Goal: Task Accomplishment & Management: Manage account settings

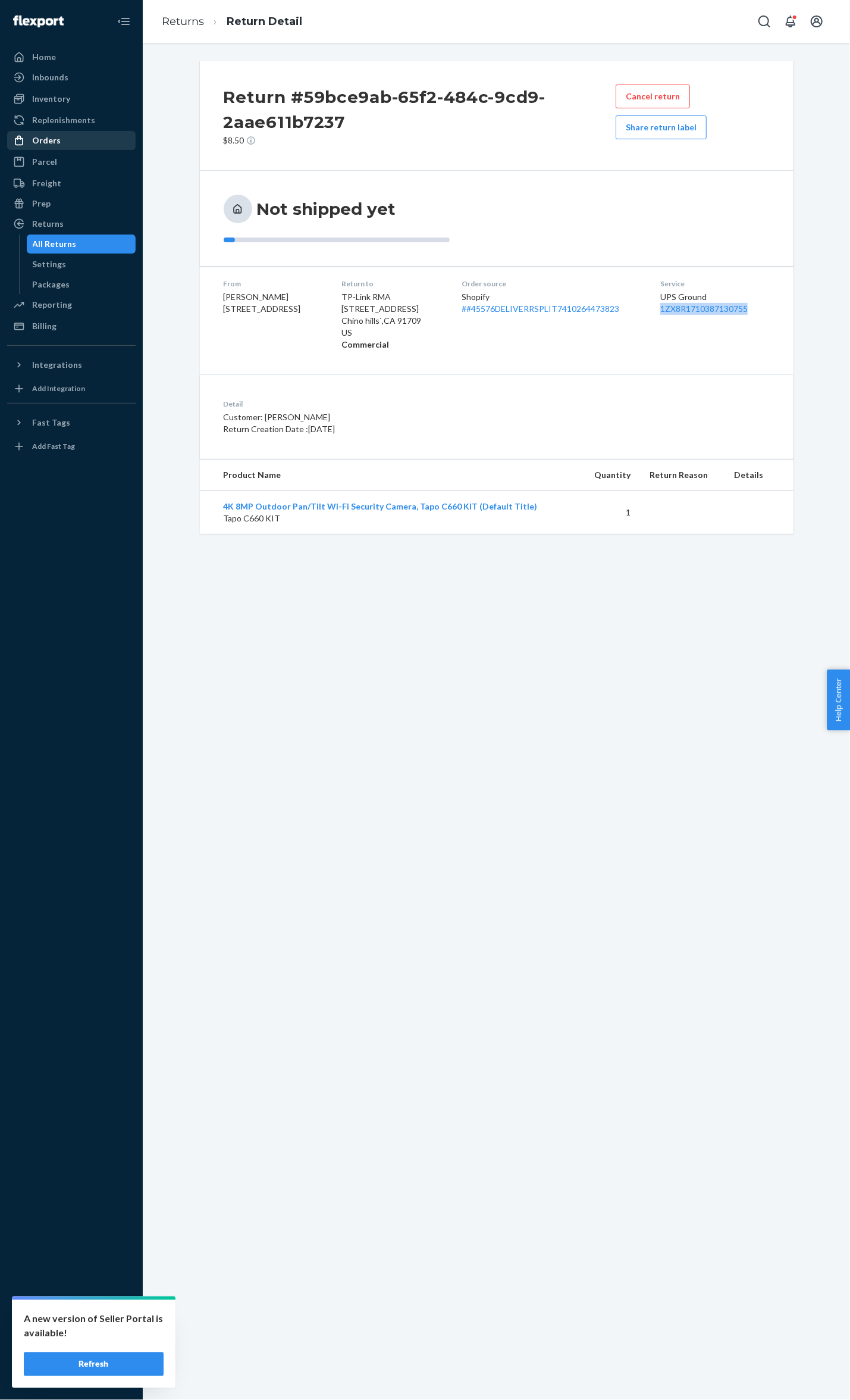
click at [38, 144] on div "Orders" at bounding box center [46, 140] width 29 height 12
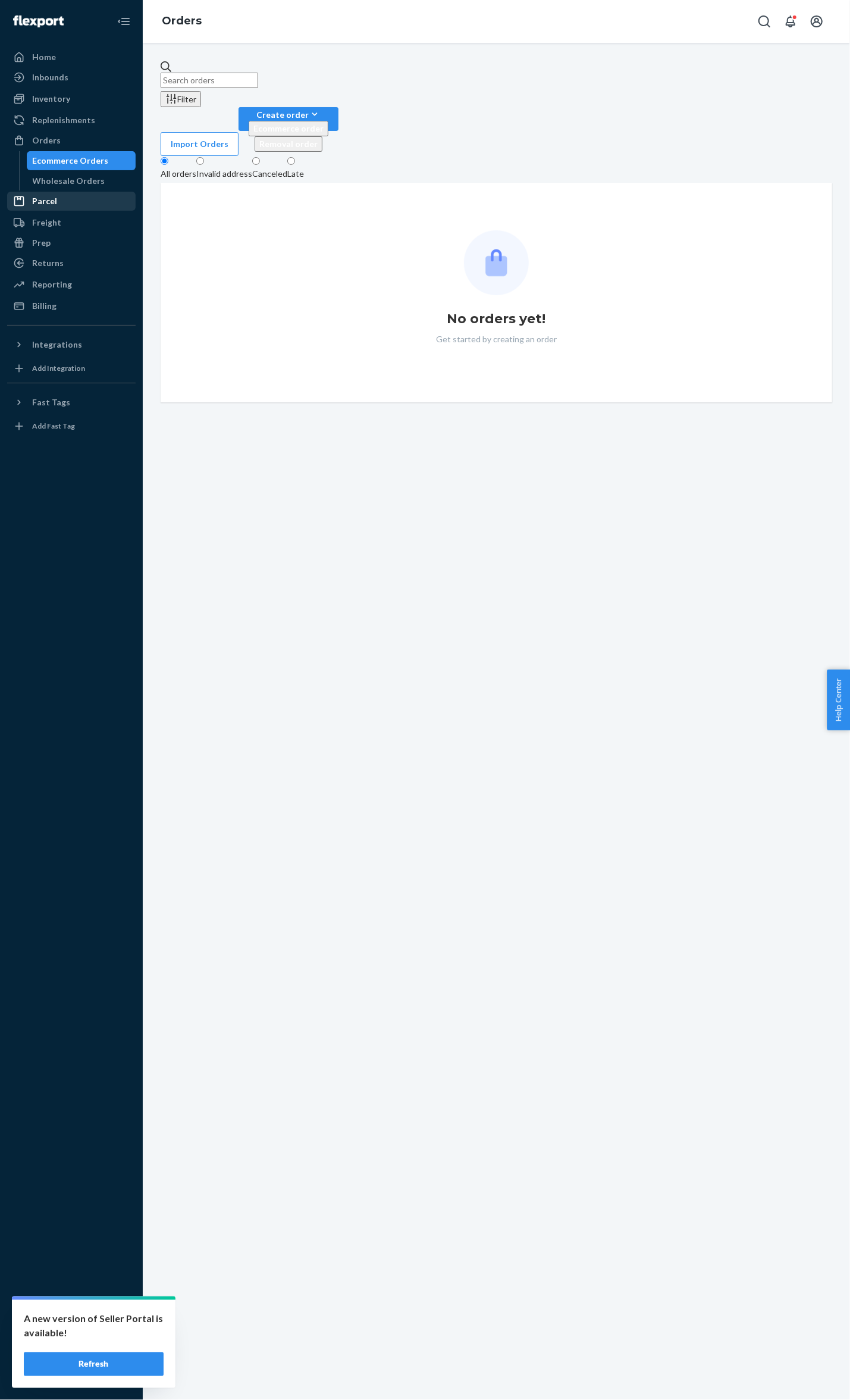
click at [67, 203] on div "Parcel" at bounding box center [71, 201] width 126 height 17
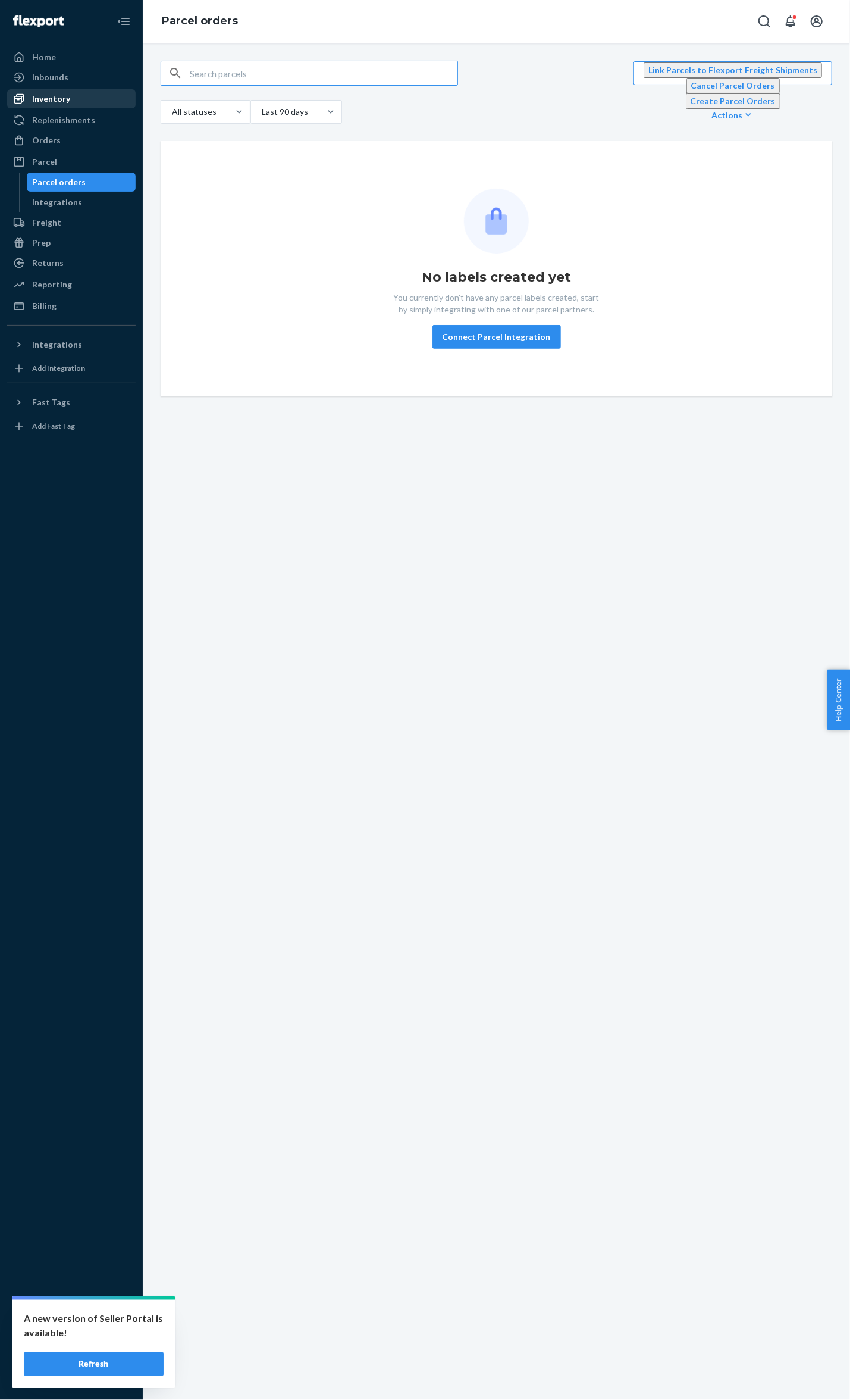
click at [87, 98] on div "Inventory" at bounding box center [71, 99] width 126 height 17
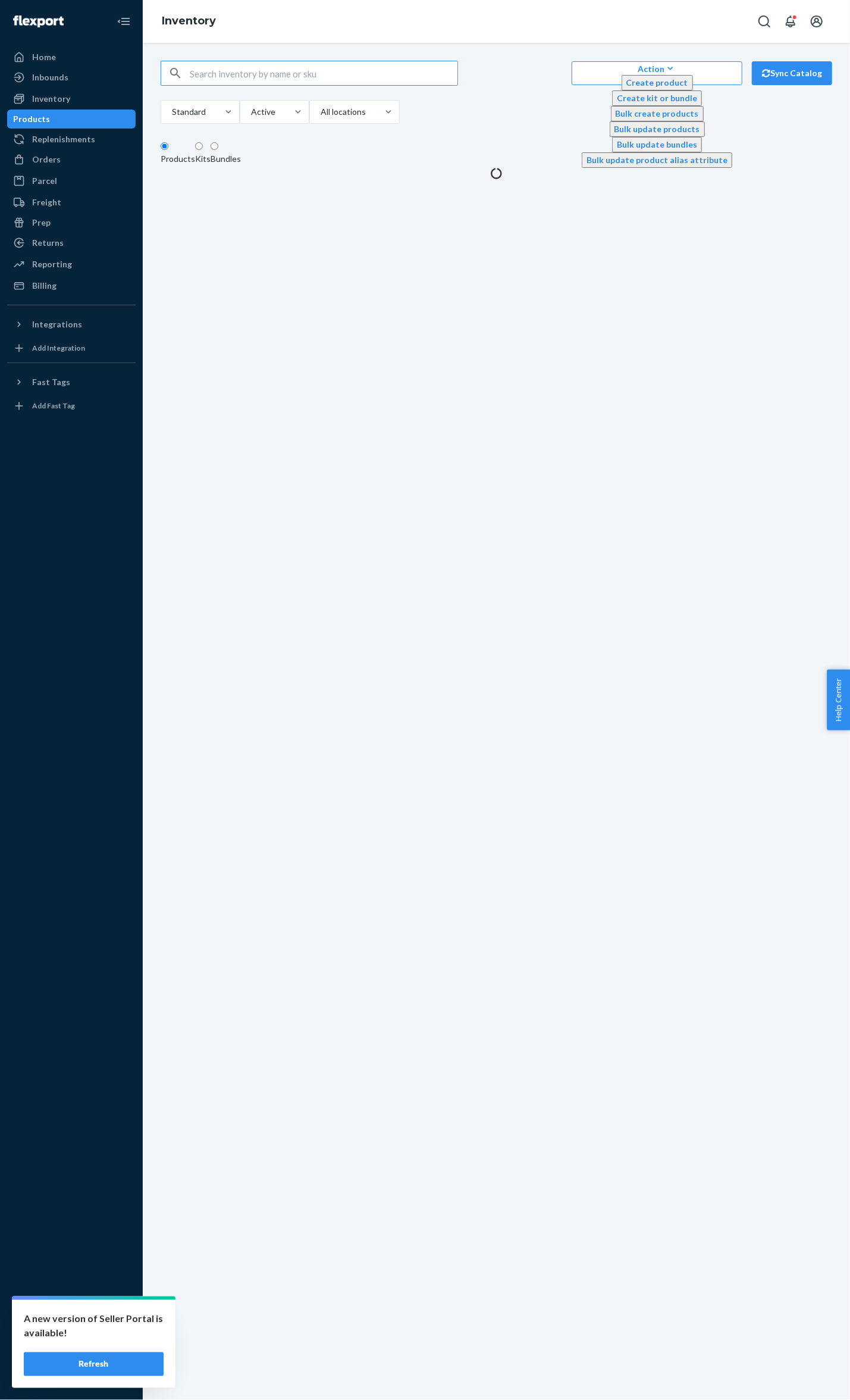
click at [201, 77] on input "text" at bounding box center [323, 73] width 268 height 24
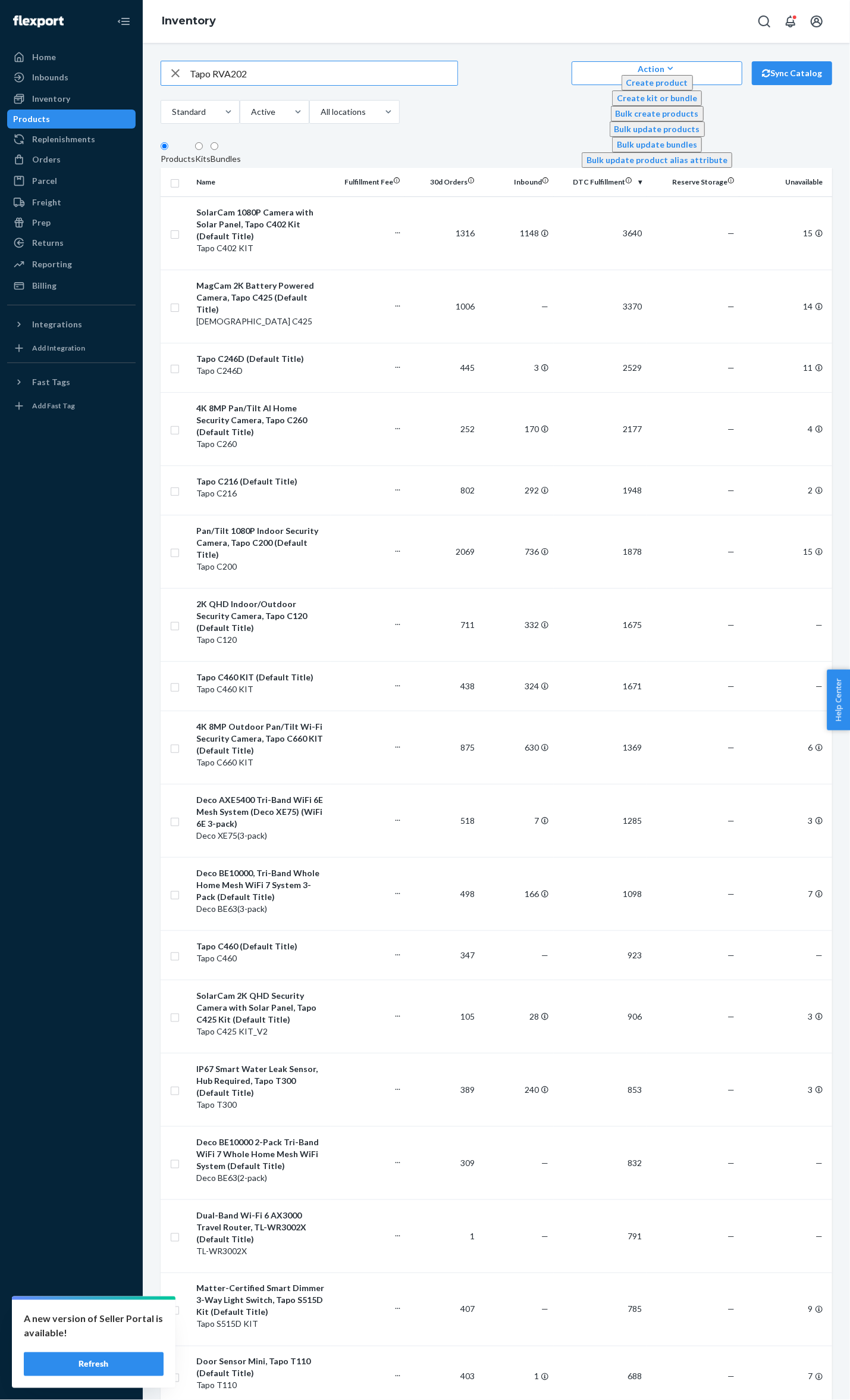
type input "Tapo RVA202"
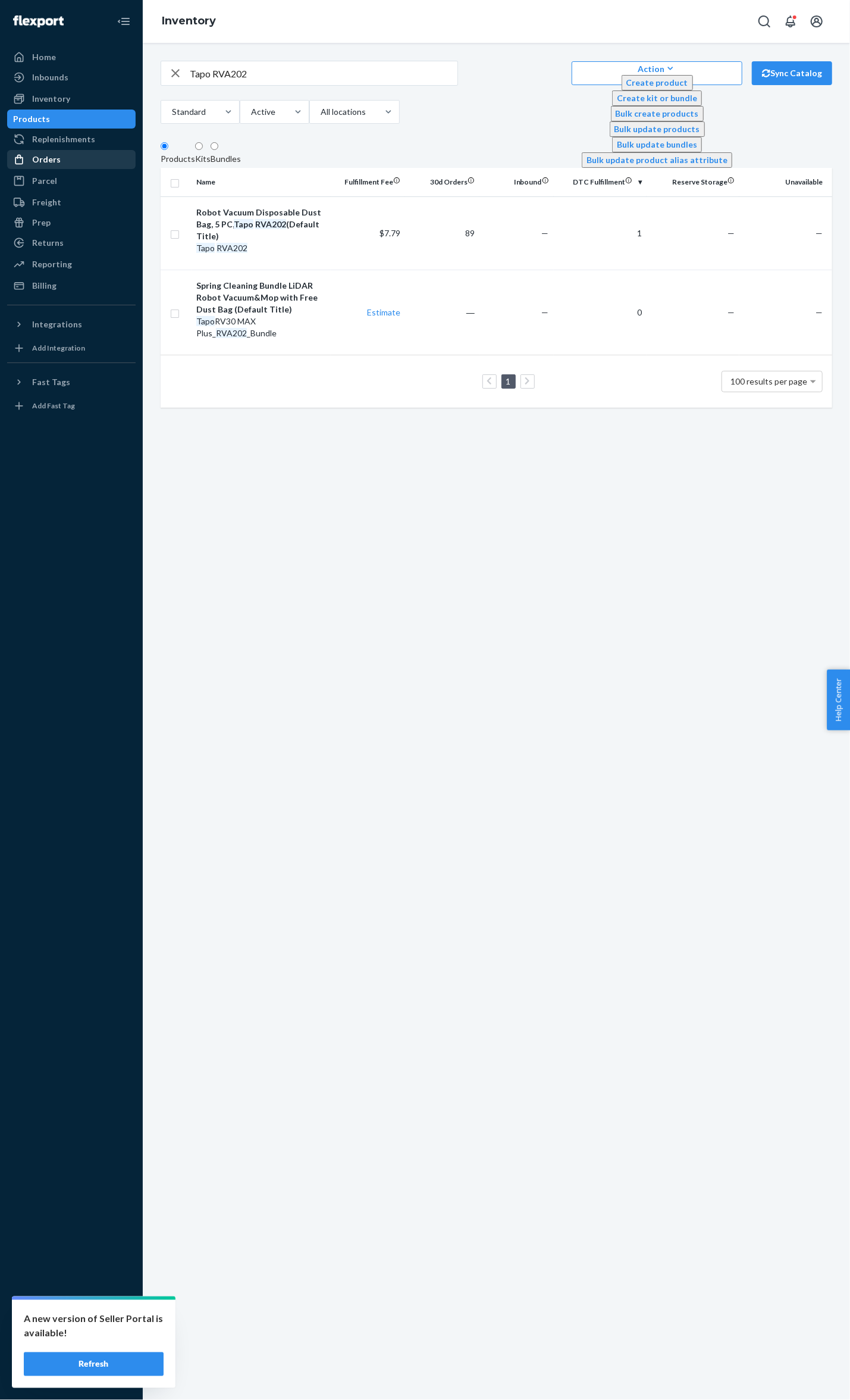
drag, startPoint x: 44, startPoint y: 170, endPoint x: 52, endPoint y: 156, distance: 16.1
click at [44, 170] on ul "Home Inbounds Shipping Plans Problems Inventory Products Replenishments Orders …" at bounding box center [71, 172] width 129 height 248
click at [52, 156] on div "Orders" at bounding box center [46, 159] width 29 height 12
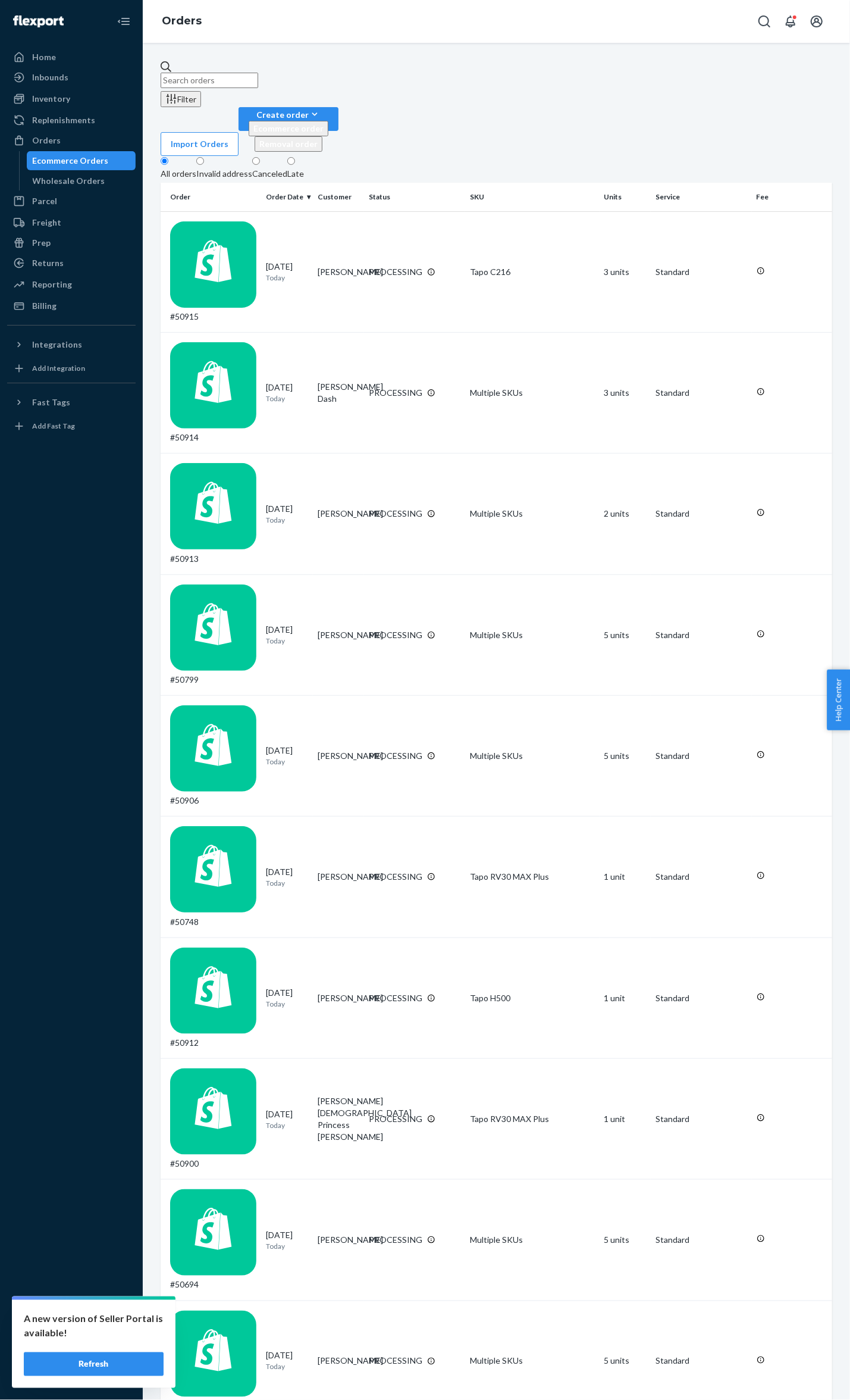
click at [236, 72] on input "text" at bounding box center [210, 80] width 98 height 15
paste input "39207"
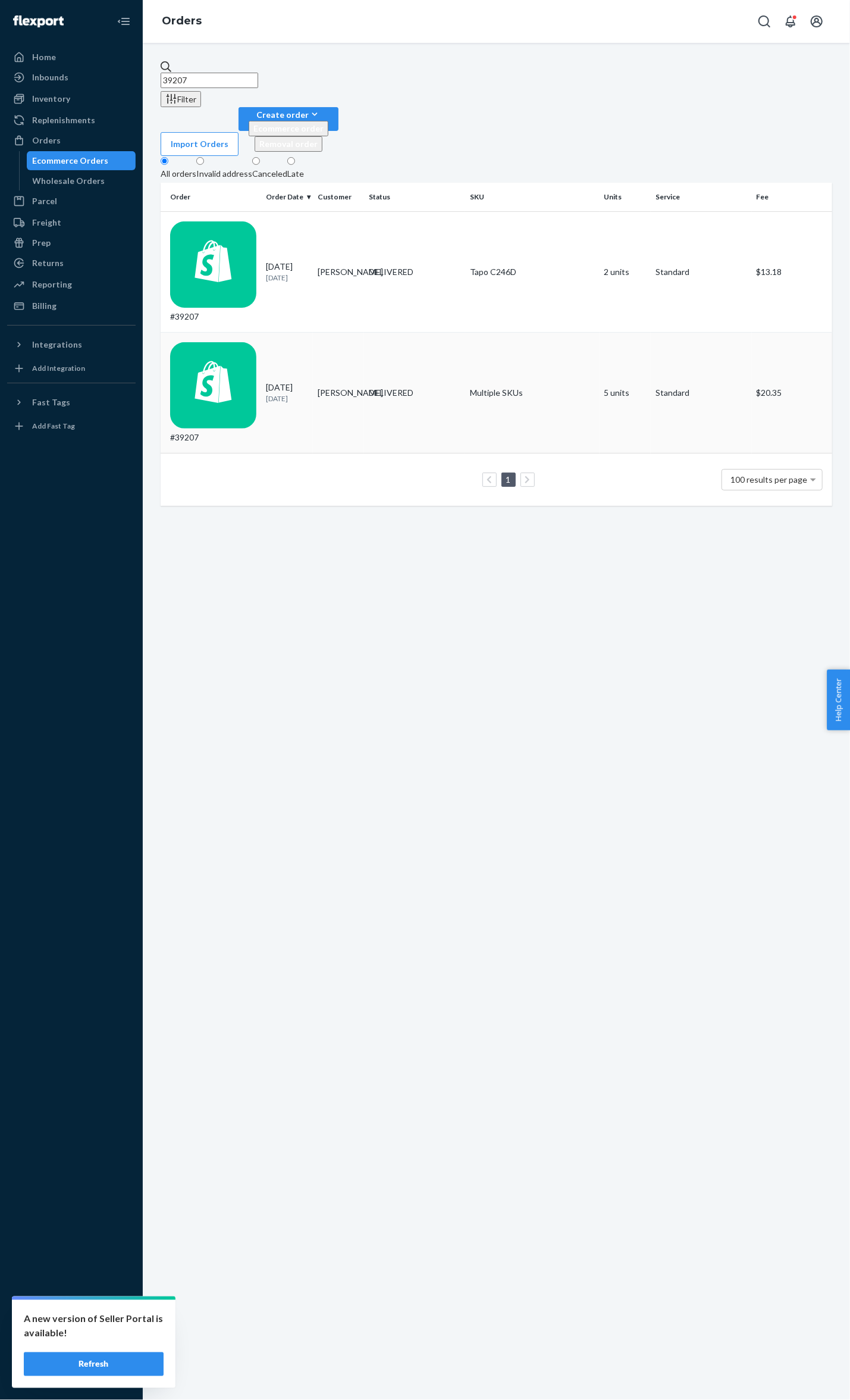
type input "39207"
click at [212, 342] on div "#39207" at bounding box center [213, 393] width 86 height 101
click at [234, 221] on div "#39207" at bounding box center [213, 272] width 86 height 101
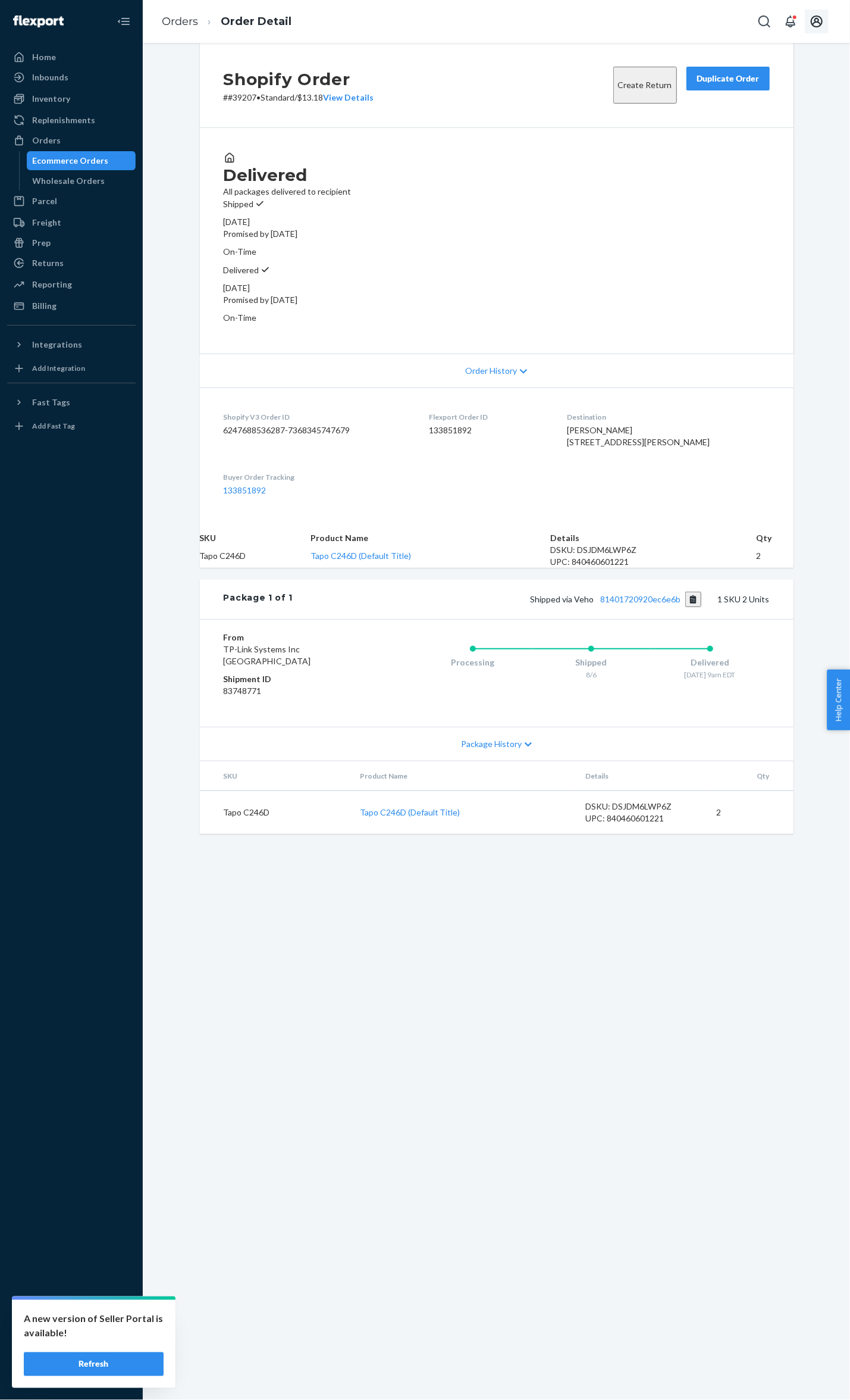
click at [815, 20] on icon "Open account menu" at bounding box center [817, 21] width 14 height 14
click at [559, 20] on icon "Open notifications" at bounding box center [551, 21] width 14 height 14
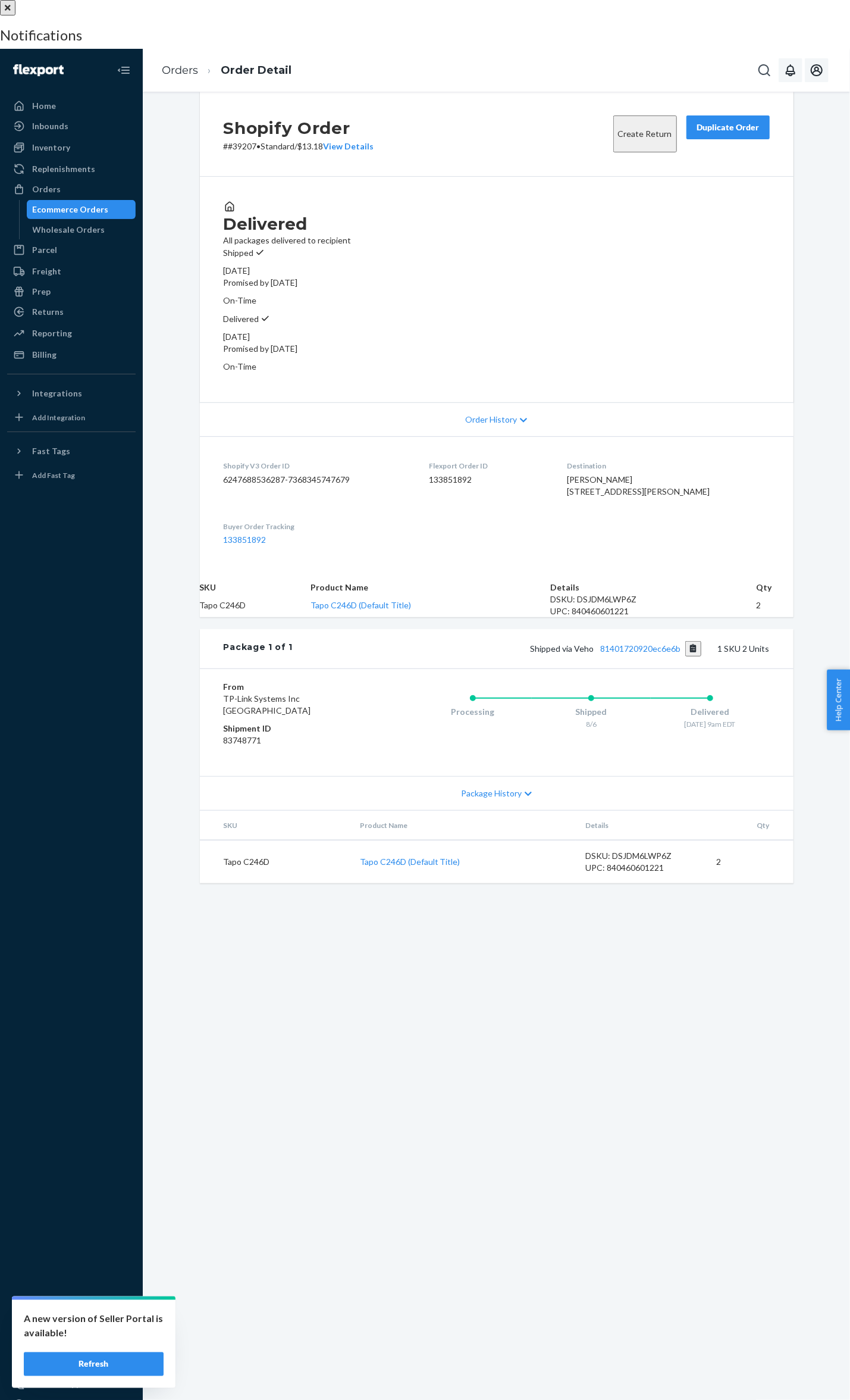
click at [316, 0] on div at bounding box center [425, 0] width 850 height 0
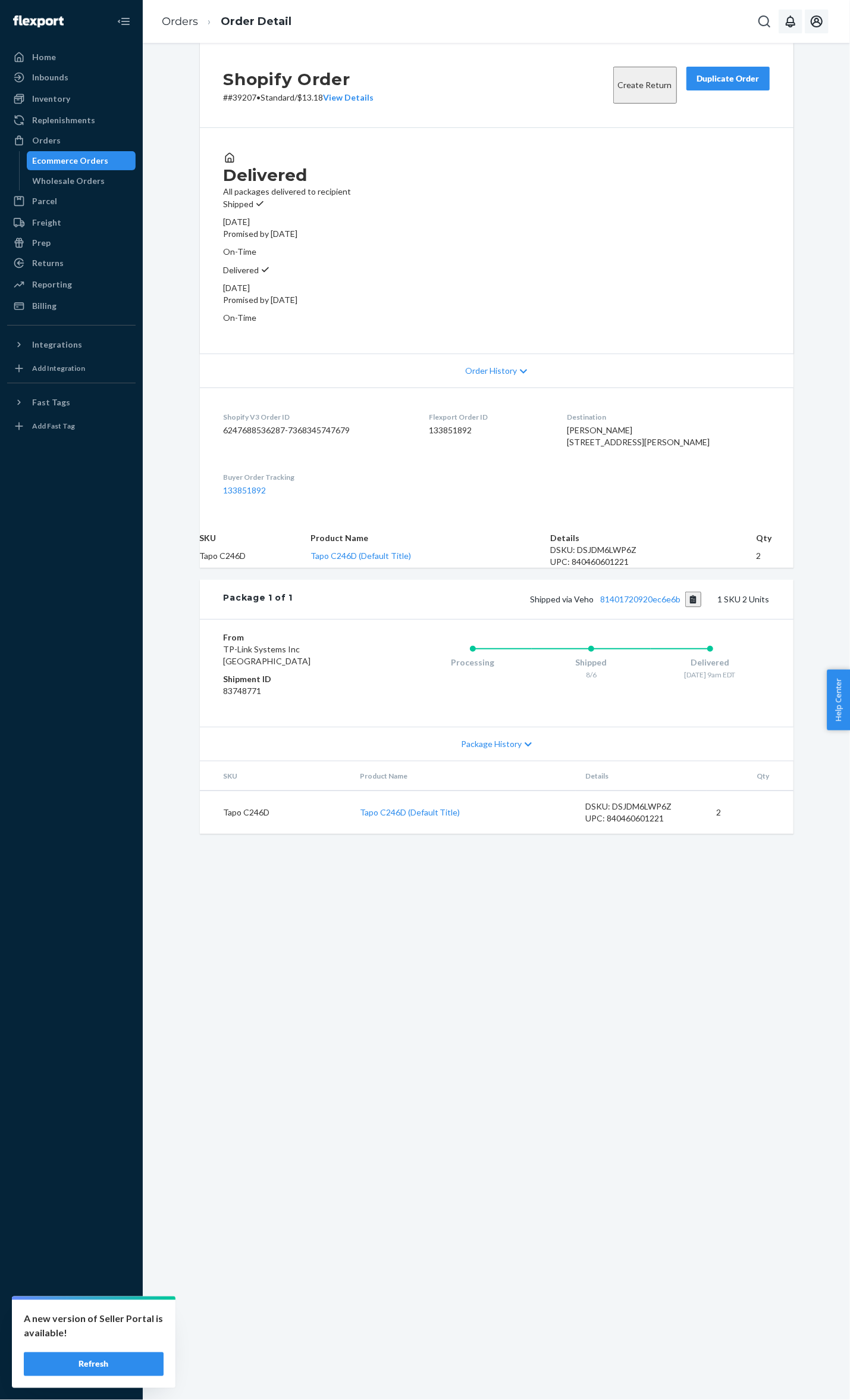
click at [112, 1366] on button "Refresh" at bounding box center [94, 1364] width 140 height 24
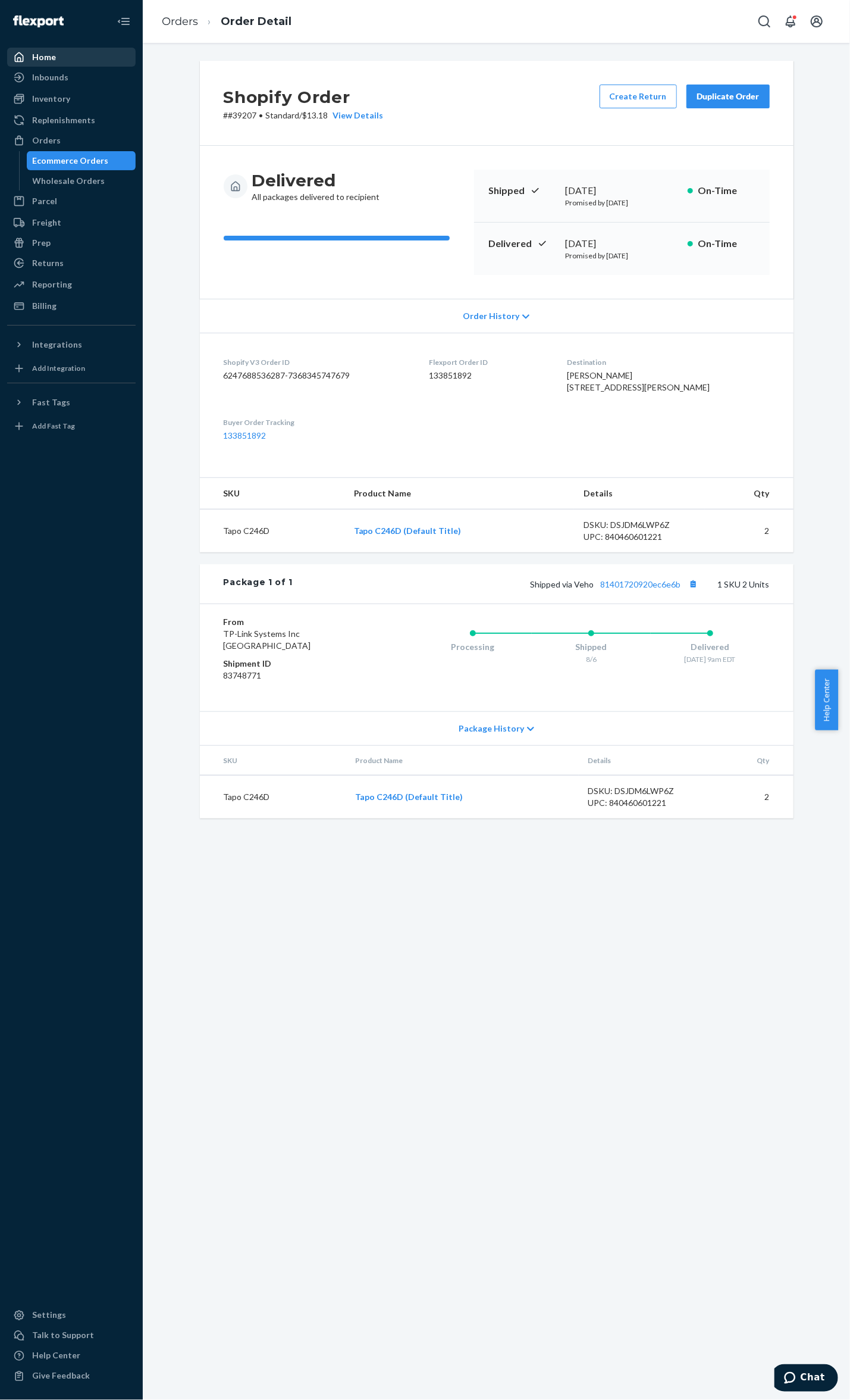
click at [72, 52] on div "Home" at bounding box center [71, 57] width 126 height 17
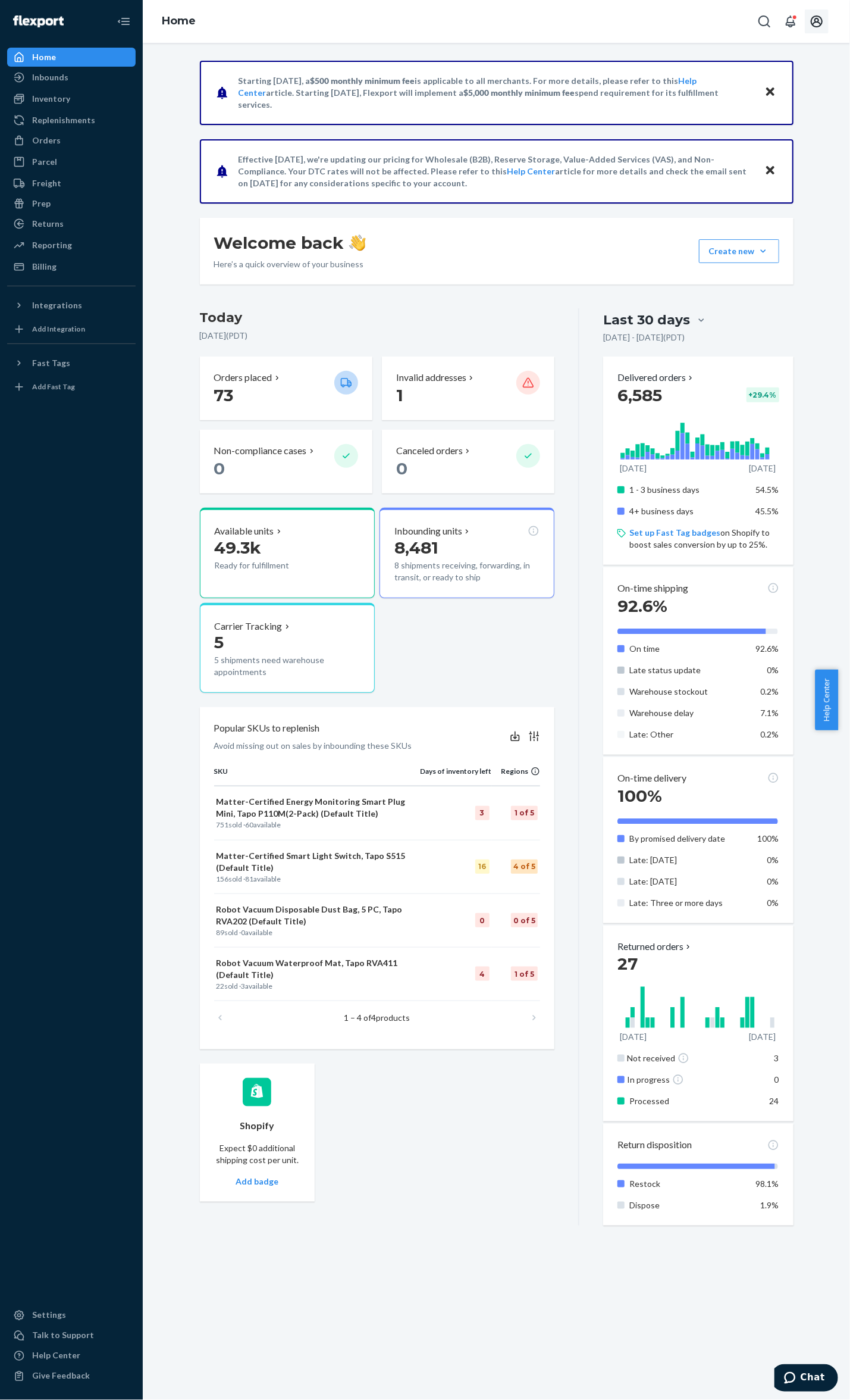
click at [818, 19] on icon "Open account menu" at bounding box center [817, 21] width 12 height 12
click at [773, 110] on div "Settings" at bounding box center [790, 105] width 92 height 21
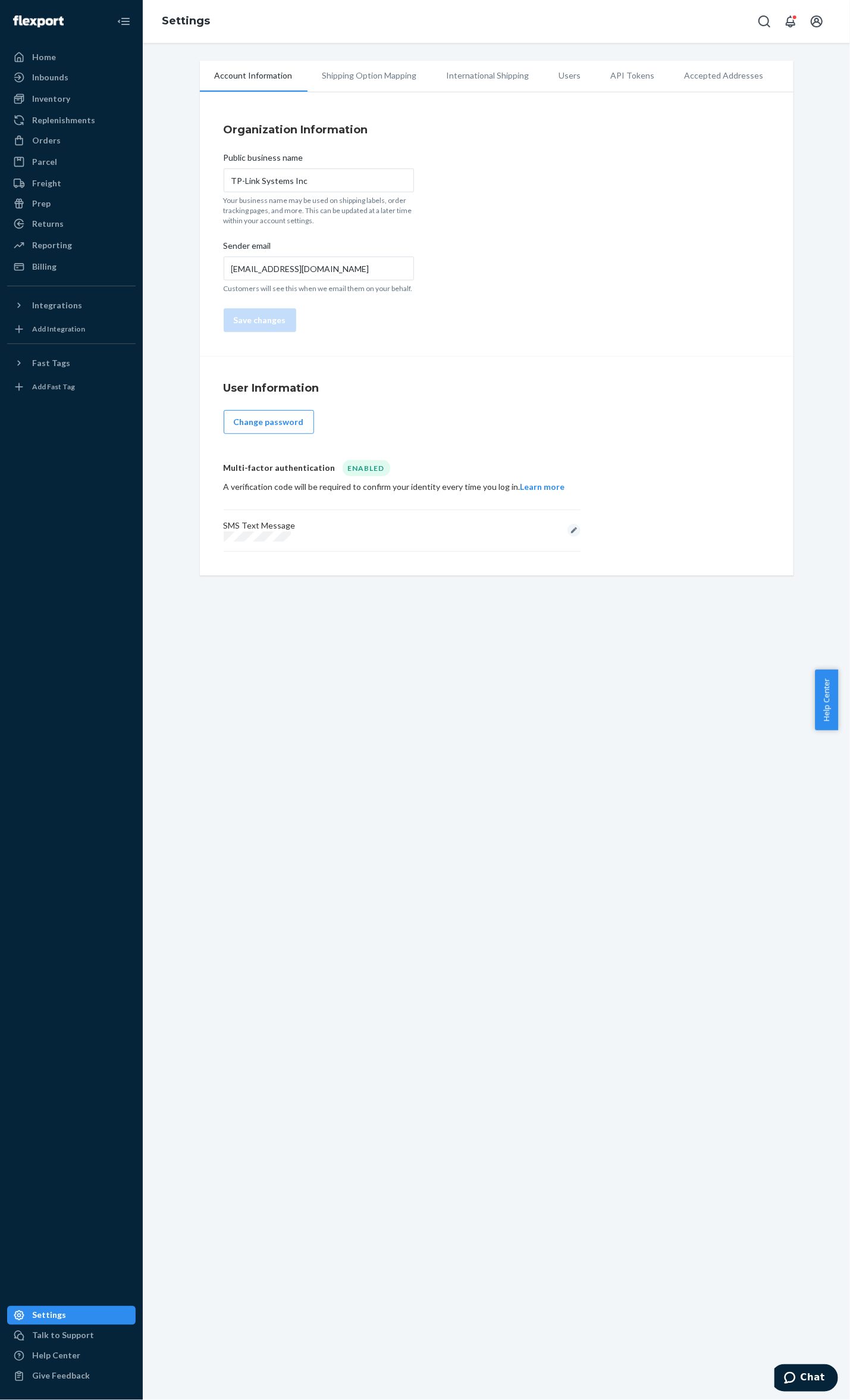
click at [373, 77] on li "Shipping Option Mapping" at bounding box center [370, 75] width 124 height 30
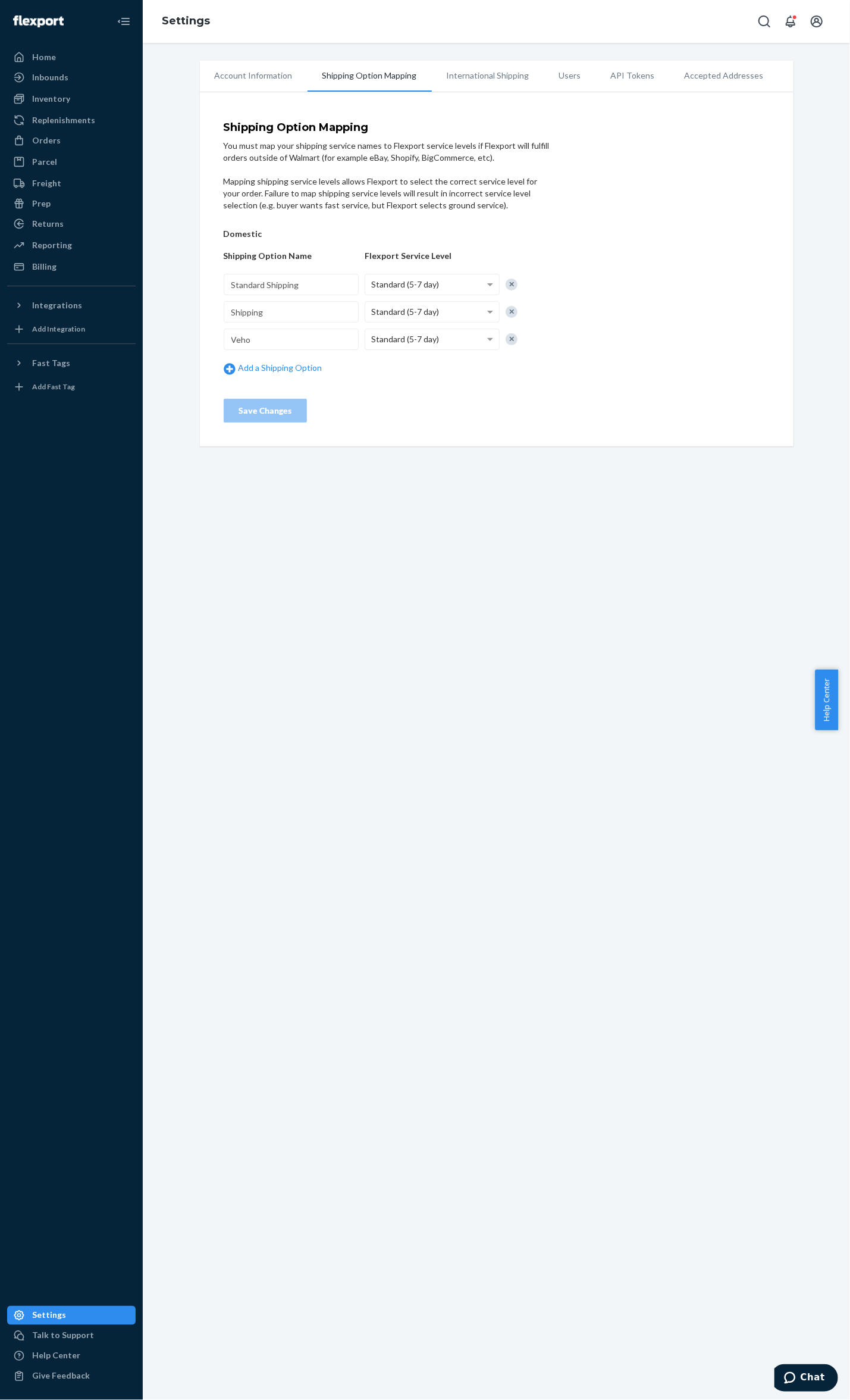
click at [465, 79] on li "International Shipping" at bounding box center [488, 75] width 112 height 30
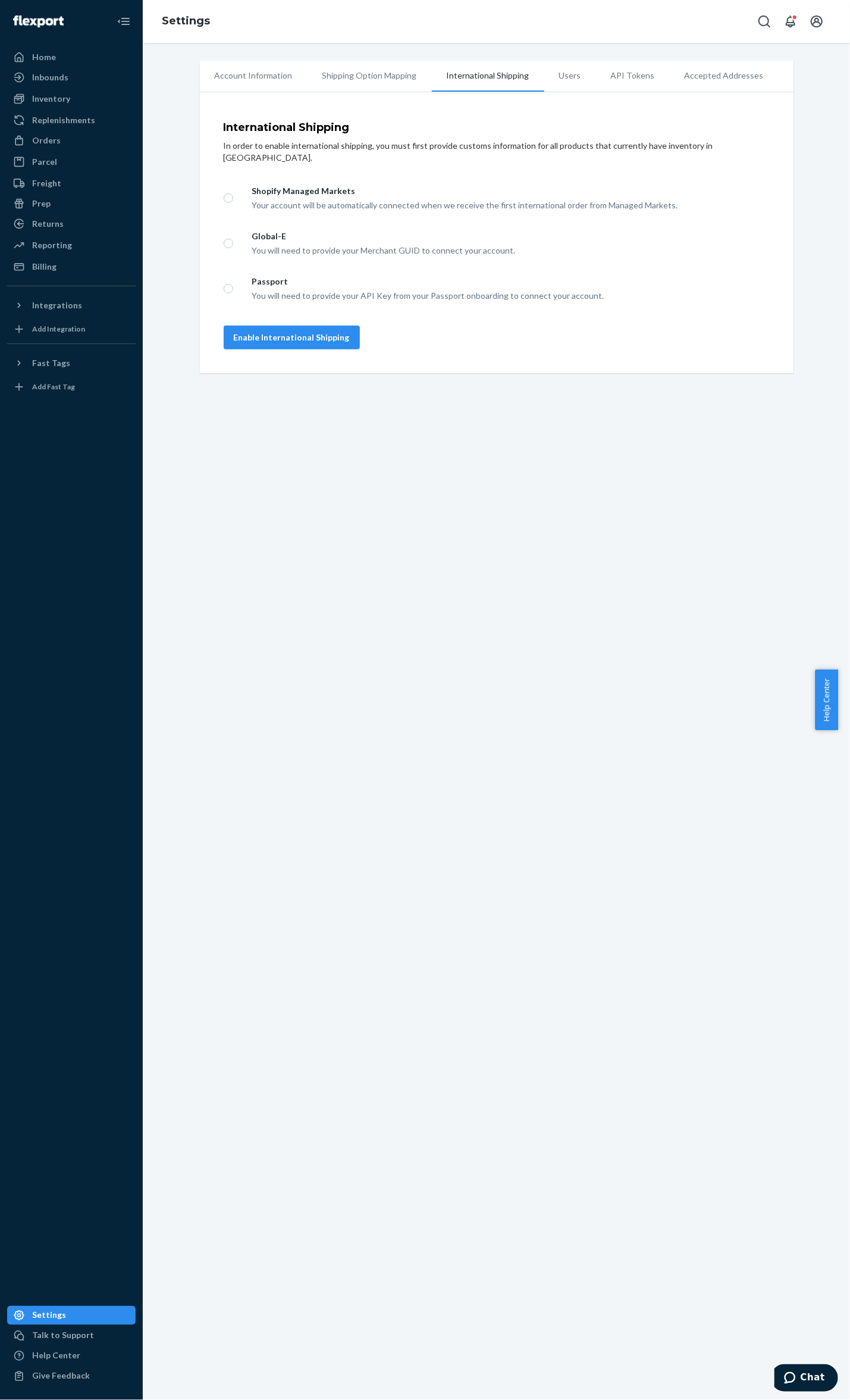
click at [370, 82] on li "Shipping Option Mapping" at bounding box center [370, 75] width 124 height 30
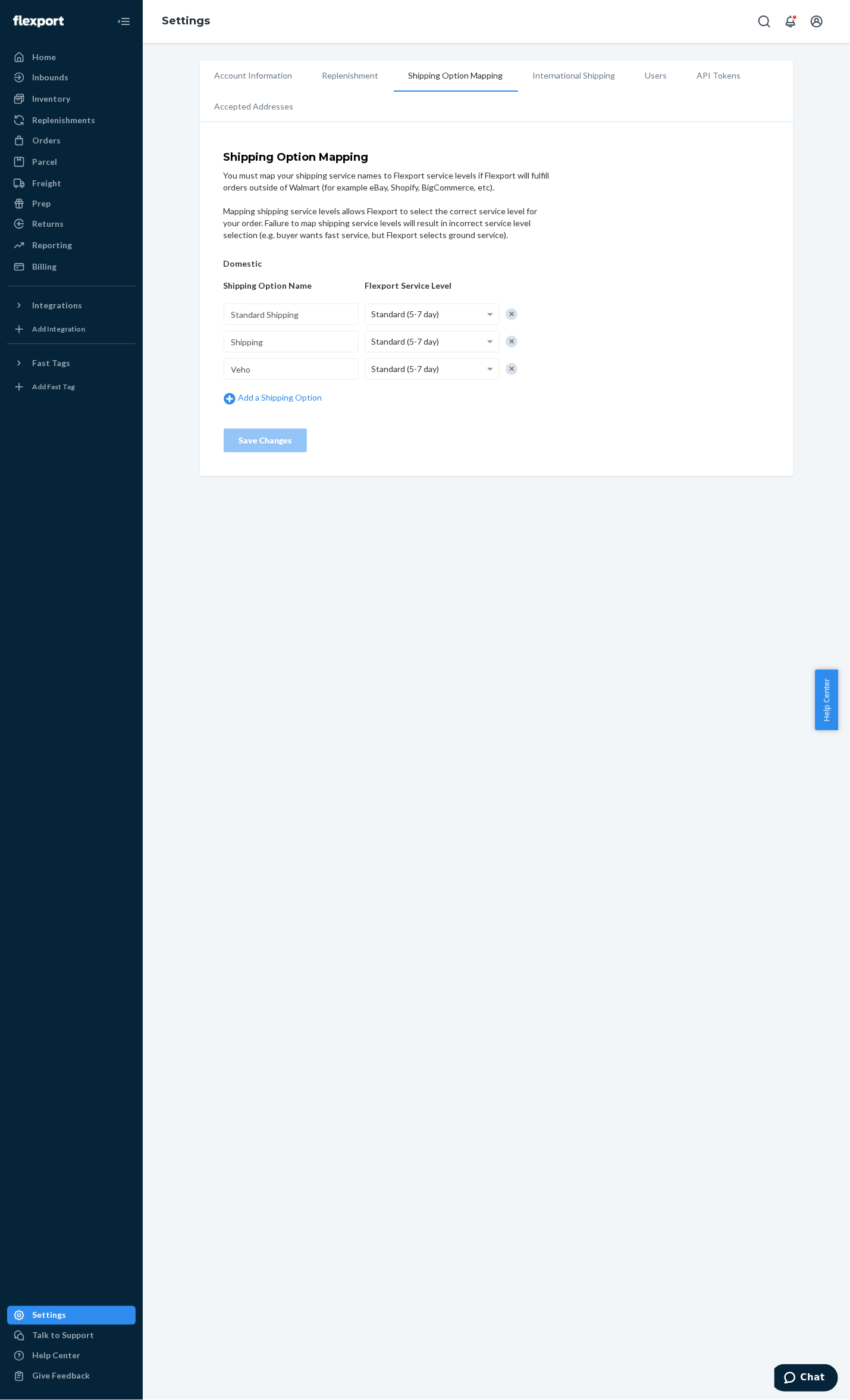
click at [487, 72] on li "Shipping Option Mapping" at bounding box center [456, 76] width 124 height 31
click at [359, 77] on li "Replenishment" at bounding box center [351, 75] width 86 height 30
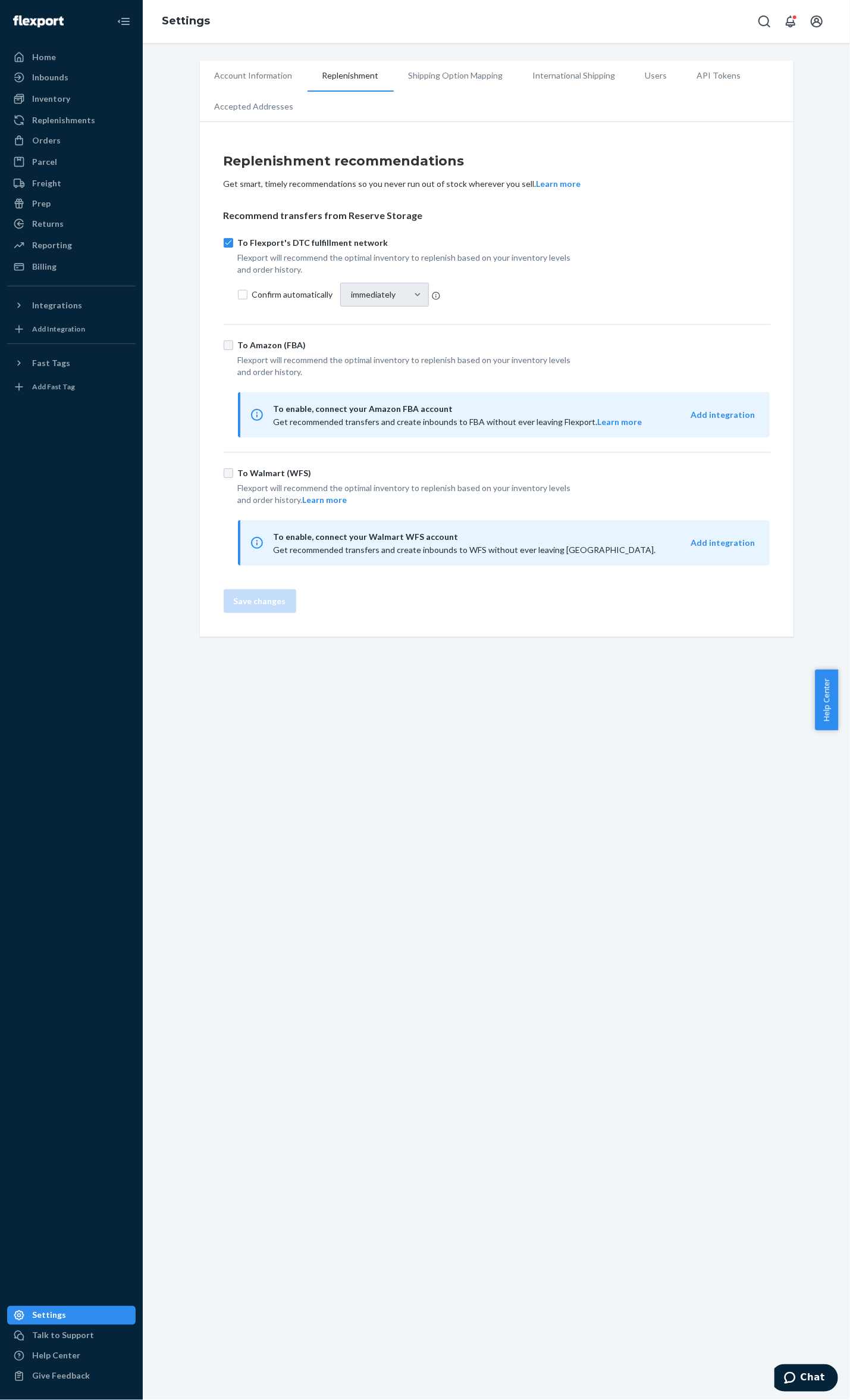
click at [496, 75] on li "Shipping Option Mapping" at bounding box center [456, 75] width 124 height 30
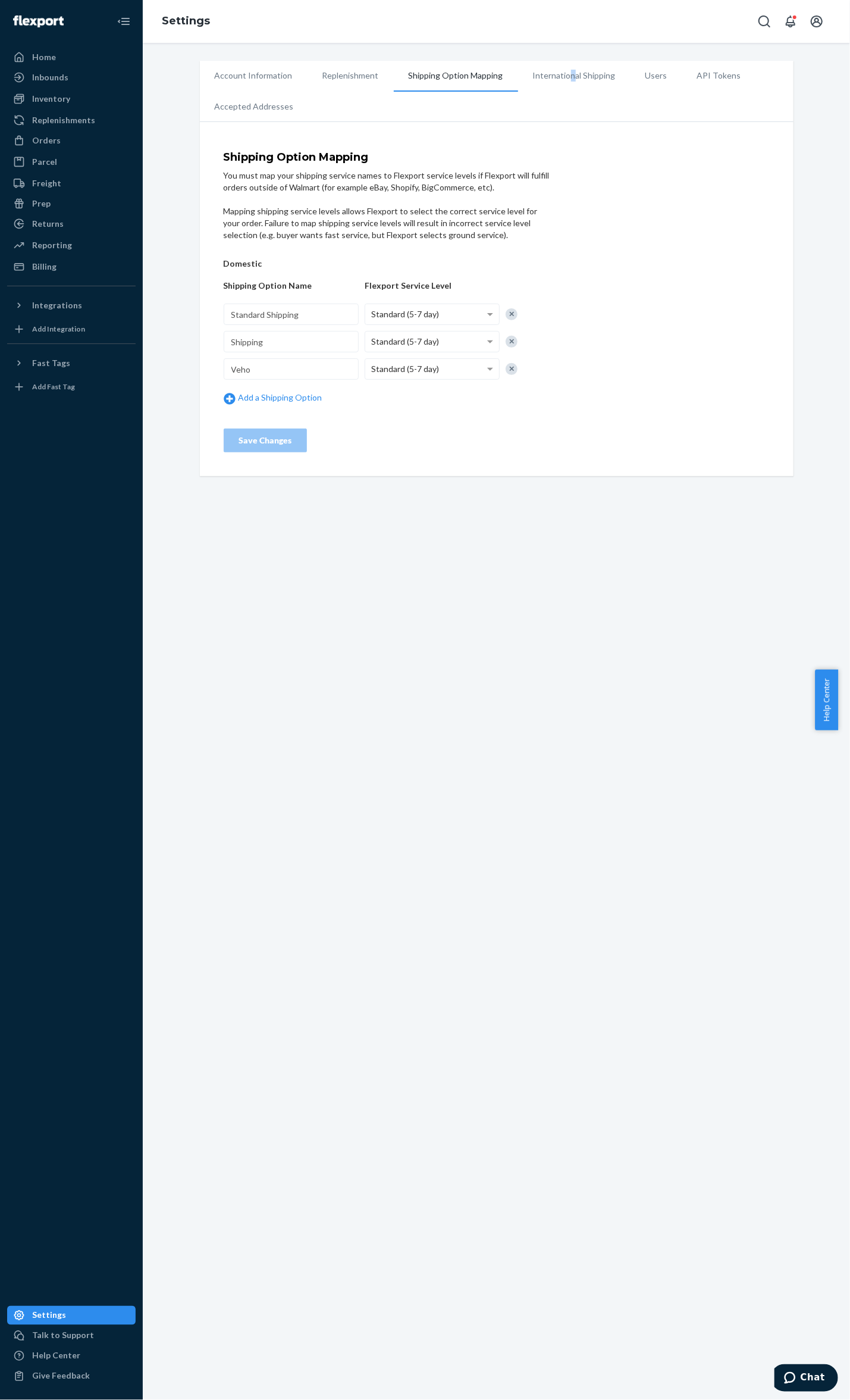
click at [560, 68] on li "International Shipping" at bounding box center [574, 75] width 112 height 30
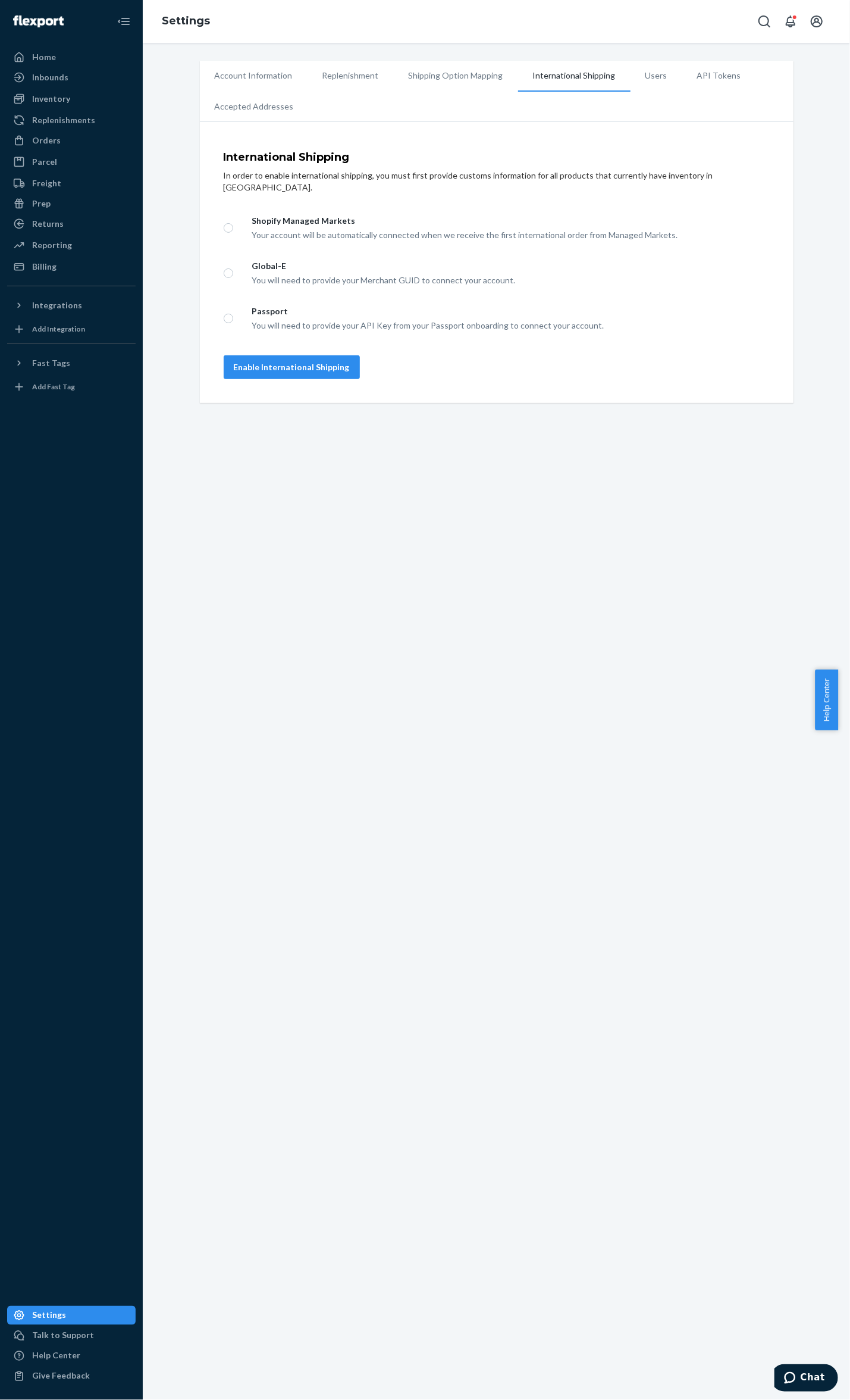
click at [227, 100] on li "Accepted Addresses" at bounding box center [254, 106] width 109 height 30
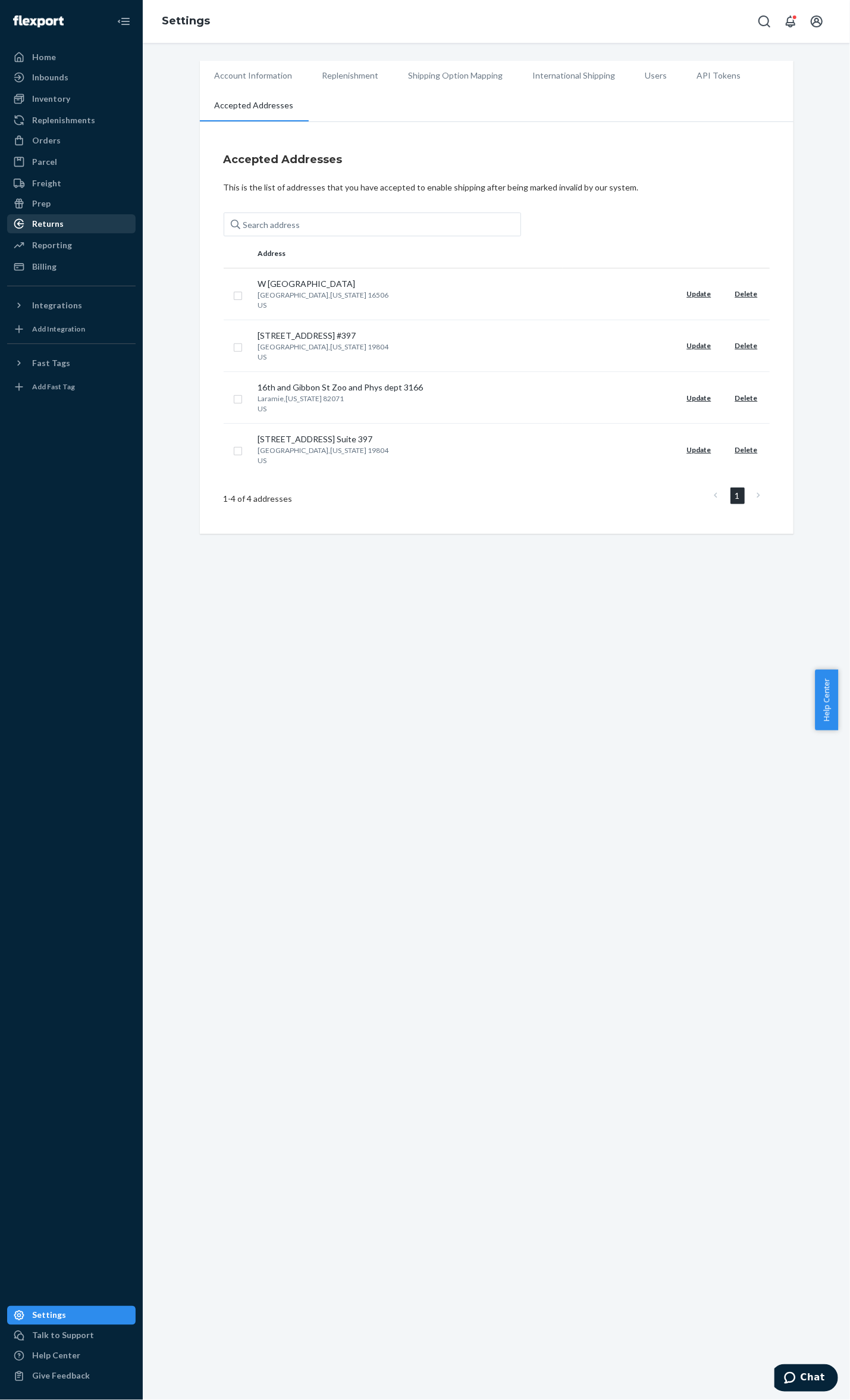
click at [67, 231] on div "Returns" at bounding box center [71, 224] width 126 height 17
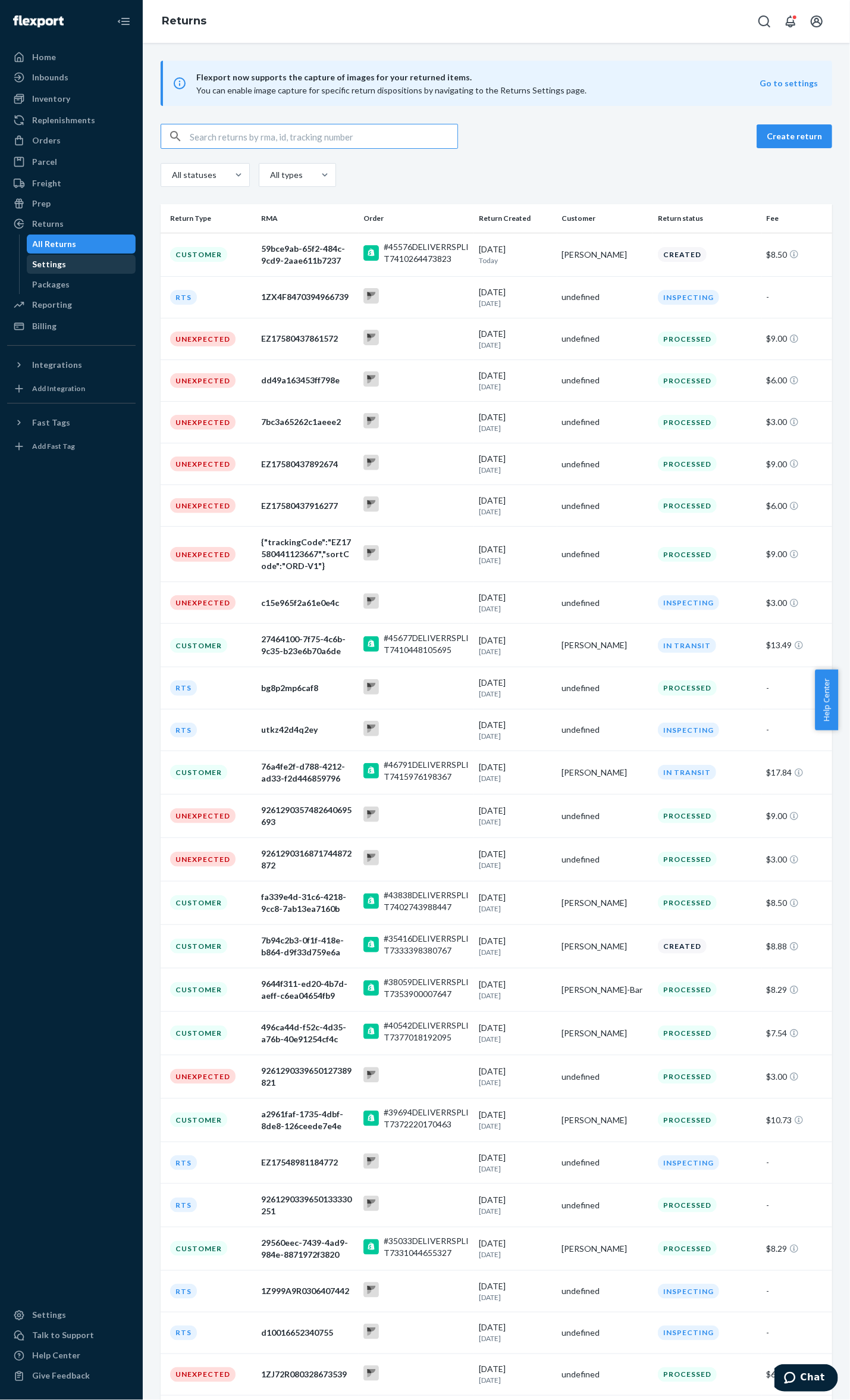
click at [64, 264] on div "Settings" at bounding box center [82, 264] width 107 height 17
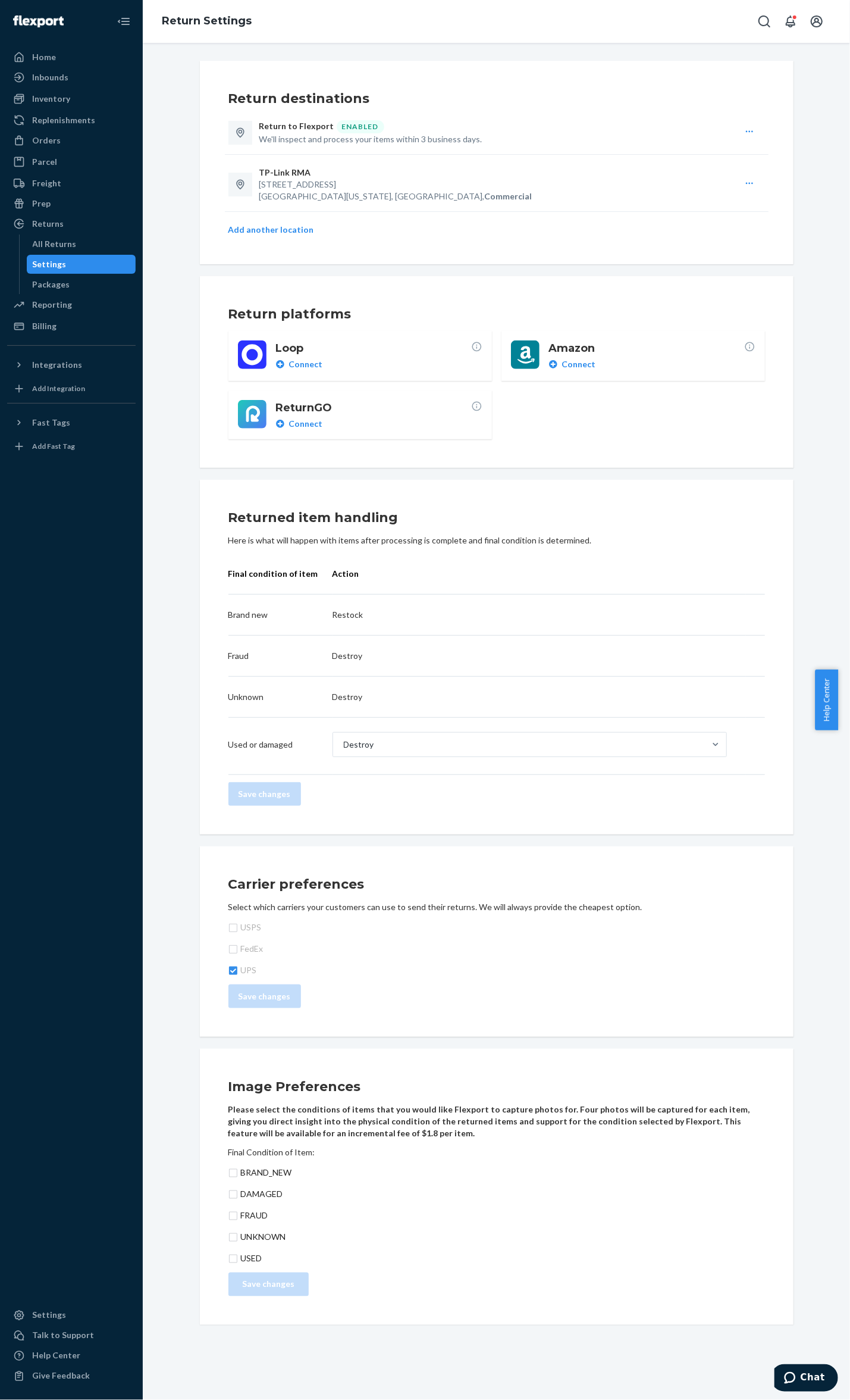
click at [273, 233] on button "Add another location" at bounding box center [271, 229] width 86 height 12
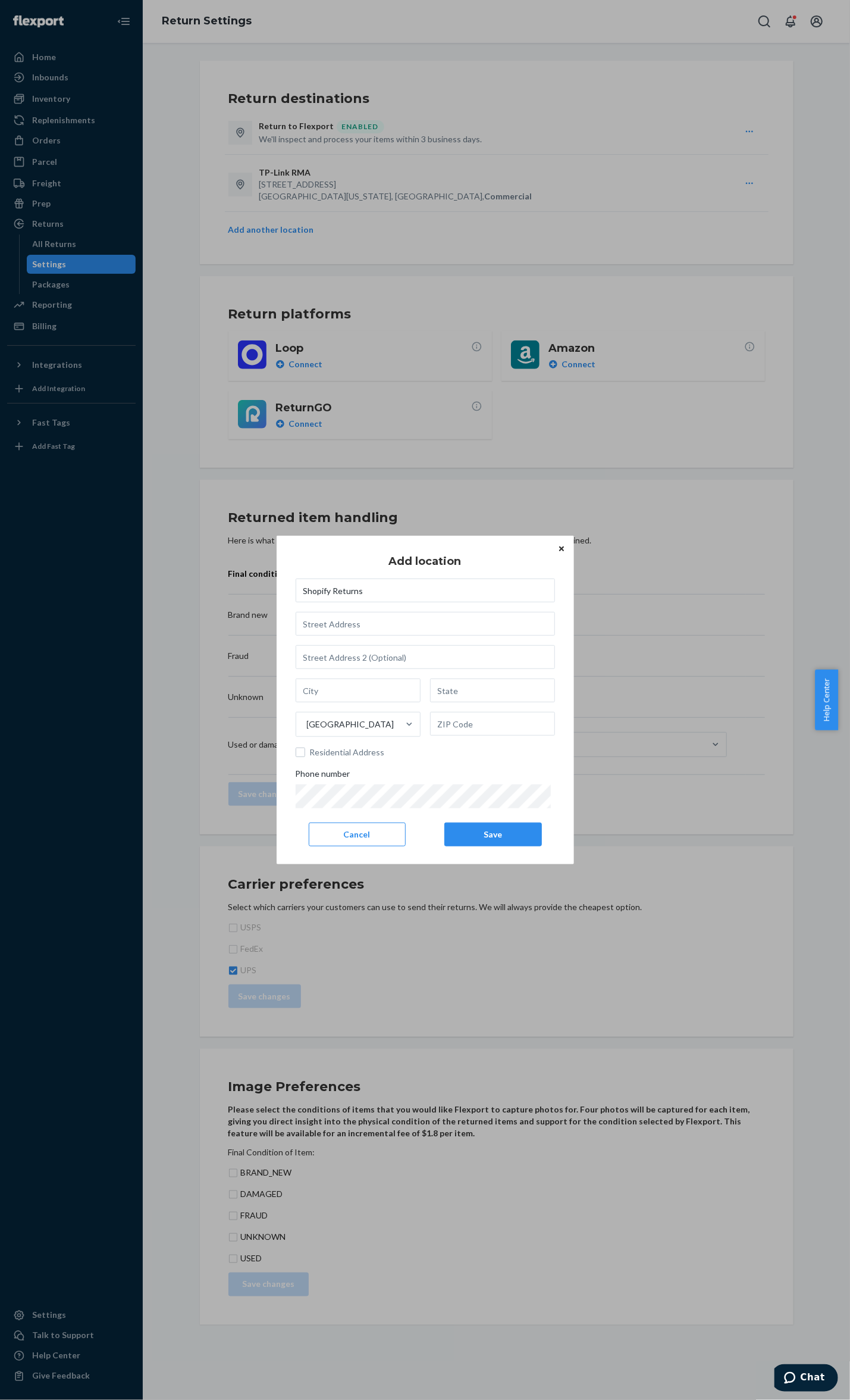
type input "Shopify Returns"
click at [457, 629] on input "text" at bounding box center [425, 624] width 259 height 24
type input "5 Peters Canyon Rd"
type input "Irvine"
type input "CA"
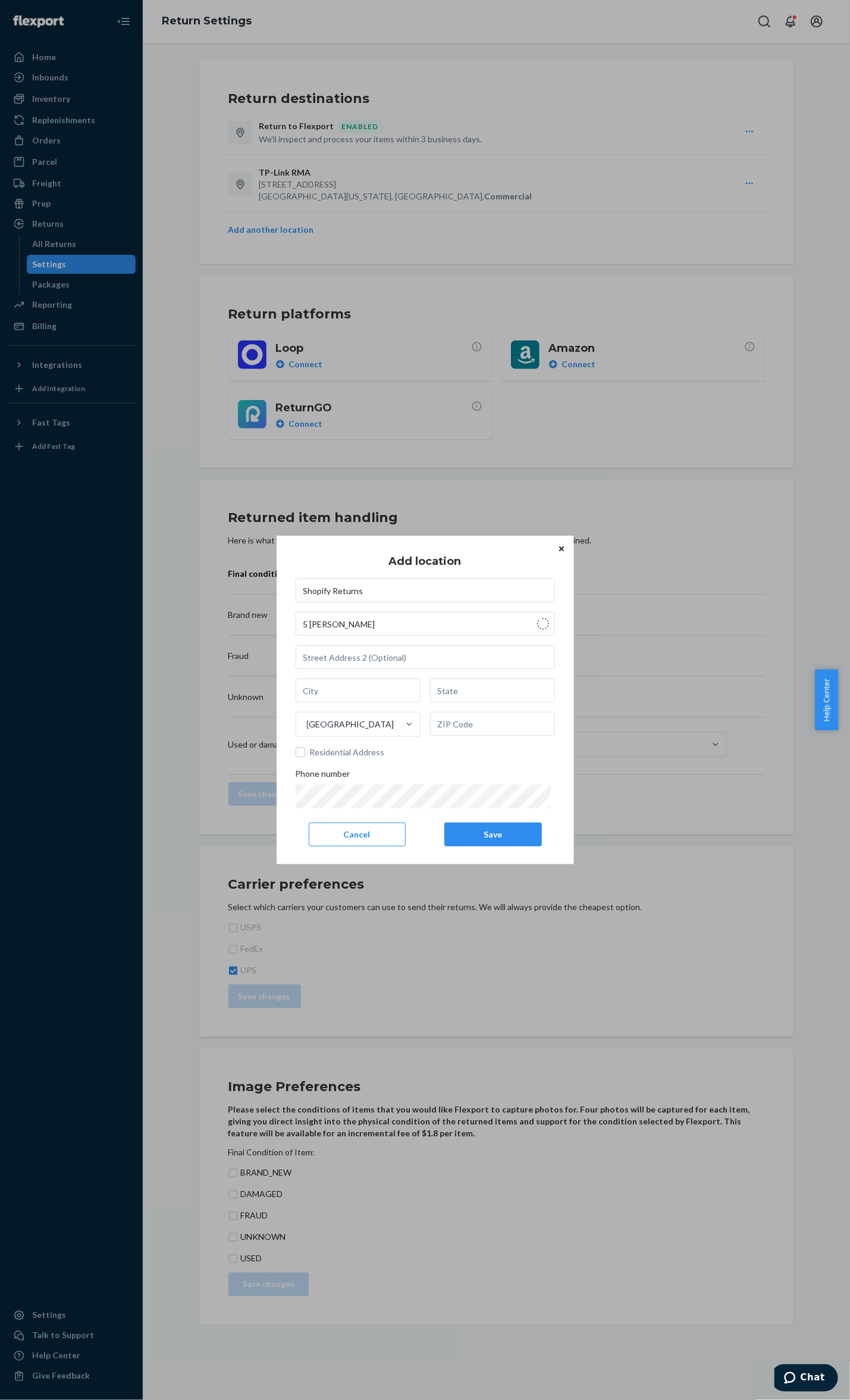
type input "92606"
click at [423, 660] on input "text" at bounding box center [425, 657] width 259 height 24
type input "Ste 300"
click at [458, 759] on div "Shopify Returns 5 Peters Canyon Rd Ste 300 Irvine CA United States 92606 Reside…" at bounding box center [425, 693] width 259 height 230
click at [494, 835] on button "Save" at bounding box center [493, 835] width 97 height 24
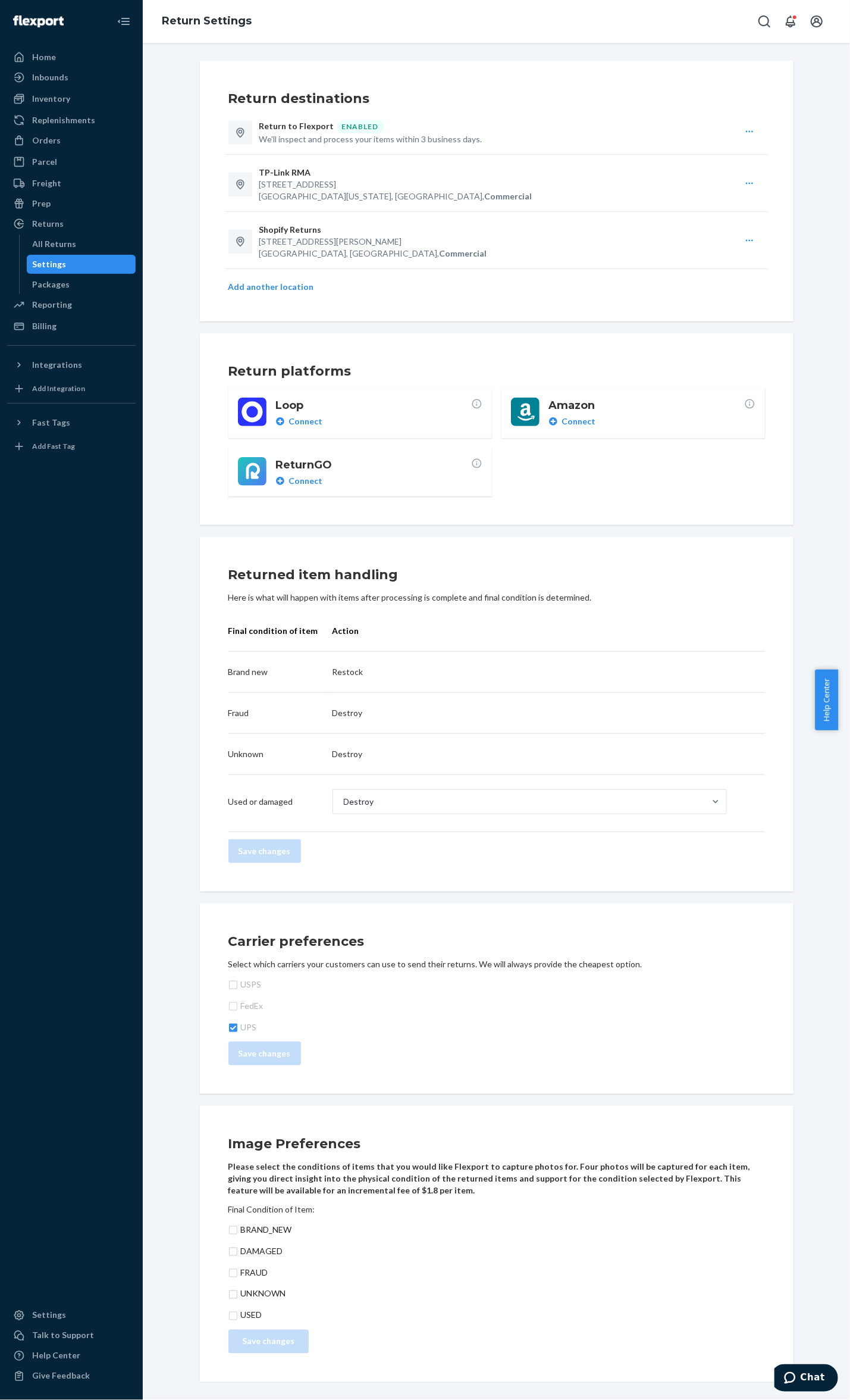
click at [744, 177] on div "TP-Link RMA 15291 Fairfield Ranch Rd, Chino Hills`, california 91709, US, Comme…" at bounding box center [497, 184] width 544 height 55
click at [745, 186] on icon "button" at bounding box center [750, 184] width 10 height 10
click at [308, 172] on div "TP-Link RMA" at bounding box center [498, 172] width 478 height 12
click at [292, 176] on p "TP-Link RMA" at bounding box center [285, 172] width 52 height 12
drag, startPoint x: 292, startPoint y: 176, endPoint x: 343, endPoint y: 175, distance: 51.0
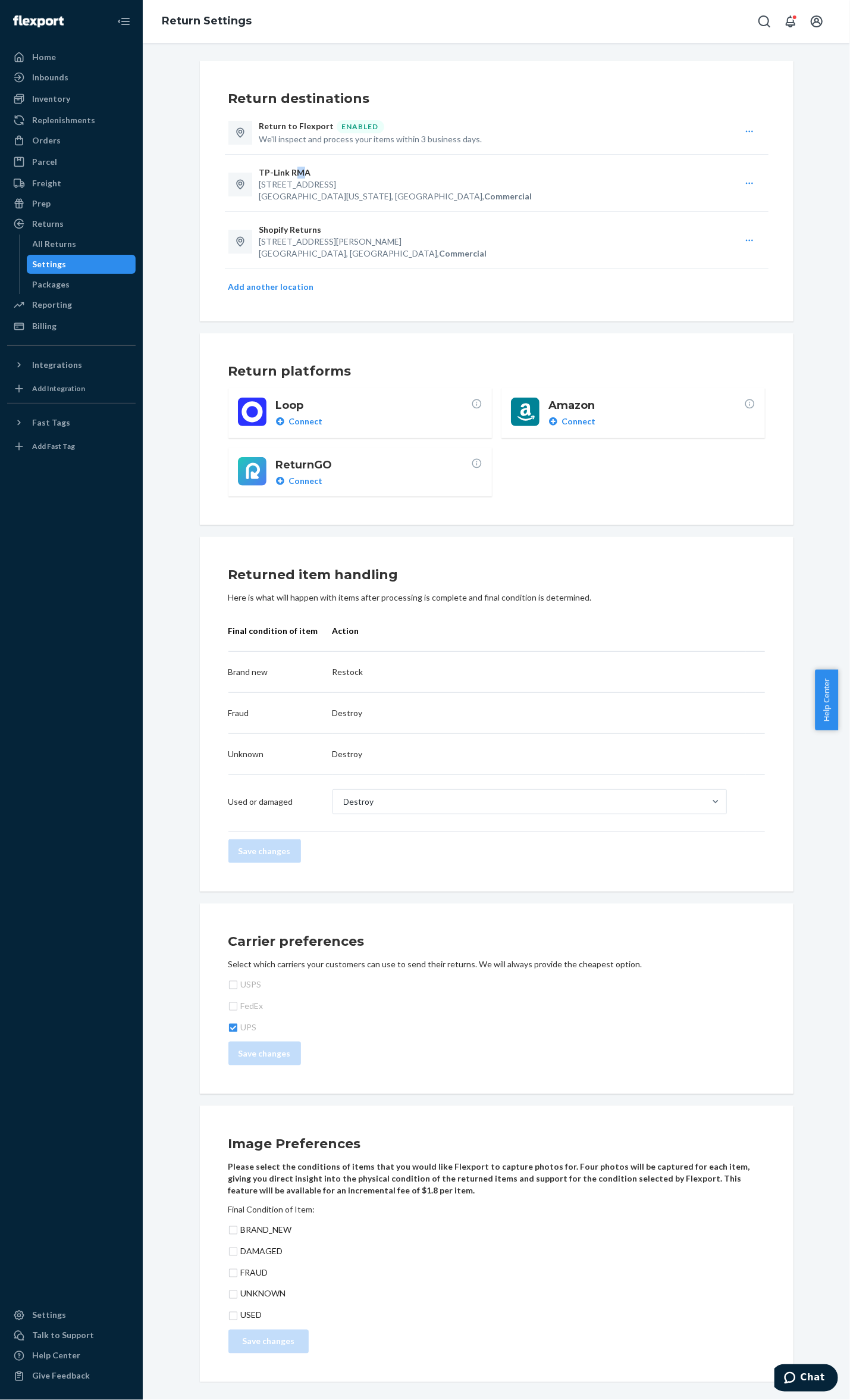
click at [291, 176] on p "TP-Link RMA" at bounding box center [285, 172] width 52 height 12
click at [745, 182] on icon "button" at bounding box center [750, 184] width 10 height 10
click at [501, 213] on div "Return destinations Return to Flexport ENABLED We'll inspect and process your i…" at bounding box center [496, 191] width 536 height 206
click at [472, 467] on icon at bounding box center [477, 463] width 11 height 11
click at [236, 662] on td "Brand new" at bounding box center [281, 672] width 104 height 41
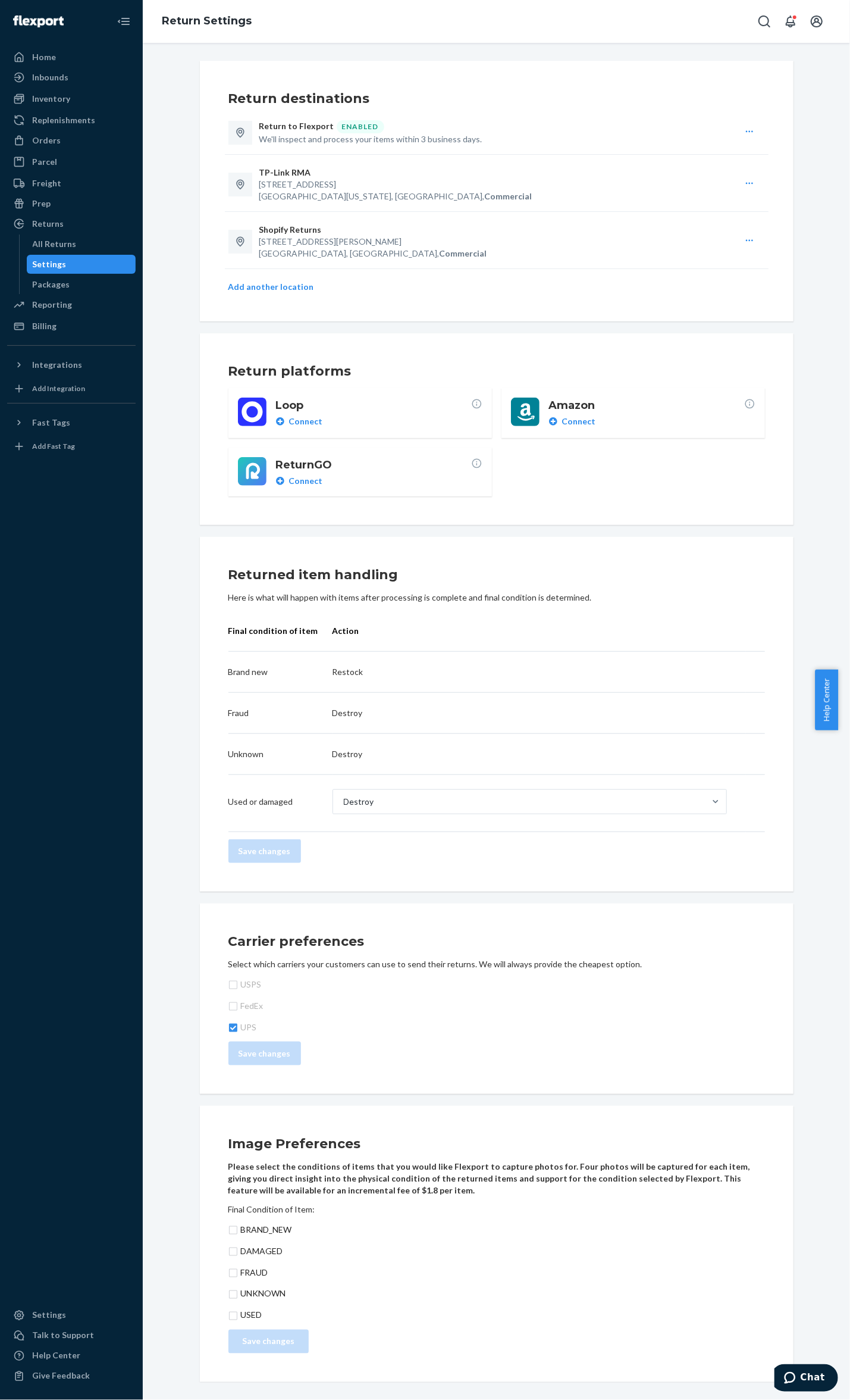
click at [319, 575] on h3 "Returned item handling" at bounding box center [496, 574] width 536 height 19
click at [375, 801] on div "Destroy" at bounding box center [519, 802] width 372 height 24
click at [344, 801] on input "option Destroy focused, 1 of 2. 2 results available. Use Up and Down to choose …" at bounding box center [343, 802] width 1 height 12
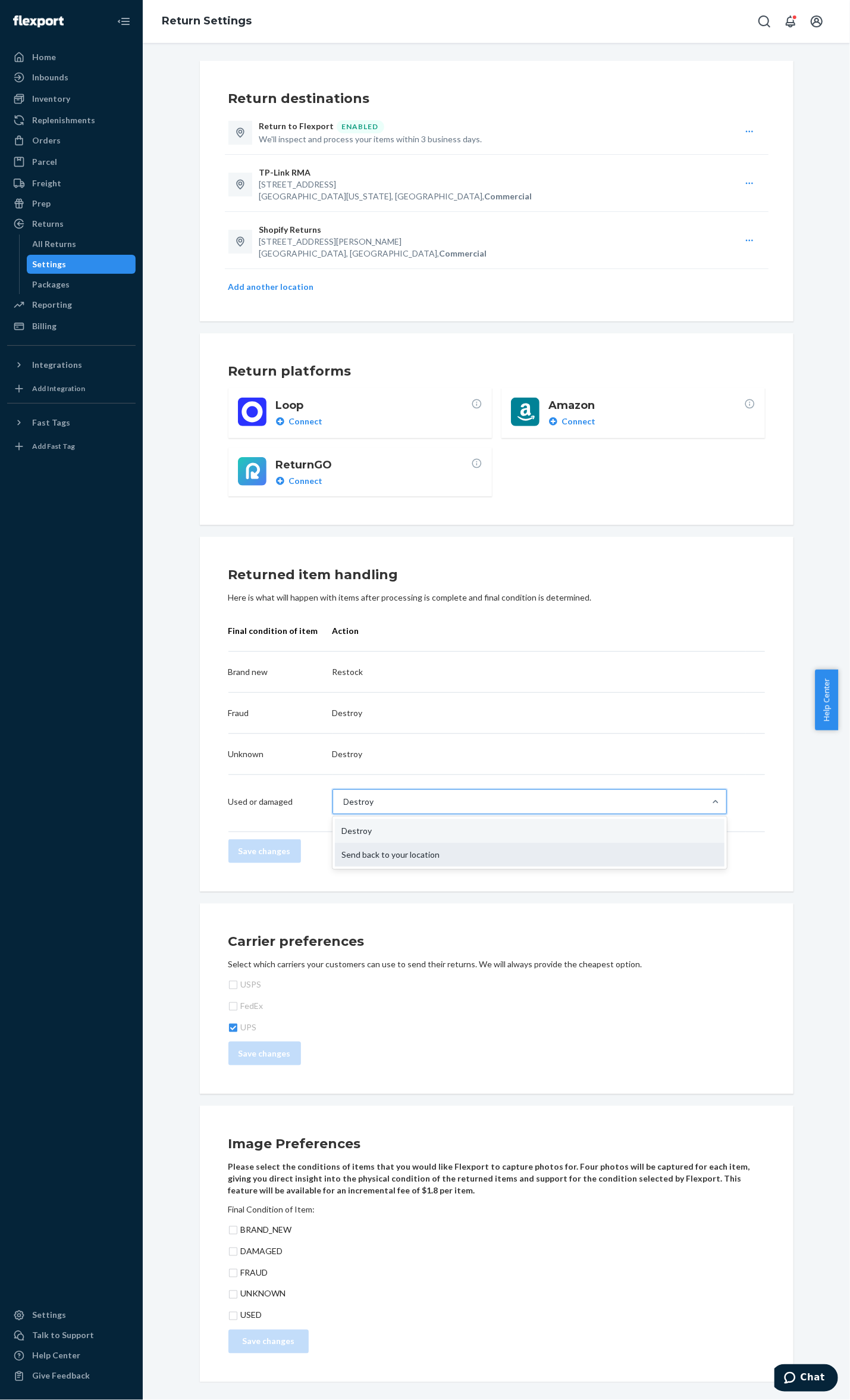
click at [405, 851] on div "Send back to your location" at bounding box center [529, 854] width 389 height 24
click at [344, 807] on input "option Send back to your location focused, 2 of 2. 2 results available. Use Up …" at bounding box center [343, 802] width 1 height 12
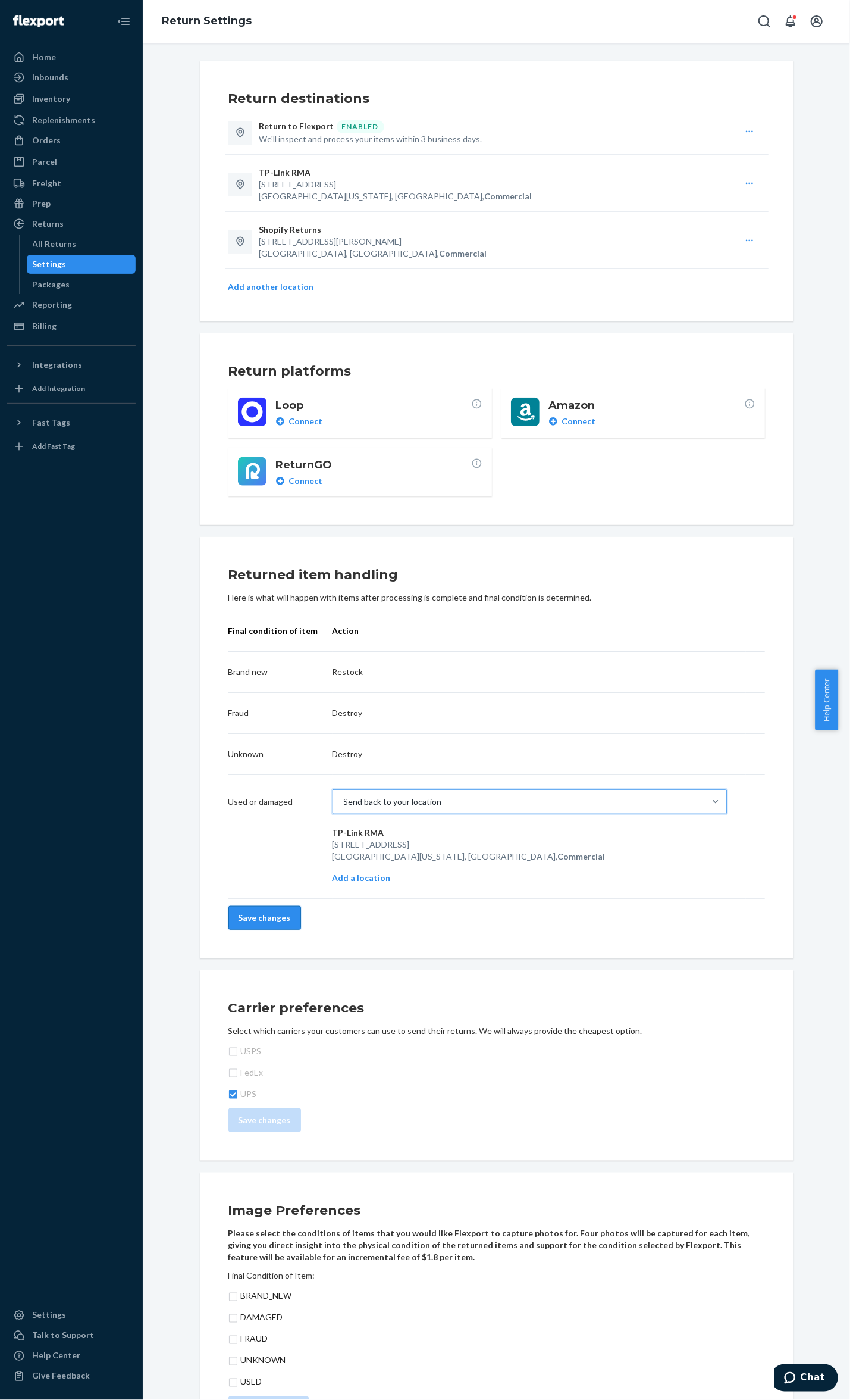
click at [245, 914] on button "Save changes" at bounding box center [264, 918] width 72 height 24
click at [72, 94] on div "Inventory" at bounding box center [71, 99] width 126 height 17
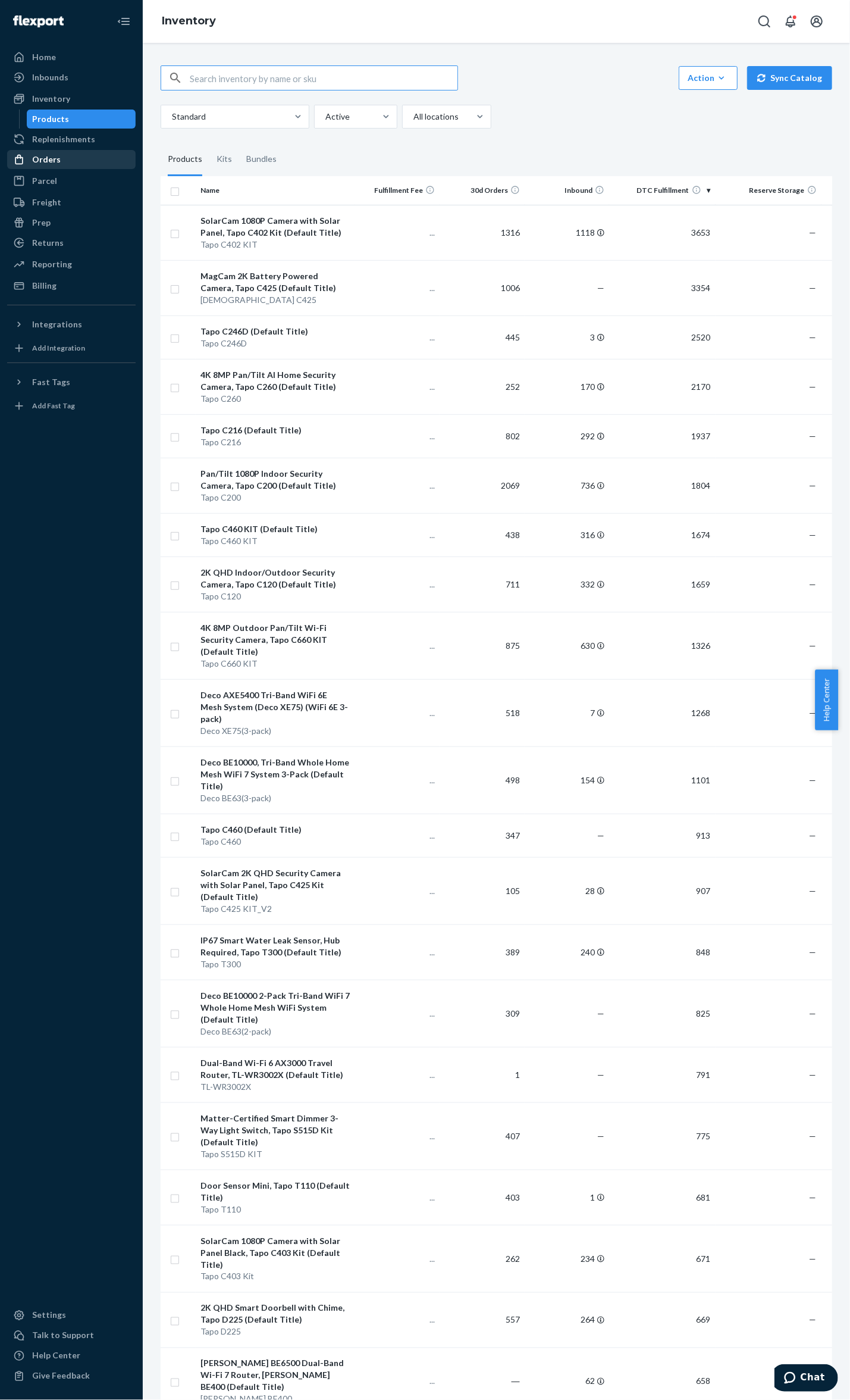
click at [67, 160] on div "Orders" at bounding box center [71, 160] width 126 height 17
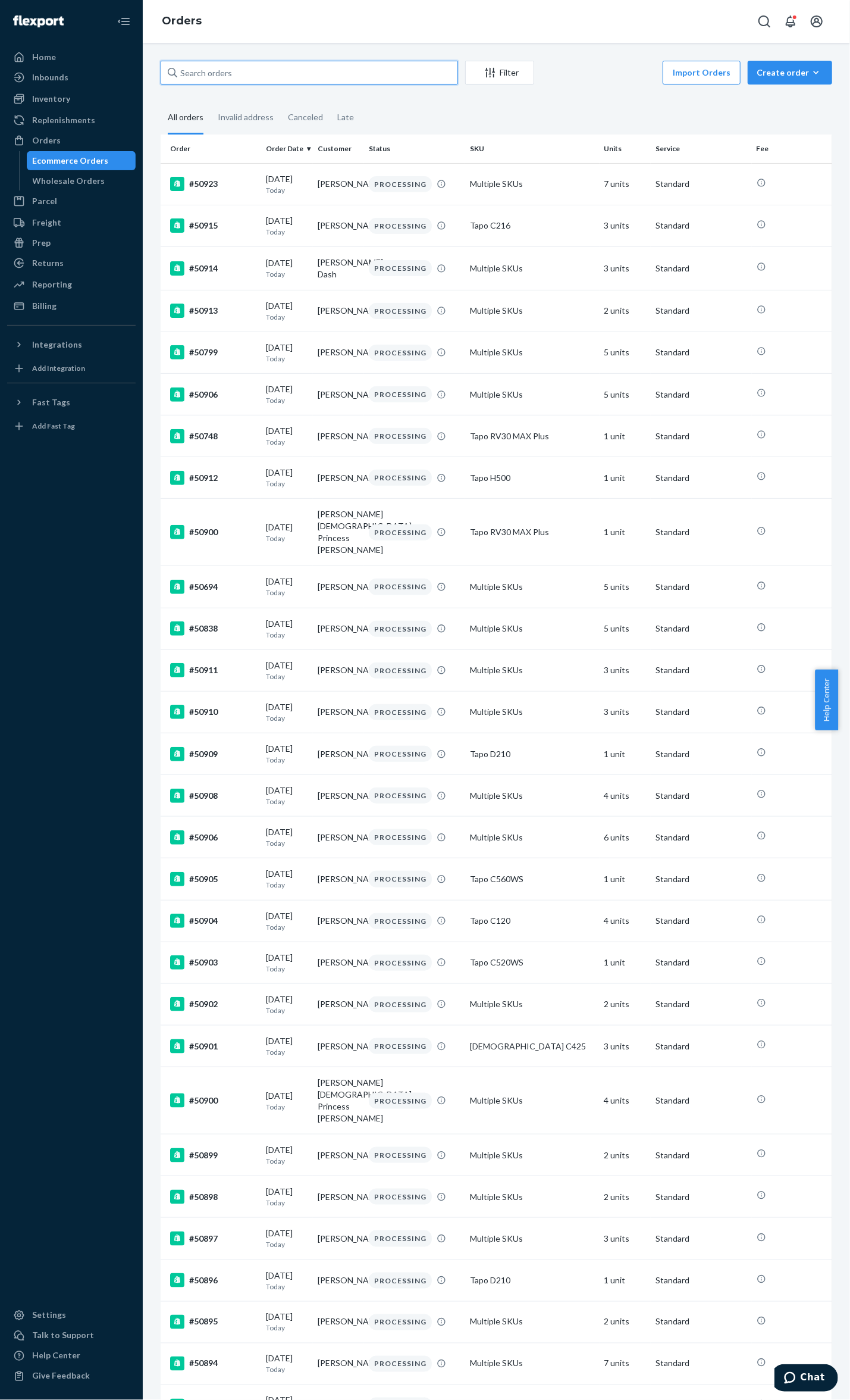
click at [291, 84] on input "text" at bounding box center [309, 72] width 297 height 24
paste input "39207"
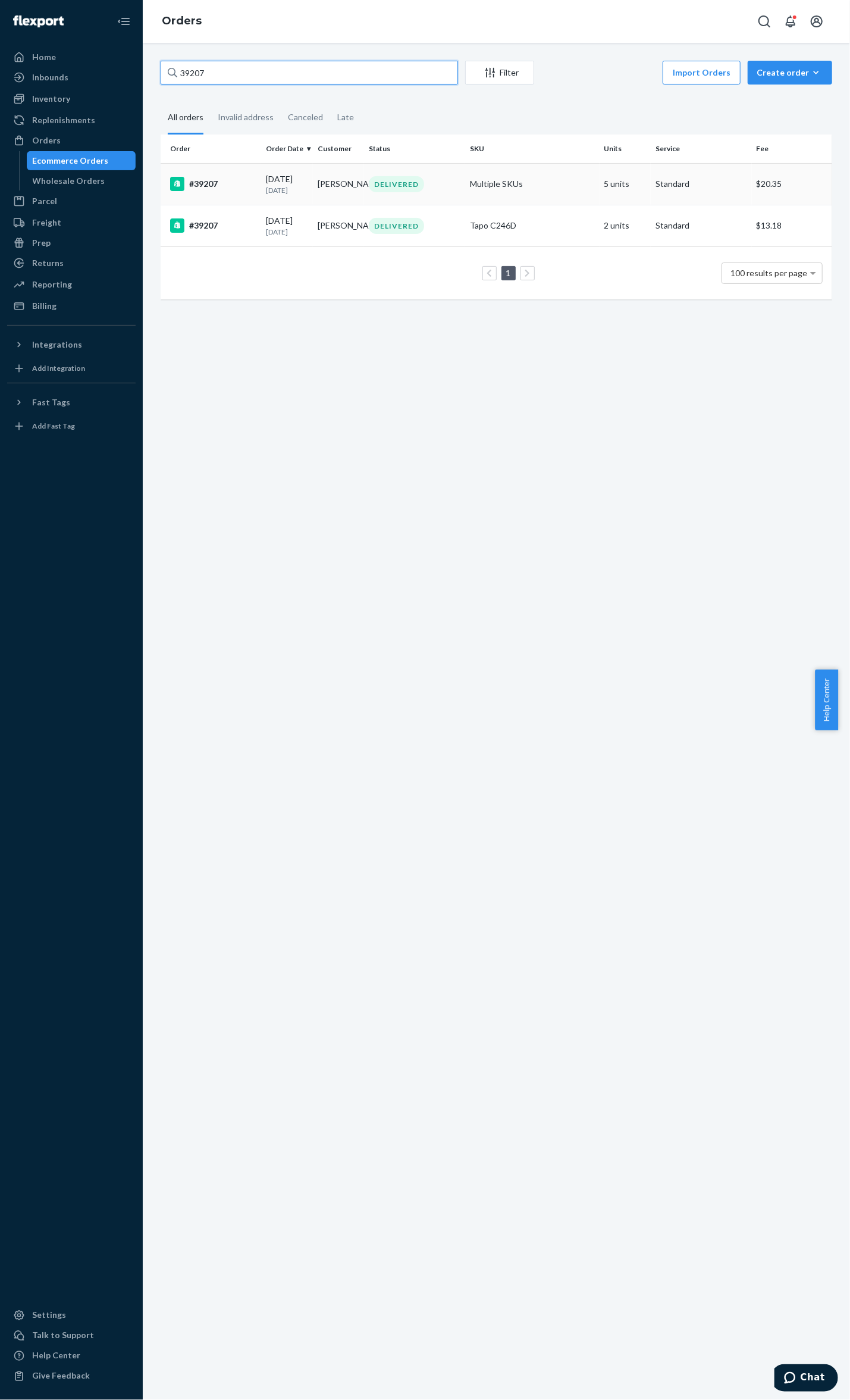
type input "39207"
click at [224, 180] on div "#39207" at bounding box center [213, 184] width 86 height 14
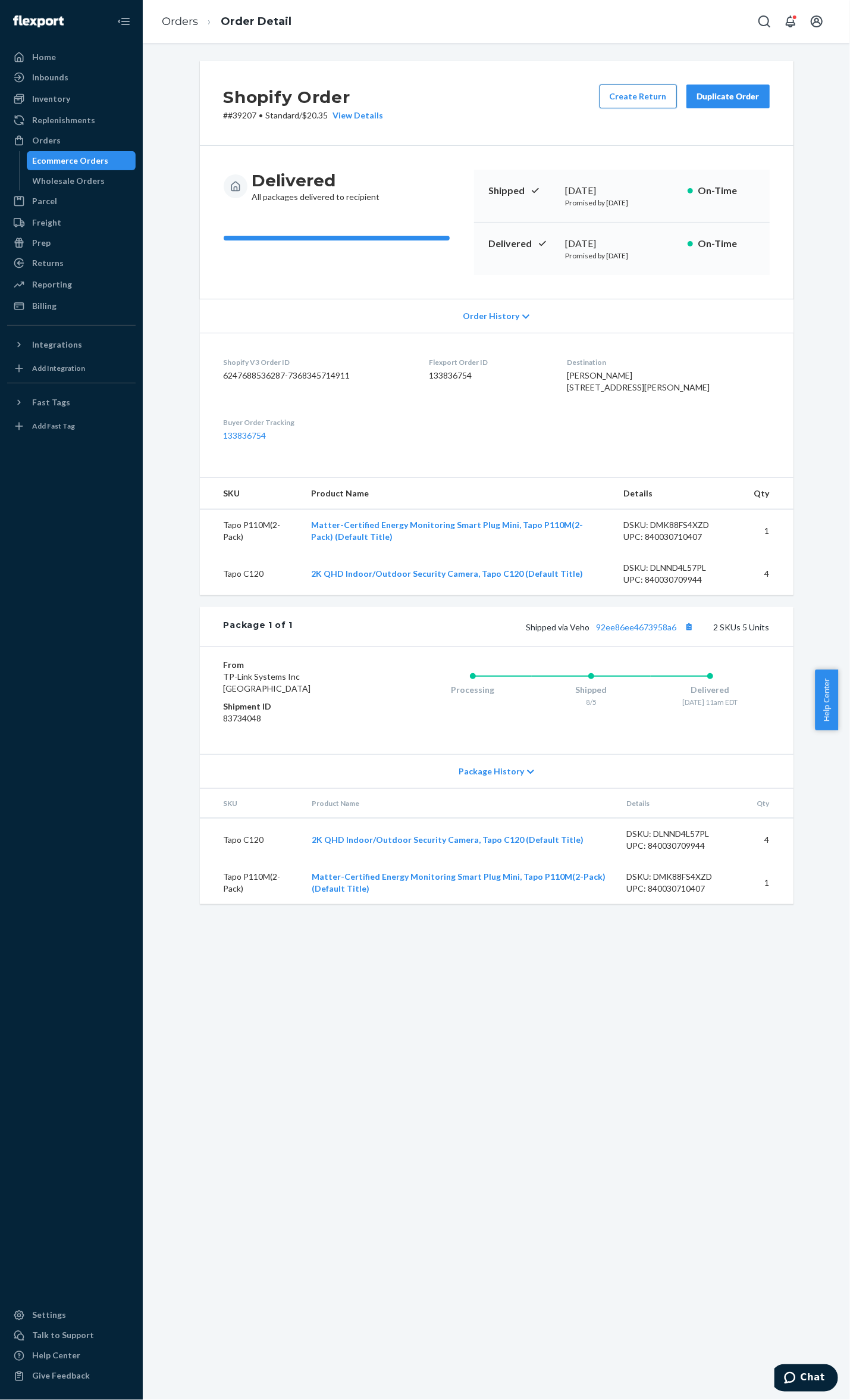
click at [643, 91] on button "Create Return" at bounding box center [638, 96] width 77 height 24
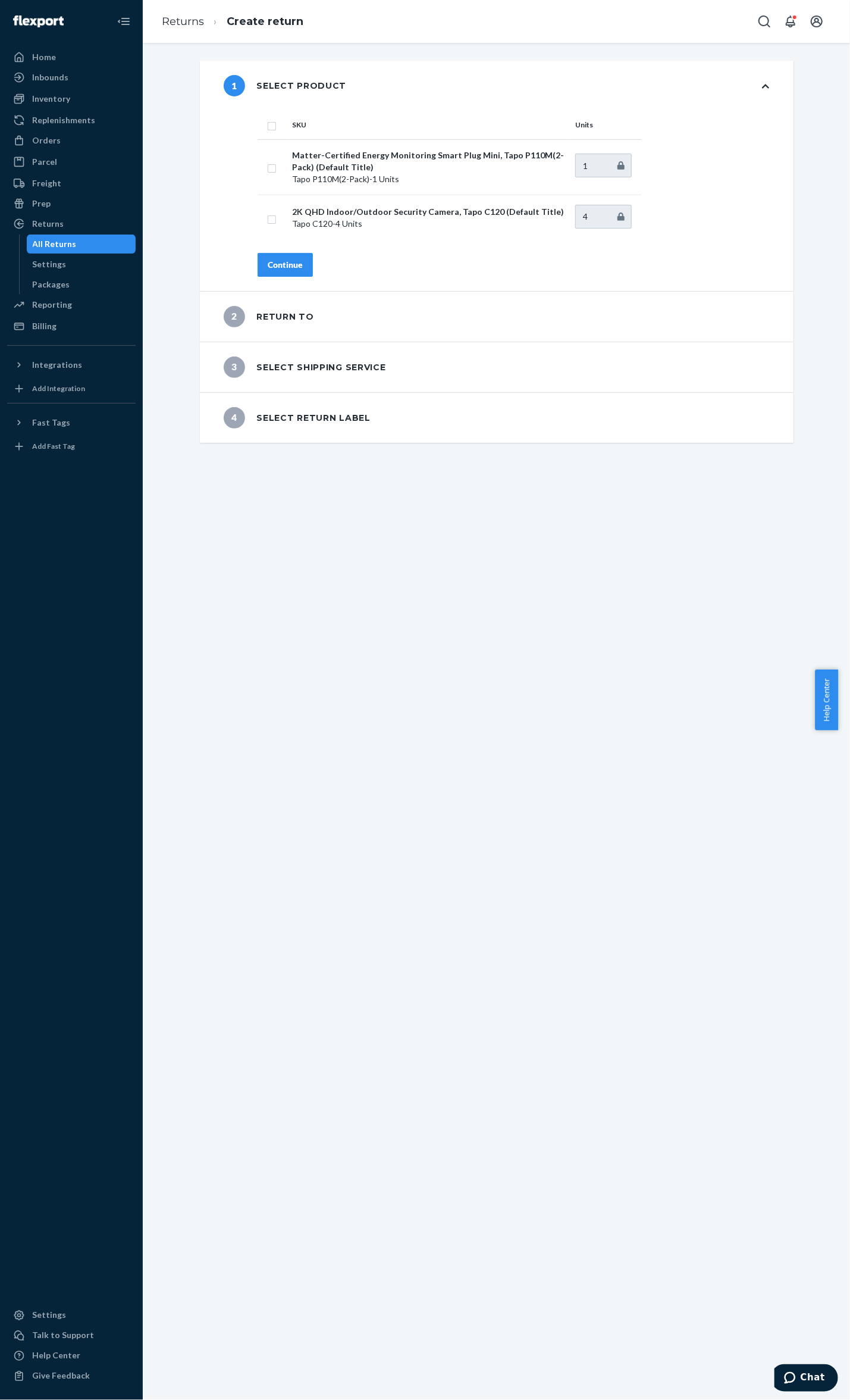
click at [259, 126] on th at bounding box center [272, 124] width 30 height 29
click at [267, 126] on input "checkbox" at bounding box center [272, 124] width 10 height 13
checkbox input "true"
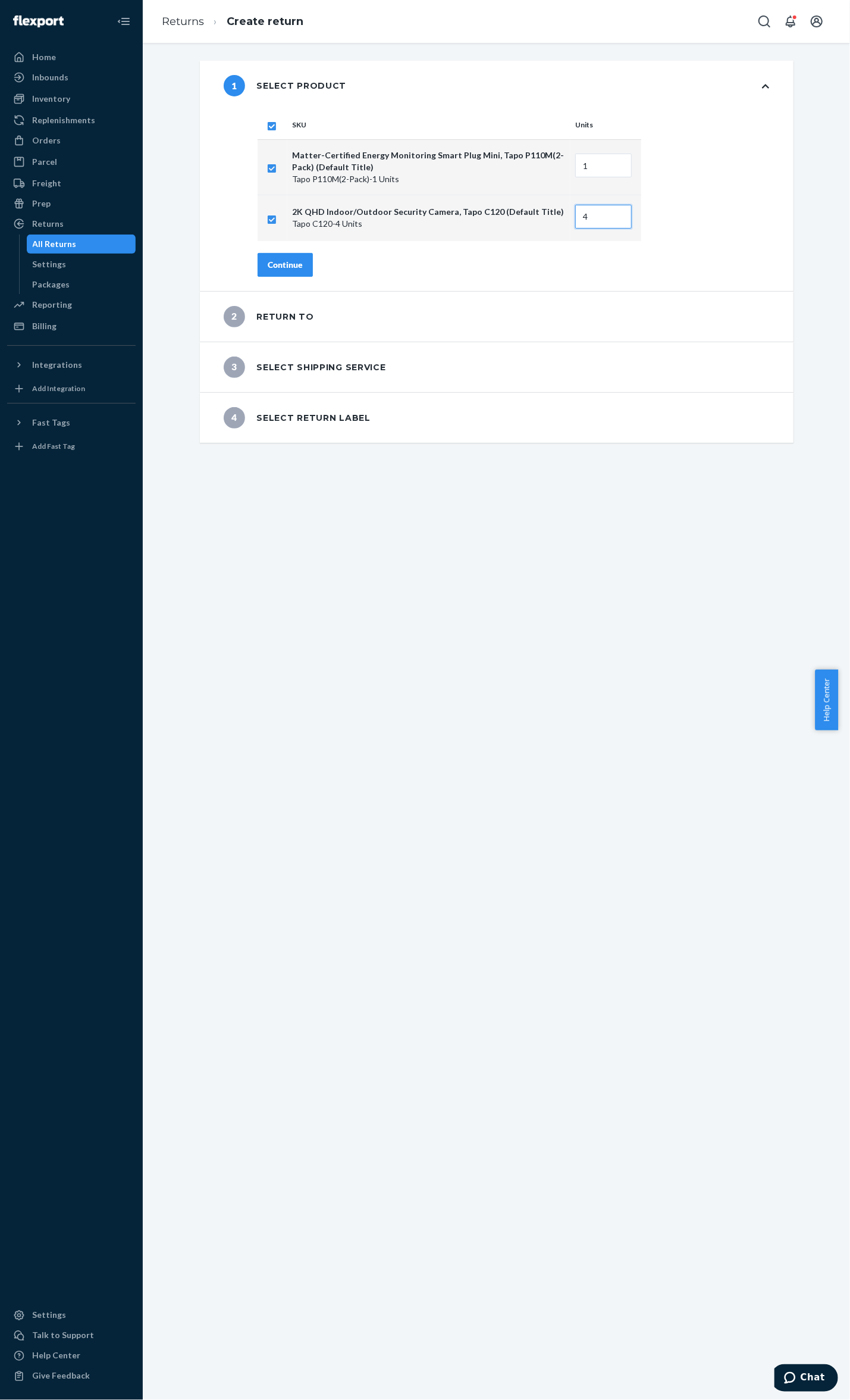
click at [615, 221] on input "4" at bounding box center [603, 217] width 56 height 24
click at [613, 219] on input "3" at bounding box center [603, 217] width 56 height 24
click at [613, 219] on input "2" at bounding box center [603, 217] width 56 height 24
type input "1"
click at [613, 219] on input "1" at bounding box center [603, 217] width 56 height 24
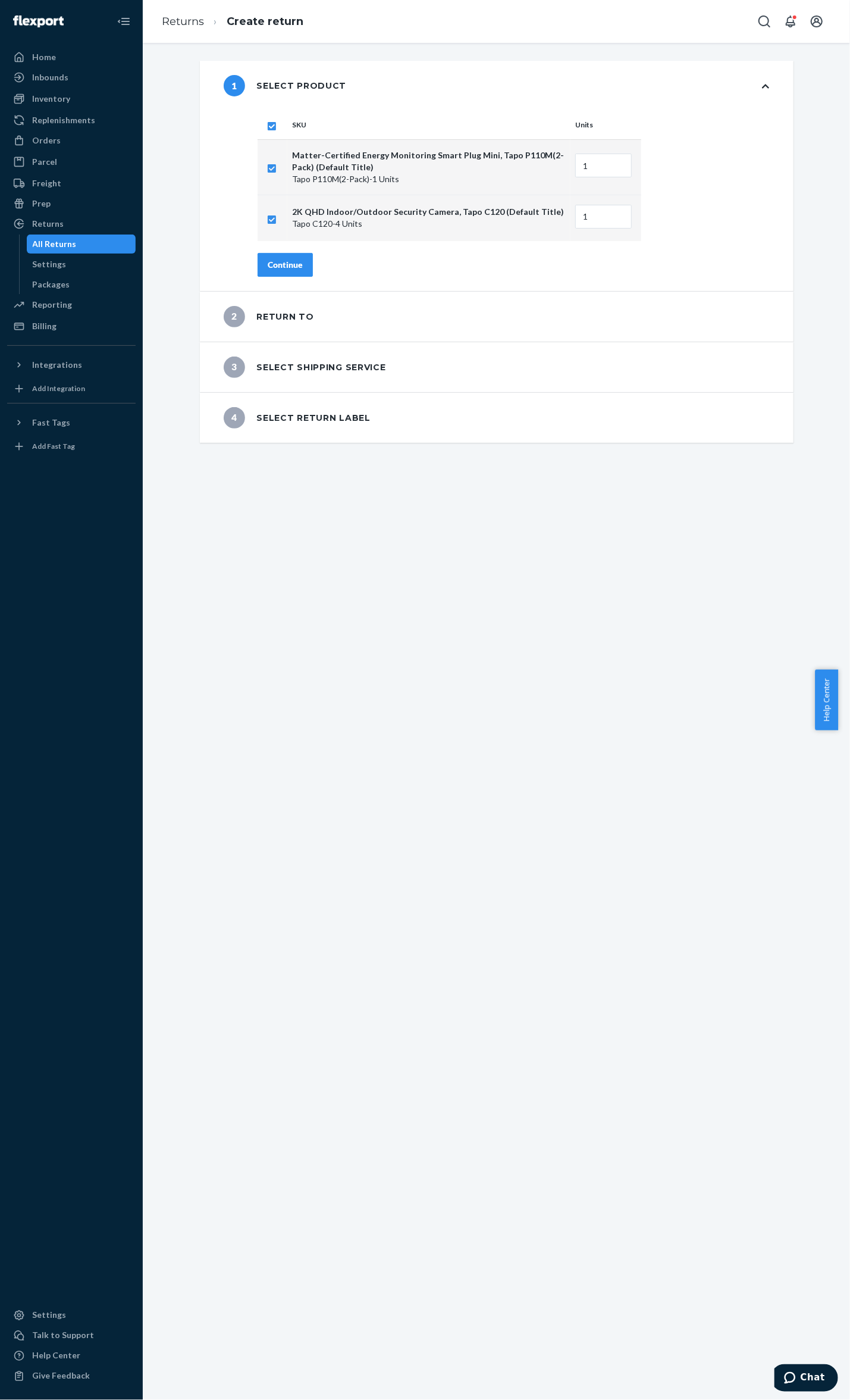
click at [280, 271] on button "Continue" at bounding box center [285, 265] width 56 height 24
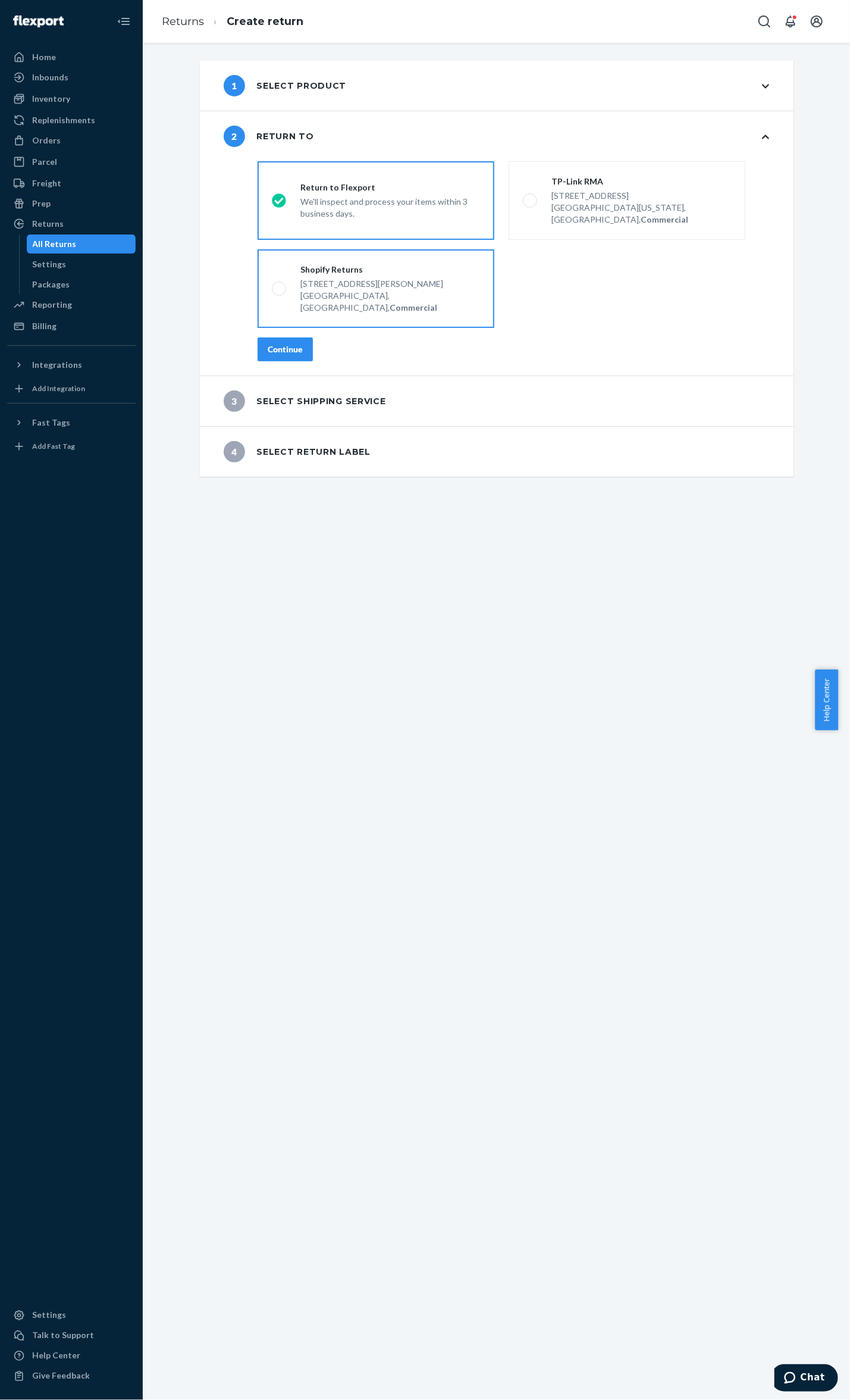
click at [397, 264] on div "Shopify Returns" at bounding box center [390, 269] width 180 height 12
click at [280, 285] on input "Shopify Returns 5 Peters Canyon Rd, Ste 300 Irvine, CA 92606, US, Commercial" at bounding box center [276, 288] width 8 height 8
radio input "true"
click at [258, 338] on button "Continue" at bounding box center [285, 349] width 56 height 24
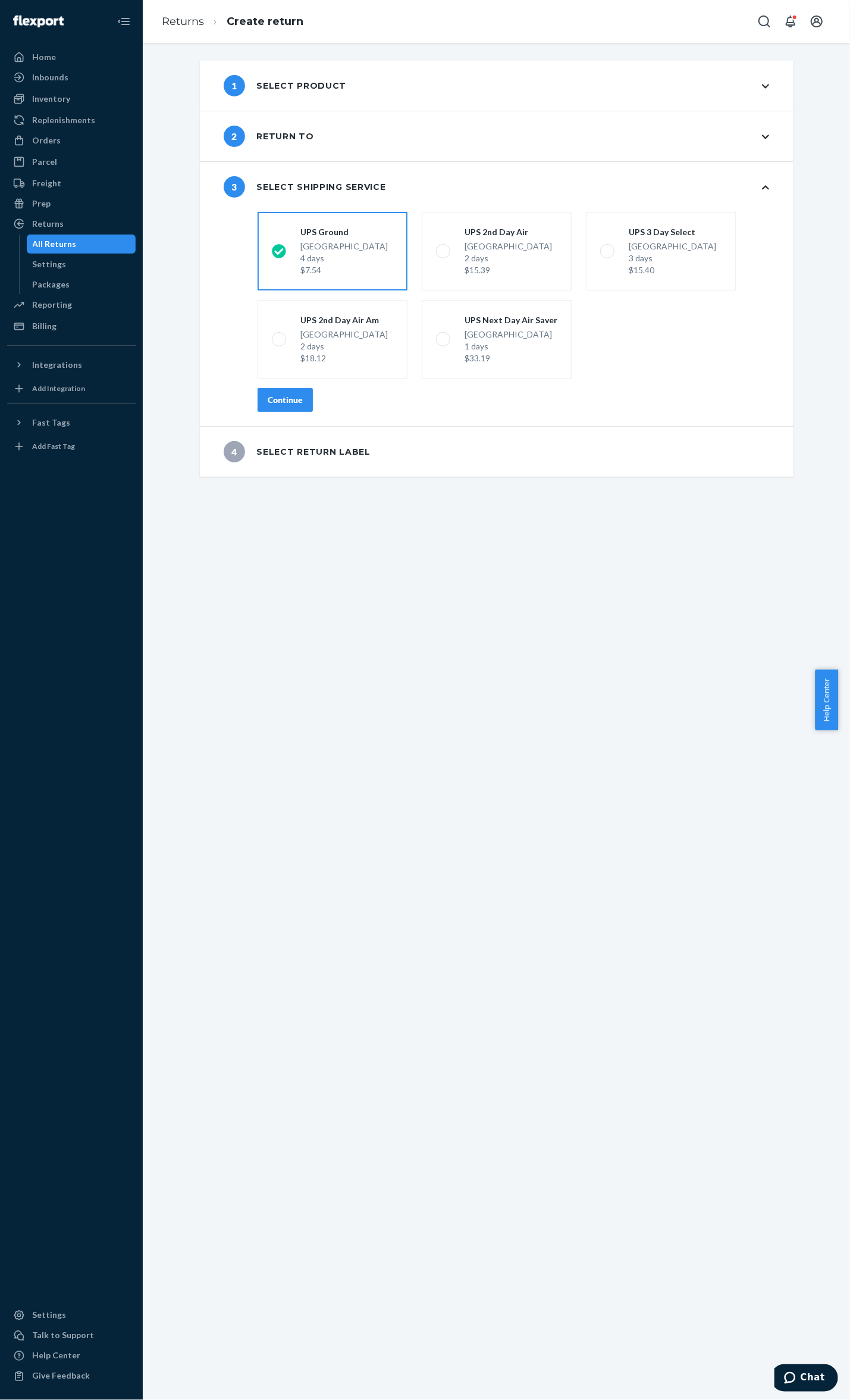
click at [296, 405] on button "Continue" at bounding box center [285, 400] width 56 height 24
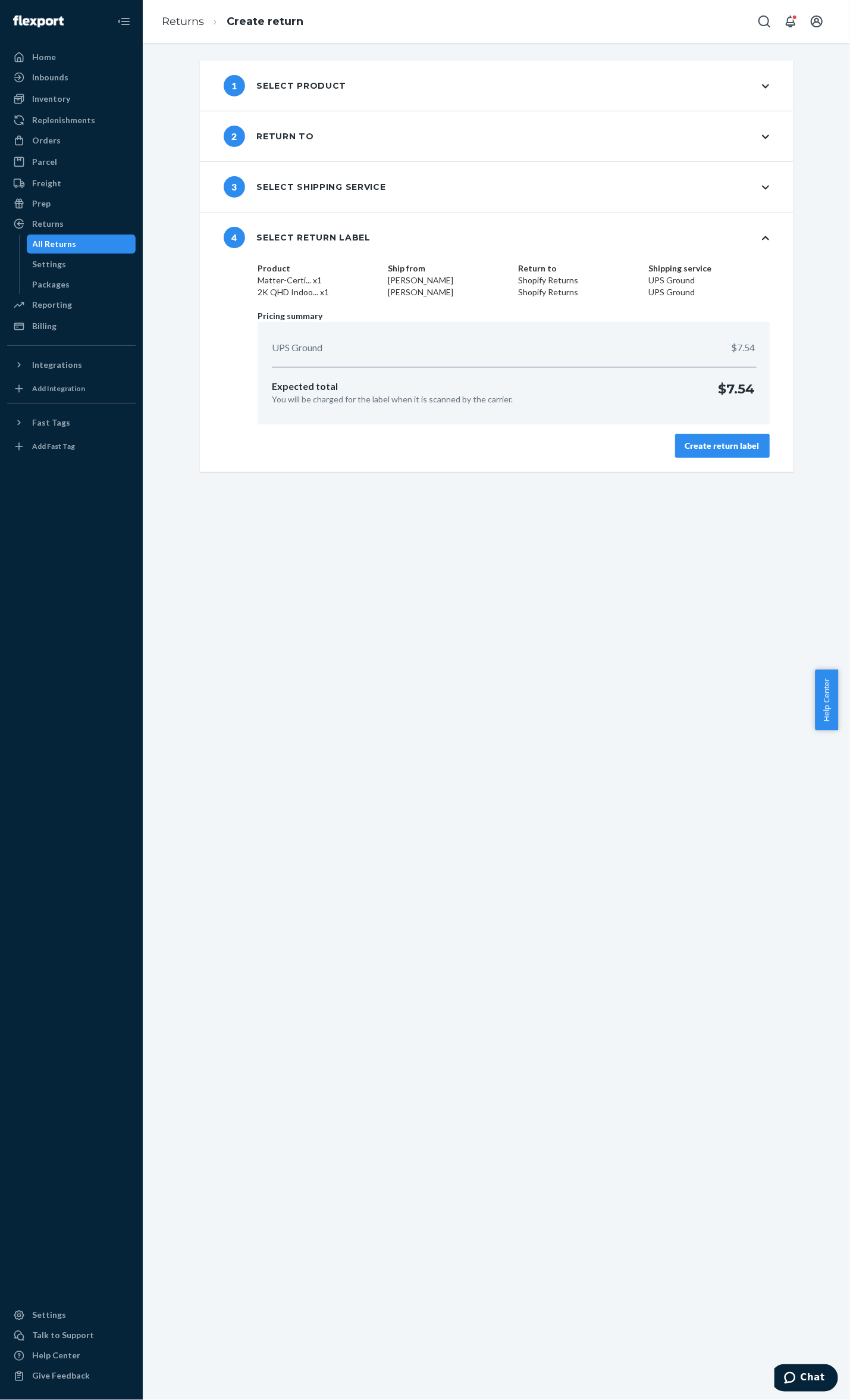
click at [726, 445] on div "Create return label" at bounding box center [723, 445] width 75 height 12
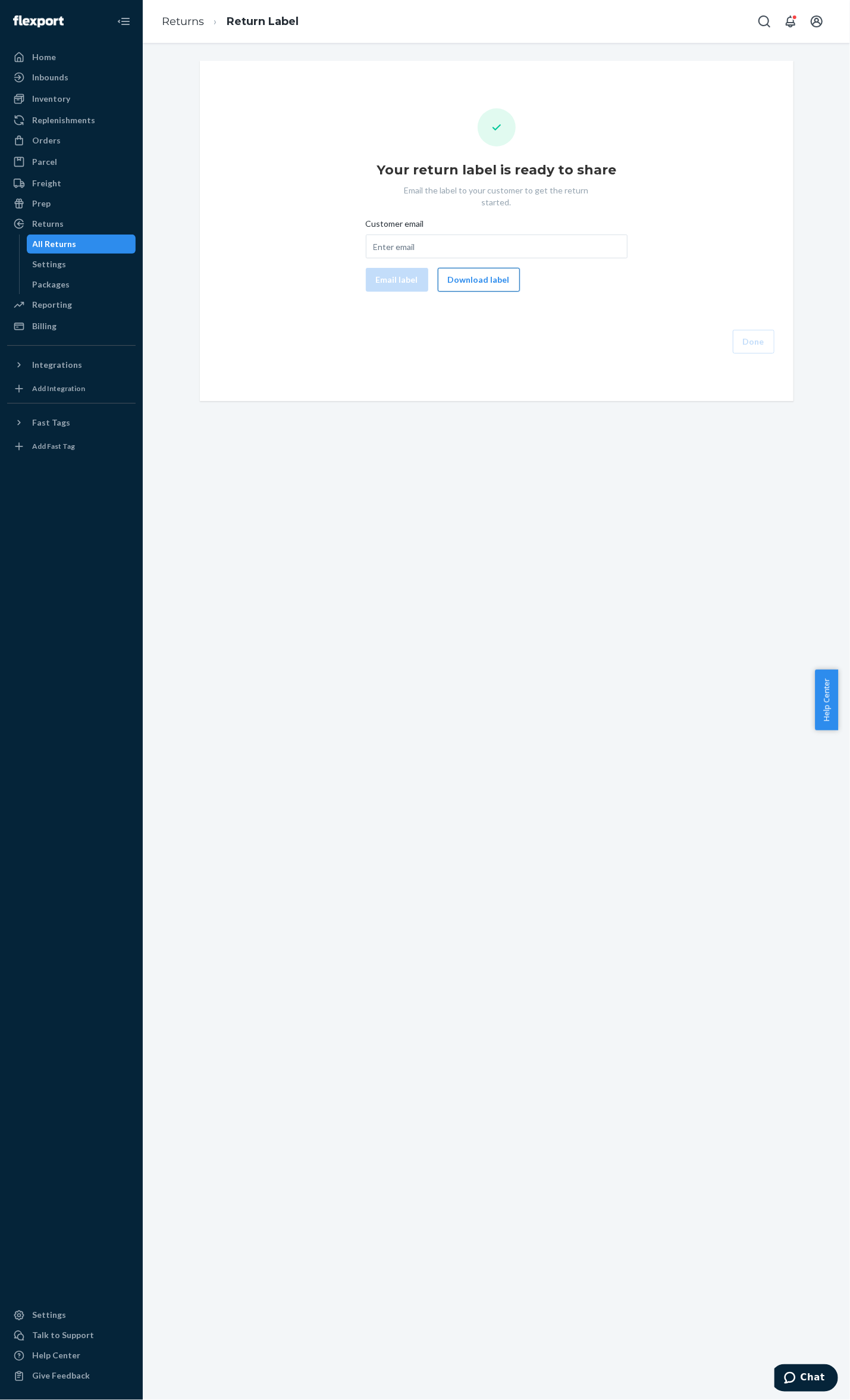
click at [469, 272] on button "Download label" at bounding box center [479, 280] width 82 height 24
click at [75, 131] on link "Orders" at bounding box center [71, 140] width 129 height 19
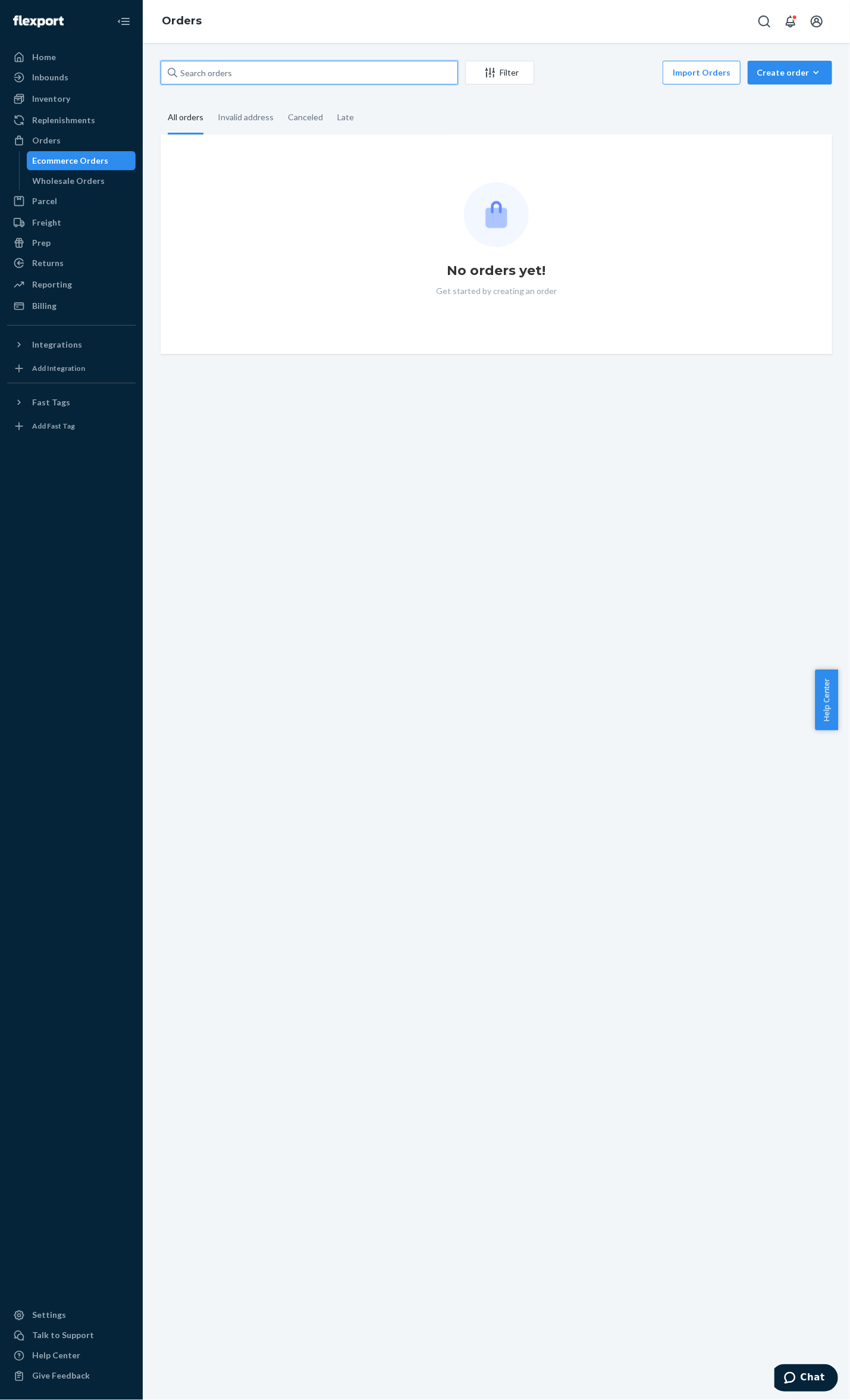
click at [217, 77] on input "text" at bounding box center [309, 72] width 297 height 24
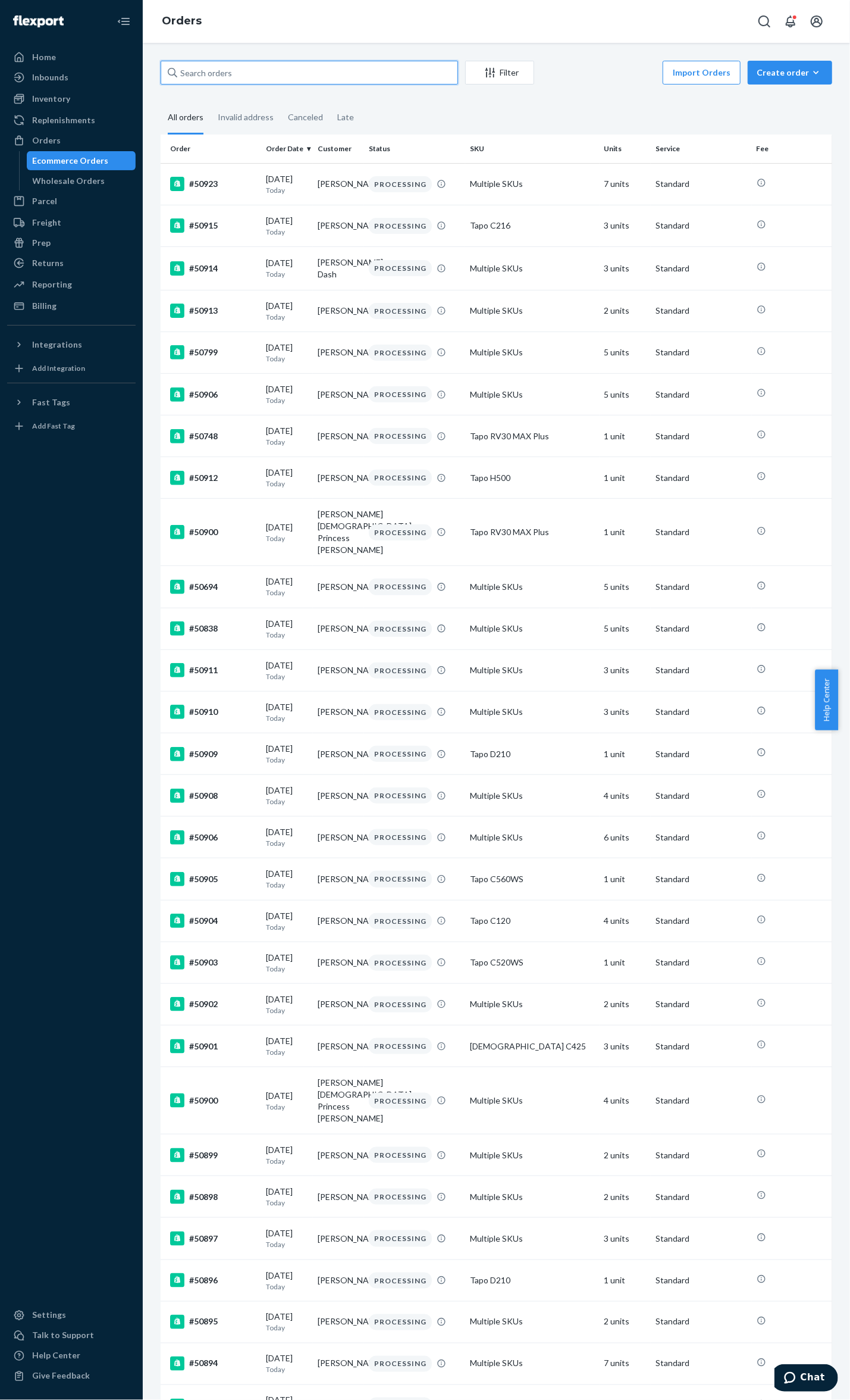
paste input "49884"
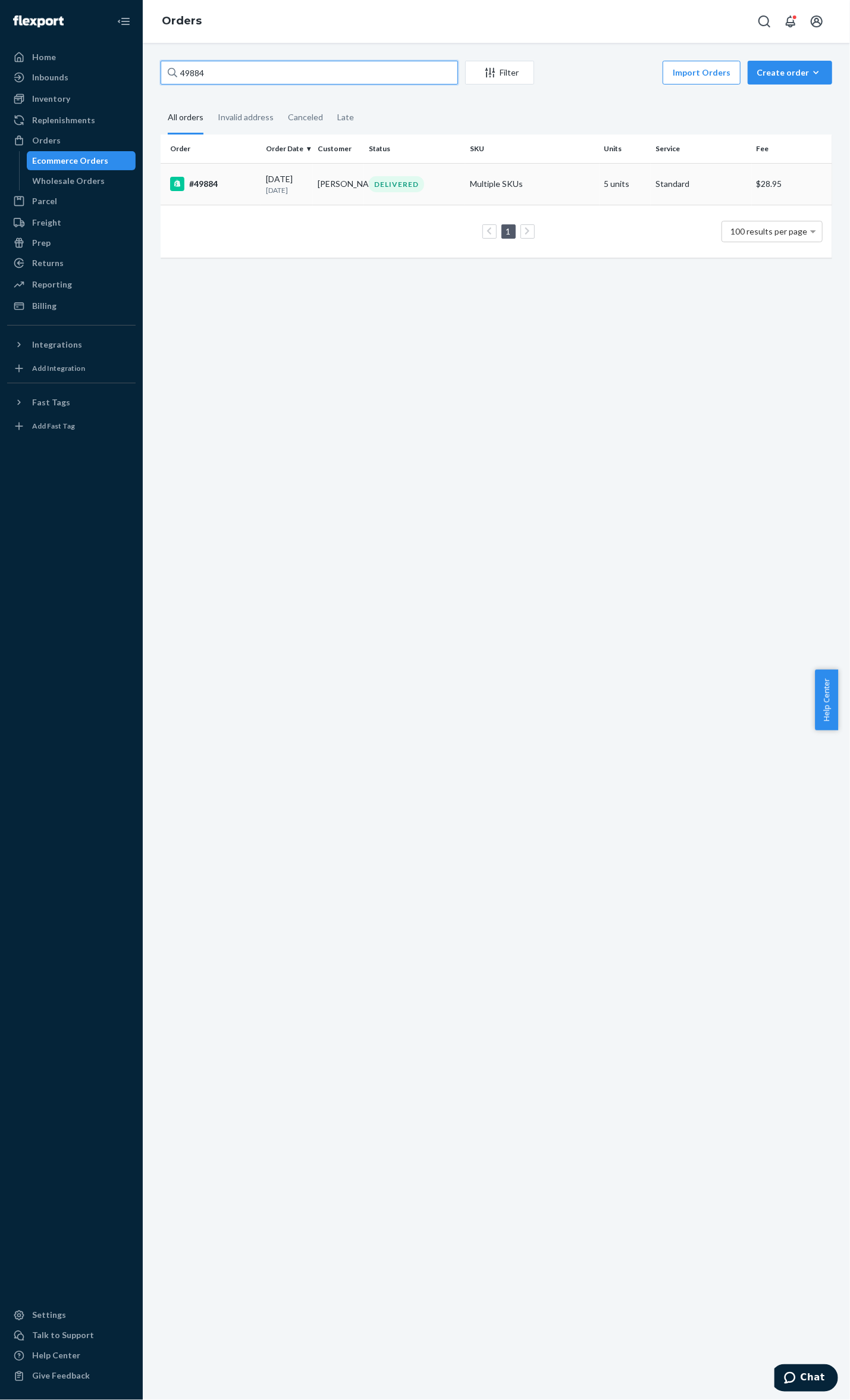
type input "49884"
click at [214, 181] on div "#49884" at bounding box center [213, 184] width 86 height 14
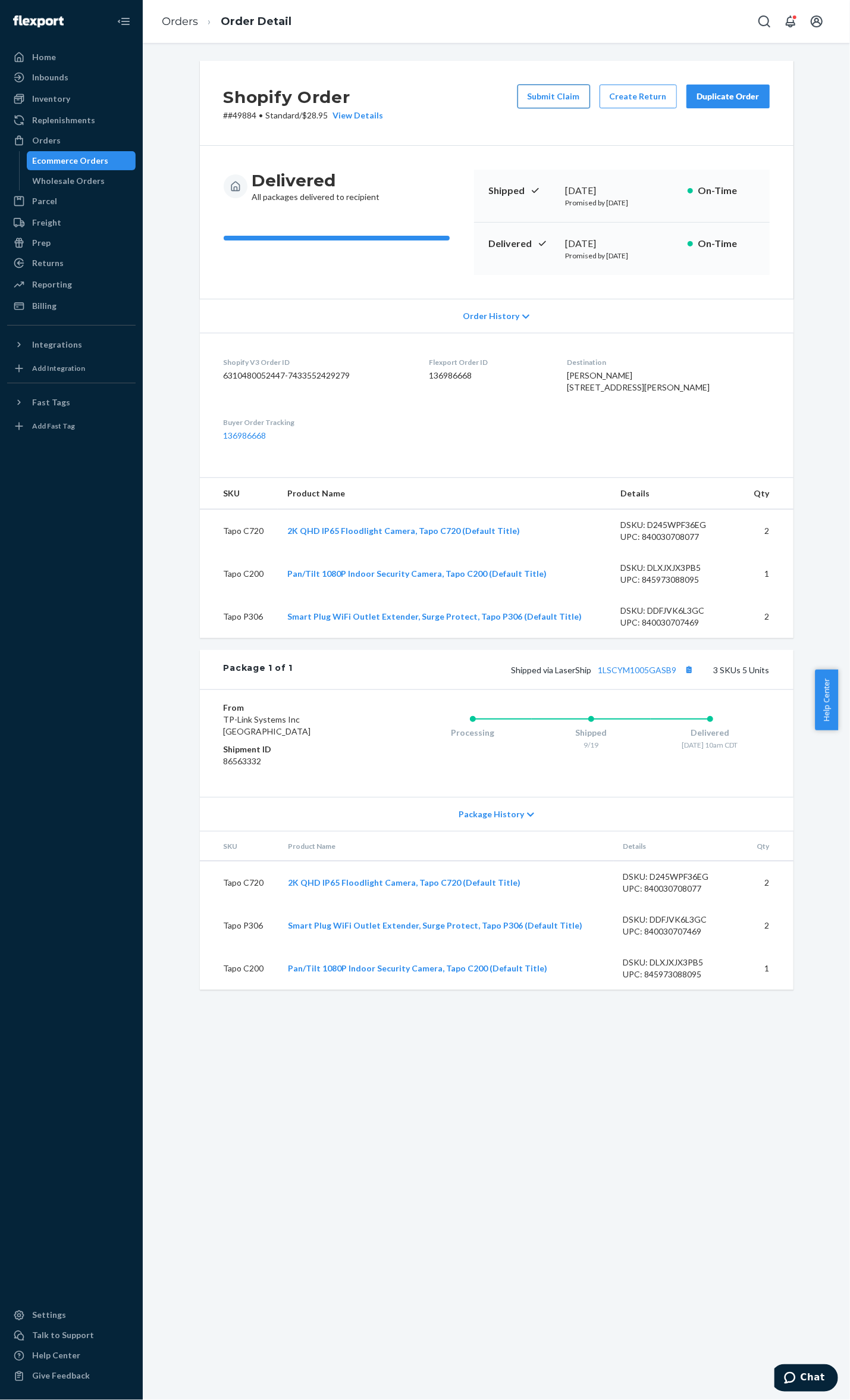
click at [555, 93] on button "Submit Claim" at bounding box center [553, 96] width 72 height 24
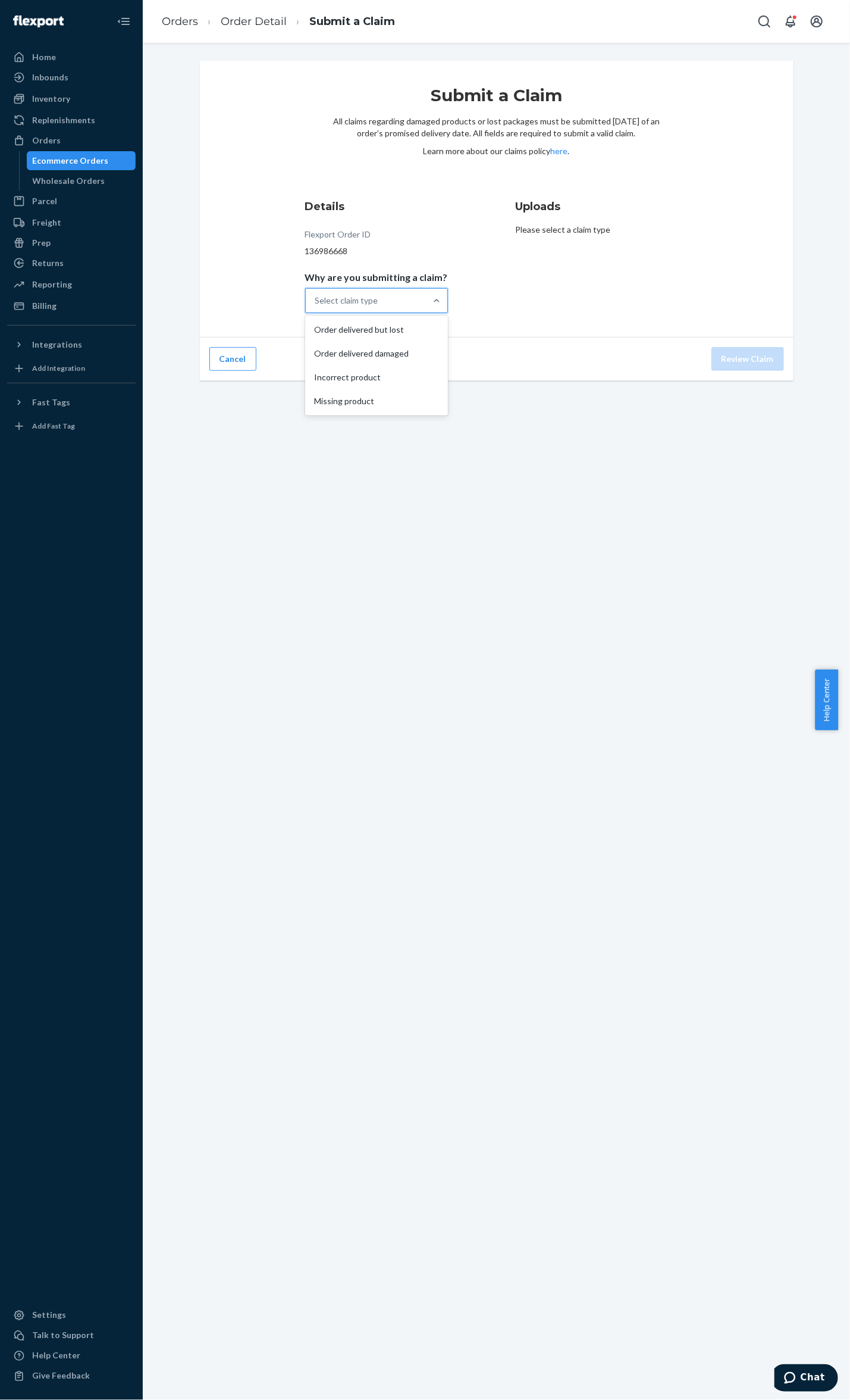
click at [323, 301] on div "Select claim type" at bounding box center [347, 300] width 63 height 12
click at [316, 301] on input "Why are you submitting a claim? option Order delivered but lost focused, 1 of 4…" at bounding box center [316, 300] width 1 height 12
click at [370, 400] on div "Missing product" at bounding box center [377, 402] width 138 height 24
click at [316, 307] on input "Why are you submitting a claim? option Missing product focused, 4 of 4. 4 resul…" at bounding box center [316, 300] width 1 height 12
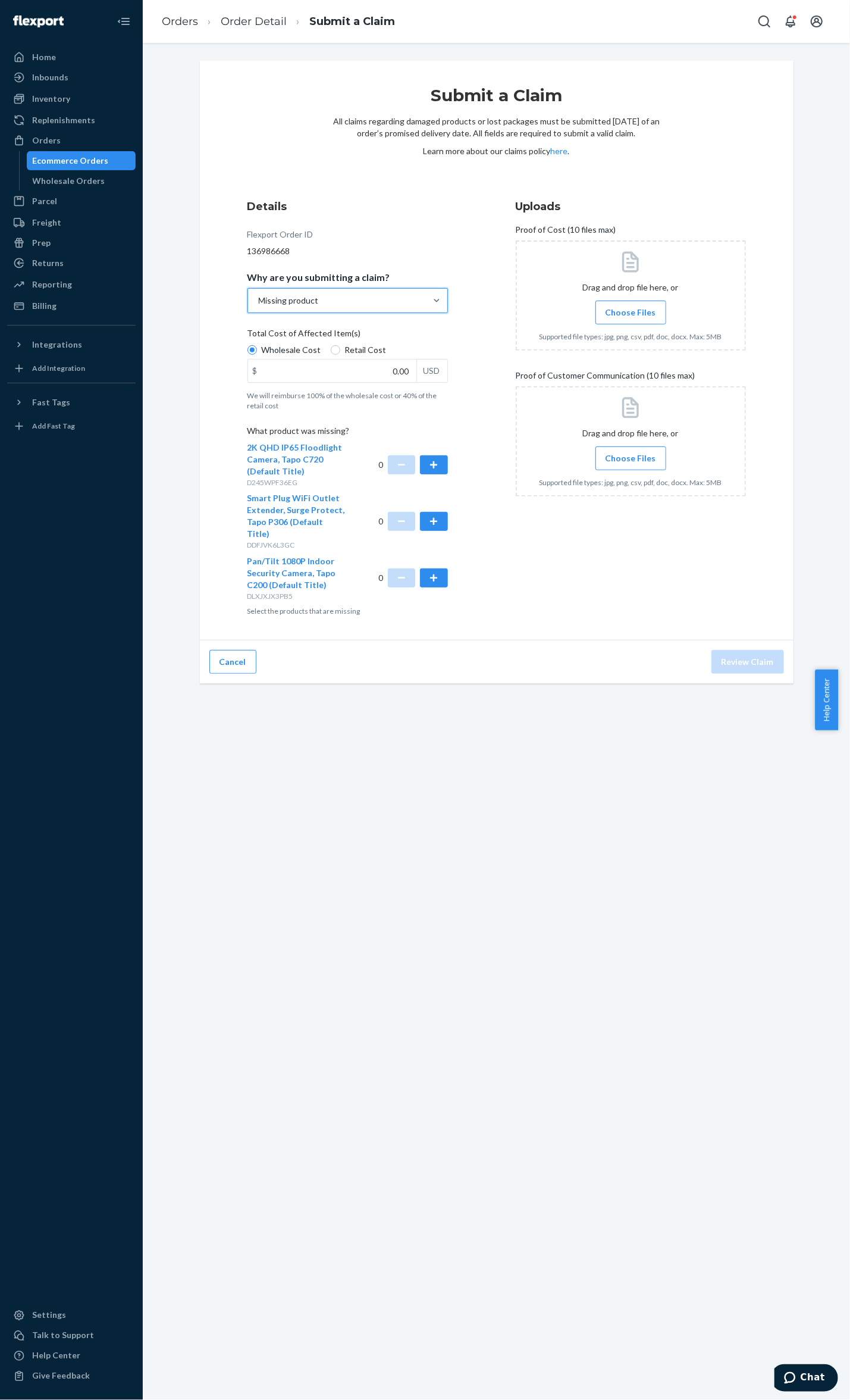
click at [442, 467] on div "Details Flexport Order ID 136986668 Why are you submitting a claim? option Miss…" at bounding box center [363, 408] width 231 height 432
click at [432, 456] on button "button" at bounding box center [434, 464] width 27 height 19
click at [619, 445] on div at bounding box center [631, 441] width 231 height 110
click at [610, 456] on span "Choose Files" at bounding box center [631, 458] width 51 height 12
click at [631, 456] on input "Choose Files" at bounding box center [631, 458] width 1 height 13
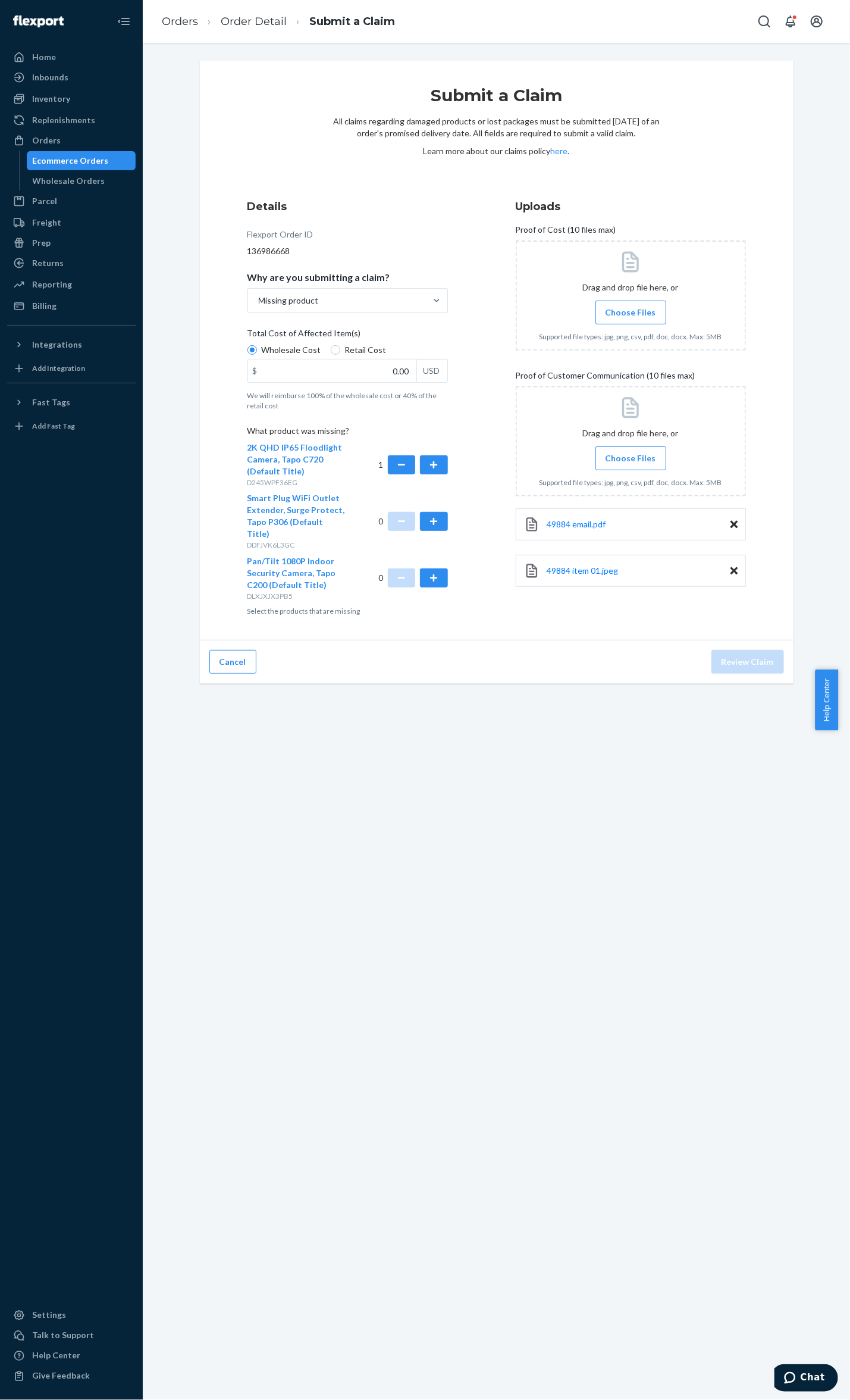
click at [653, 464] on label "Choose Files" at bounding box center [631, 458] width 71 height 24
click at [631, 464] on input "Choose Files" at bounding box center [631, 458] width 1 height 13
click at [605, 469] on label "Choose Files" at bounding box center [631, 458] width 71 height 24
click at [631, 465] on input "Choose Files" at bounding box center [631, 458] width 1 height 13
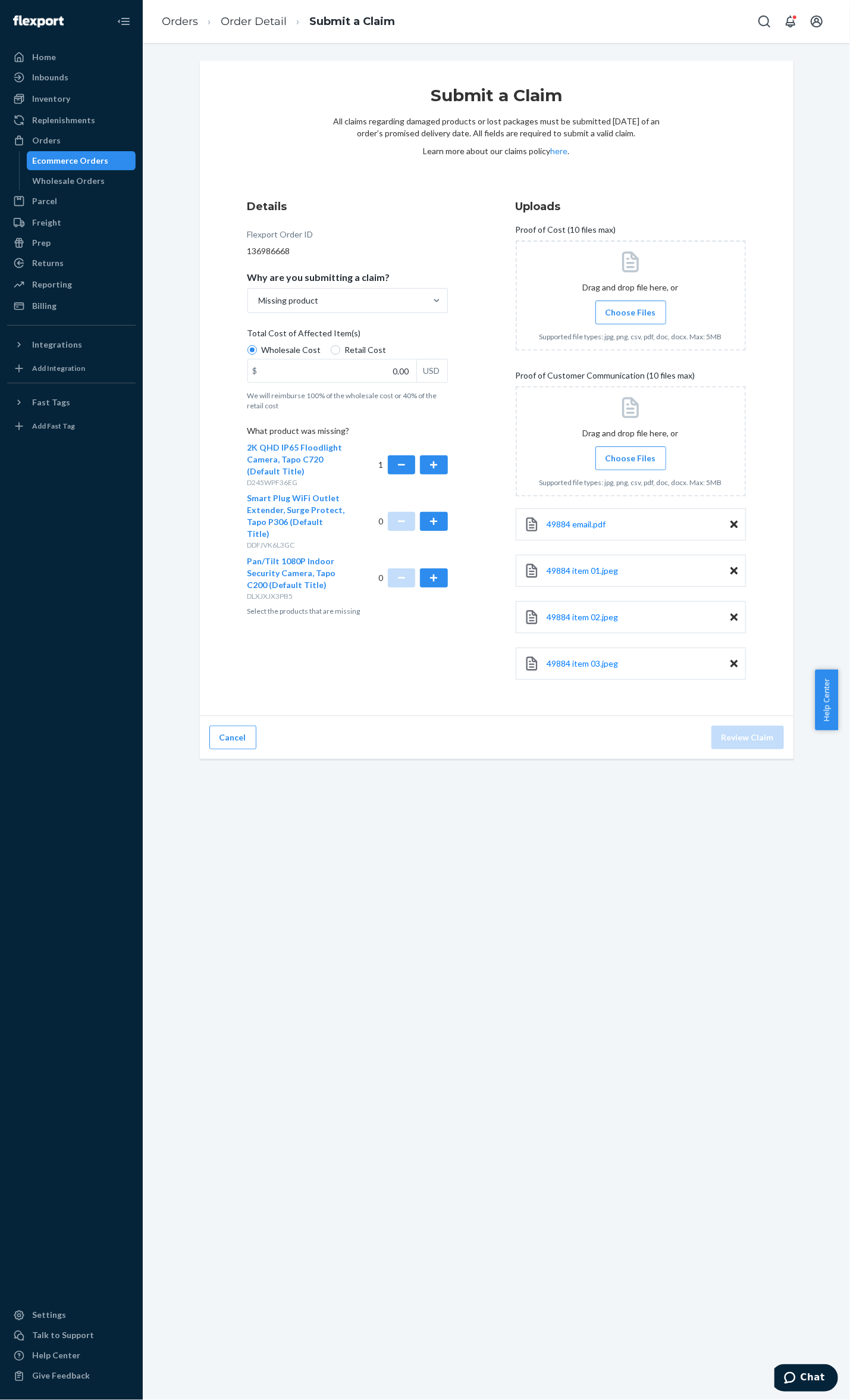
click at [653, 465] on label "Choose Files" at bounding box center [631, 458] width 71 height 24
click at [631, 465] on input "Choose Files" at bounding box center [631, 458] width 1 height 13
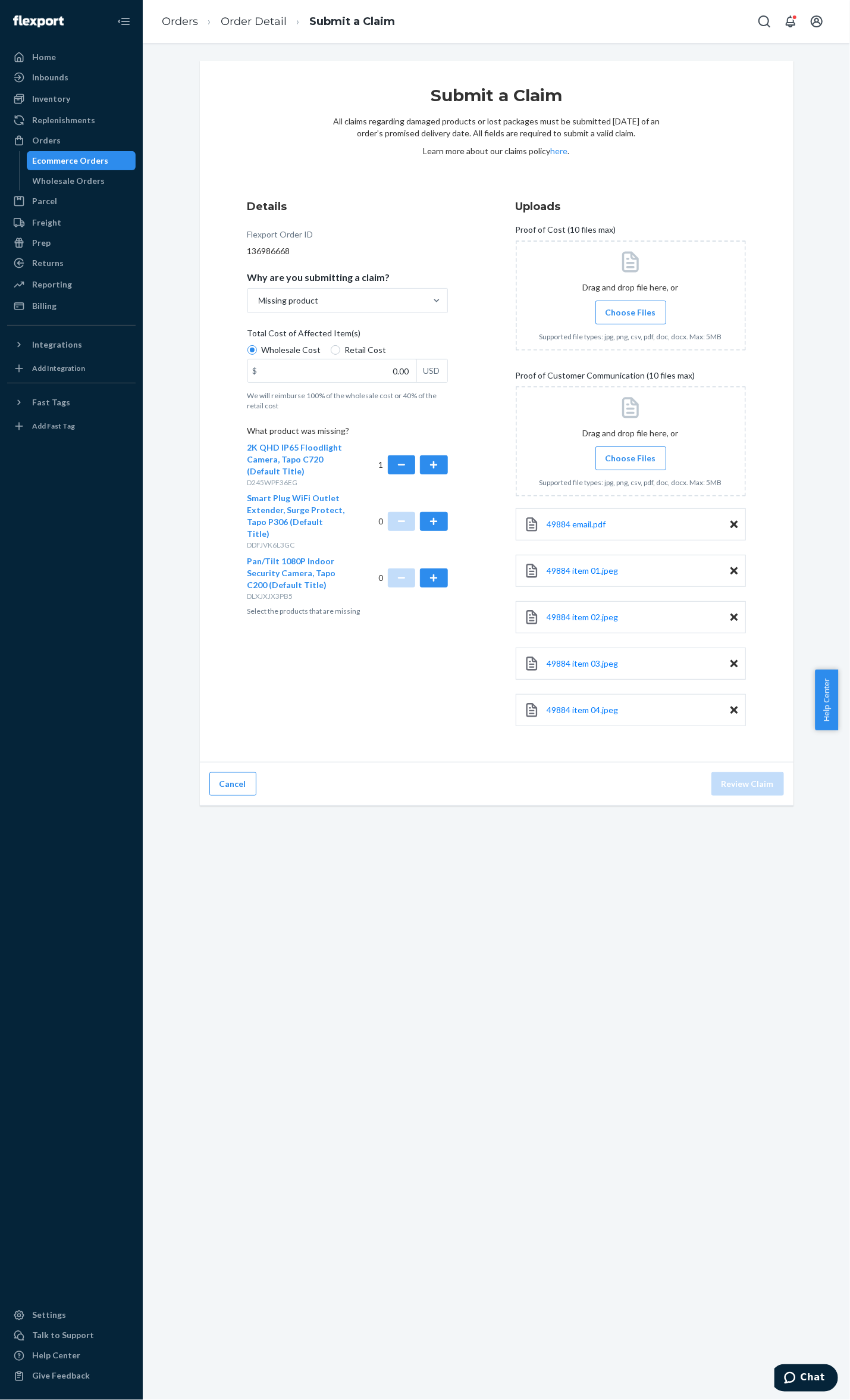
click at [643, 313] on span "Choose Files" at bounding box center [631, 312] width 51 height 12
click at [631, 313] on input "Choose Files" at bounding box center [631, 312] width 1 height 13
click at [351, 343] on div "Total Cost of Affected Item(s)" at bounding box center [347, 335] width 200 height 17
click at [257, 345] on input "Wholesale Cost" at bounding box center [252, 350] width 10 height 10
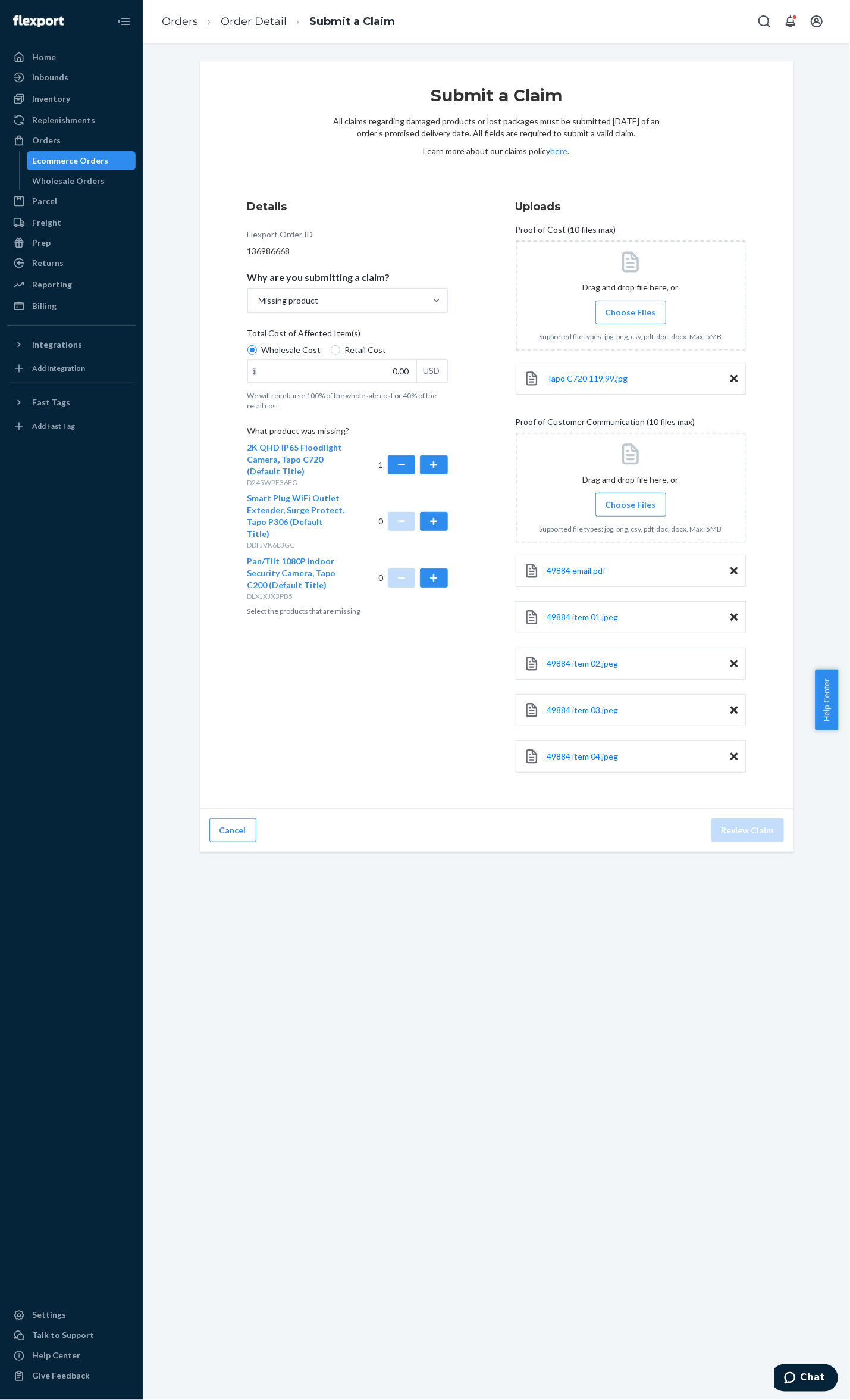
click at [366, 358] on div "Wholesale Cost Retail Cost" at bounding box center [347, 351] width 210 height 15
click at [257, 354] on input "Wholesale Cost" at bounding box center [252, 350] width 10 height 10
click at [365, 347] on span "Retail Cost" at bounding box center [366, 349] width 41 height 12
click at [340, 347] on input "Retail Cost" at bounding box center [336, 350] width 10 height 10
radio input "true"
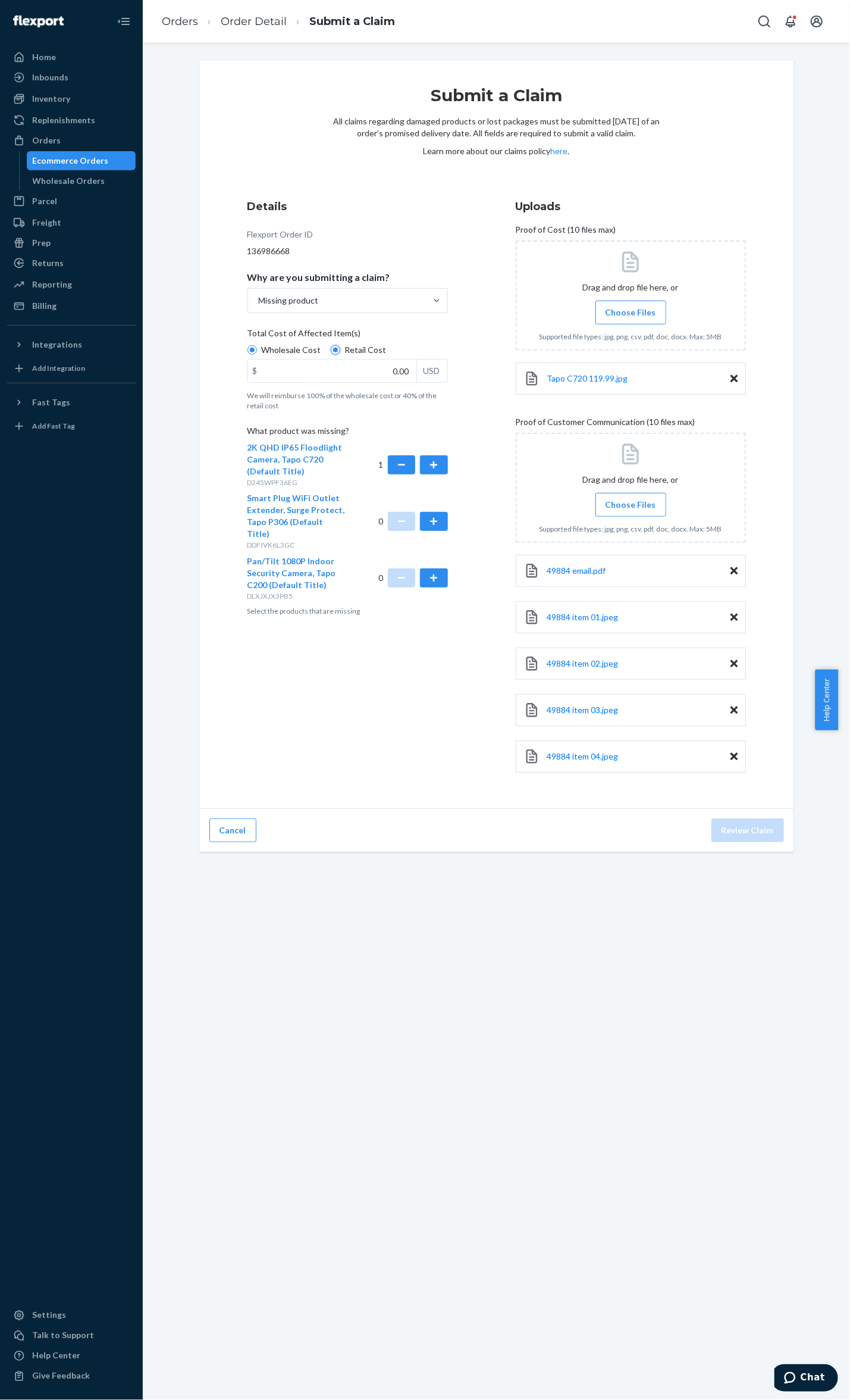
radio input "false"
drag, startPoint x: 382, startPoint y: 366, endPoint x: 399, endPoint y: 369, distance: 17.3
click at [383, 367] on input "0.00" at bounding box center [333, 371] width 169 height 23
type input "119.99"
click at [723, 825] on button "Review Claim" at bounding box center [747, 830] width 72 height 24
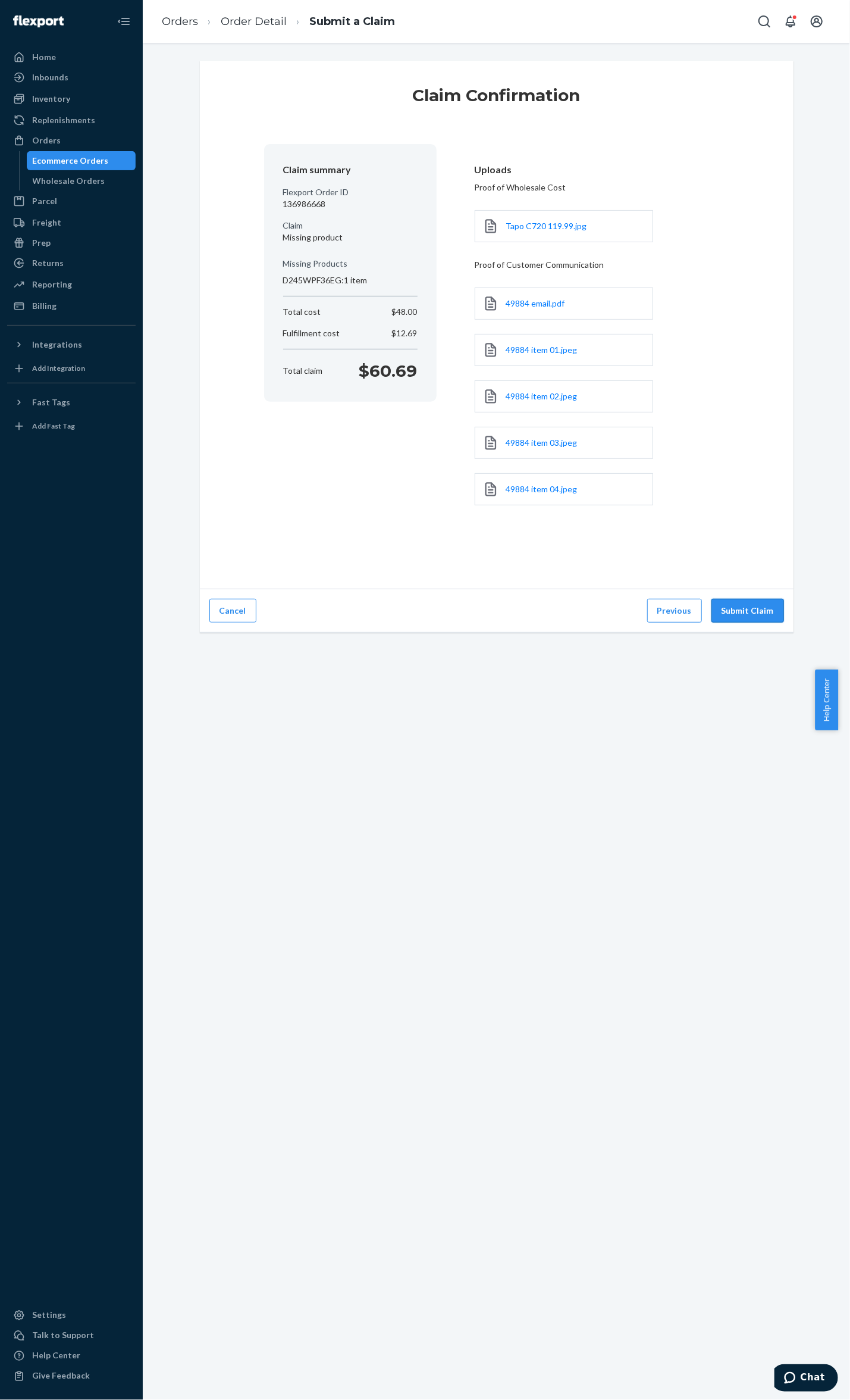
click at [757, 608] on button "Submit Claim" at bounding box center [747, 610] width 72 height 24
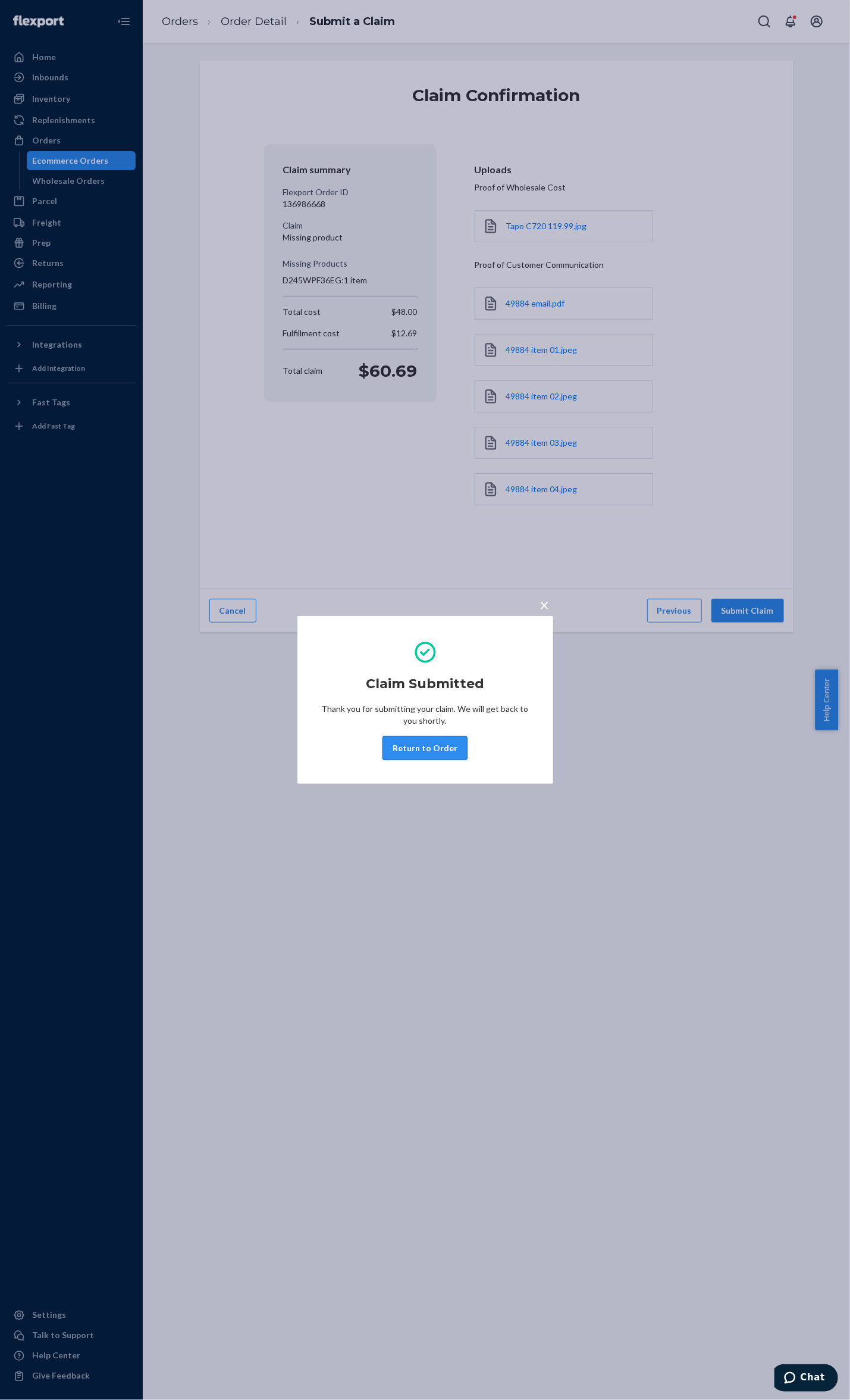
click at [436, 740] on button "Return to Order" at bounding box center [425, 748] width 85 height 24
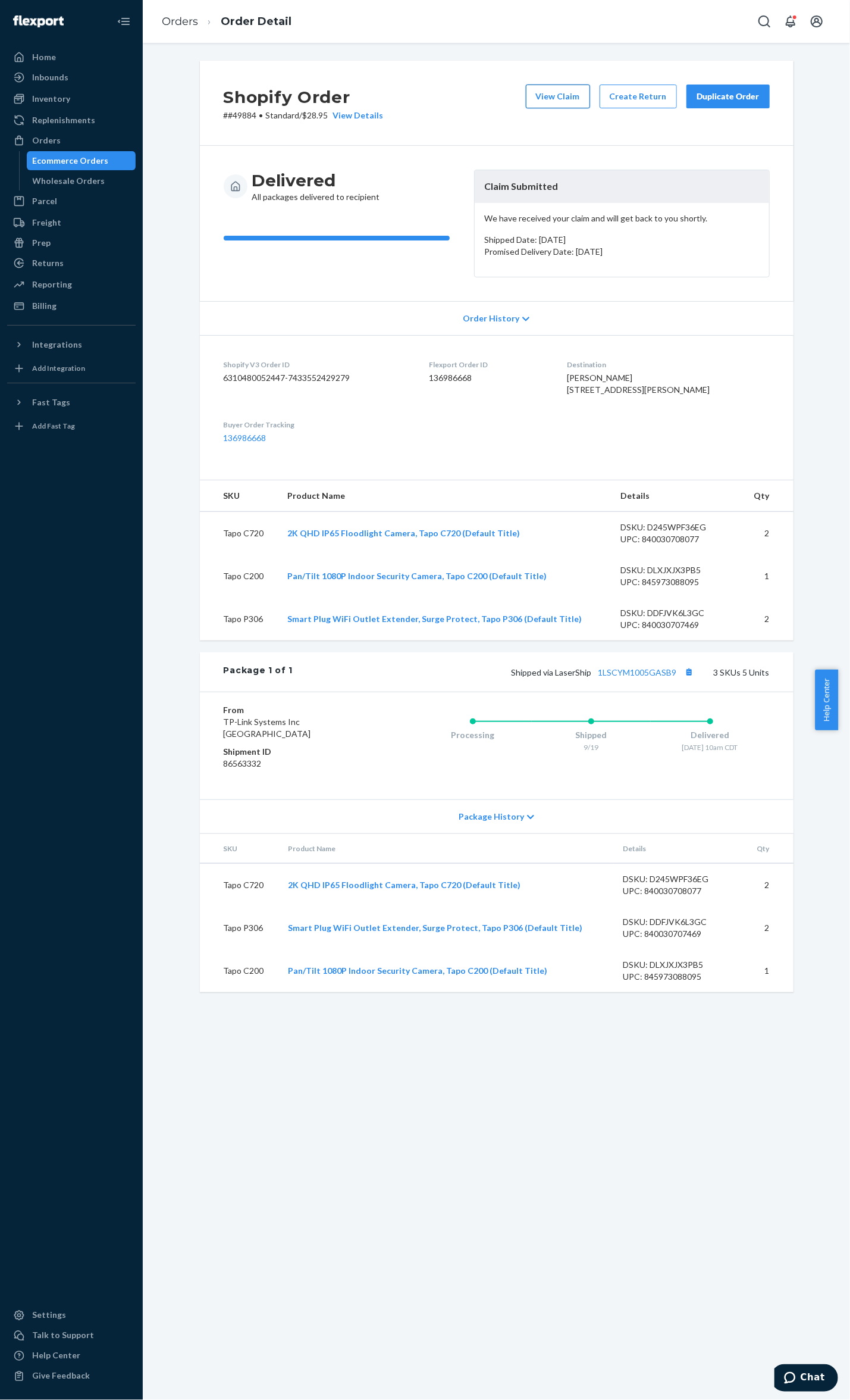
click at [548, 91] on button "View Claim" at bounding box center [558, 96] width 64 height 24
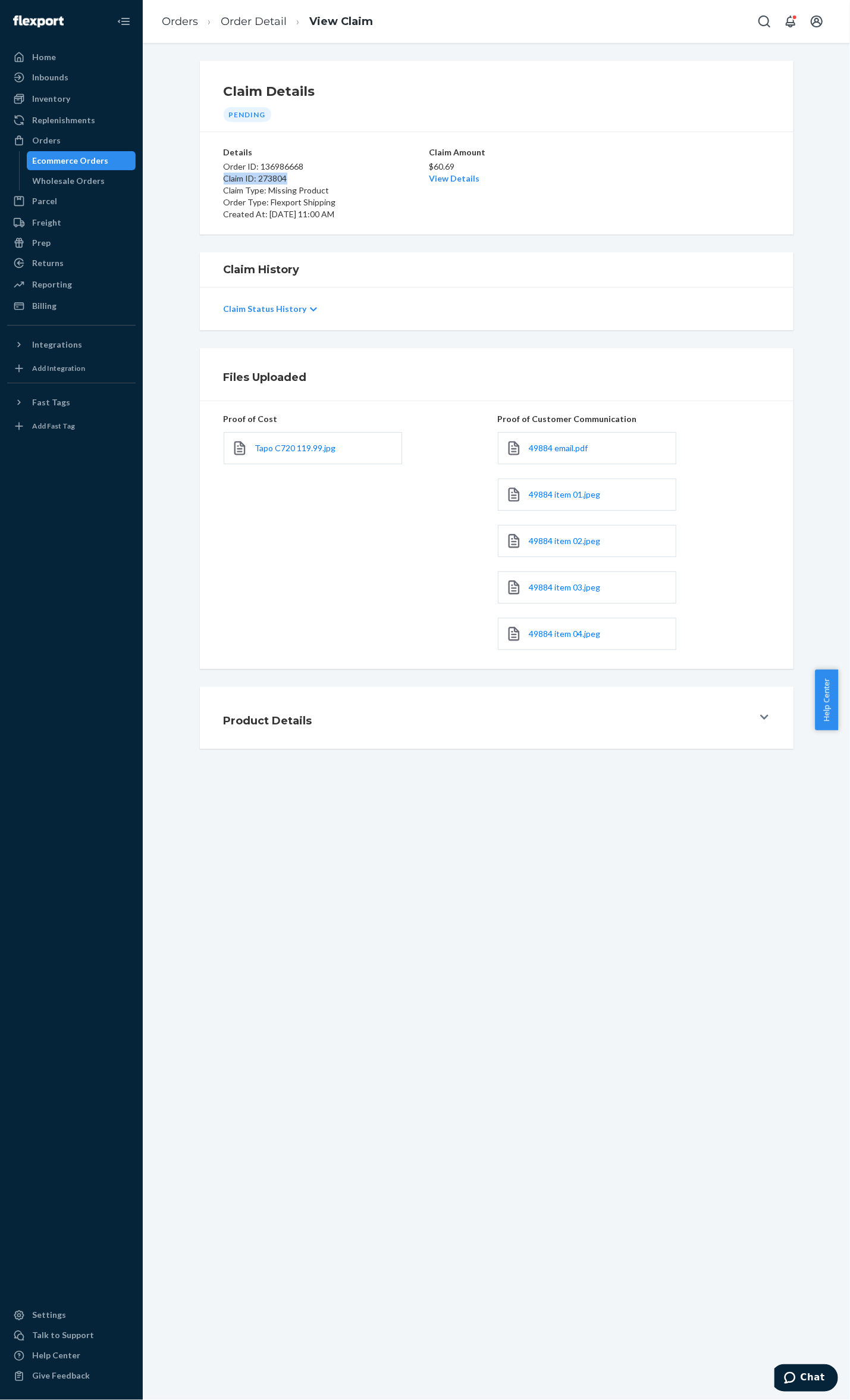
drag, startPoint x: 310, startPoint y: 172, endPoint x: 290, endPoint y: 181, distance: 21.9
click at [290, 181] on div "Order ID: 136986668 Claim ID: 273804 Claim Type: Missing Product Order Type: Fl…" at bounding box center [325, 189] width 203 height 62
copy div "Claim ID: 273804"
drag, startPoint x: 77, startPoint y: 103, endPoint x: 84, endPoint y: 98, distance: 8.6
click at [77, 103] on div "Inventory" at bounding box center [71, 99] width 126 height 17
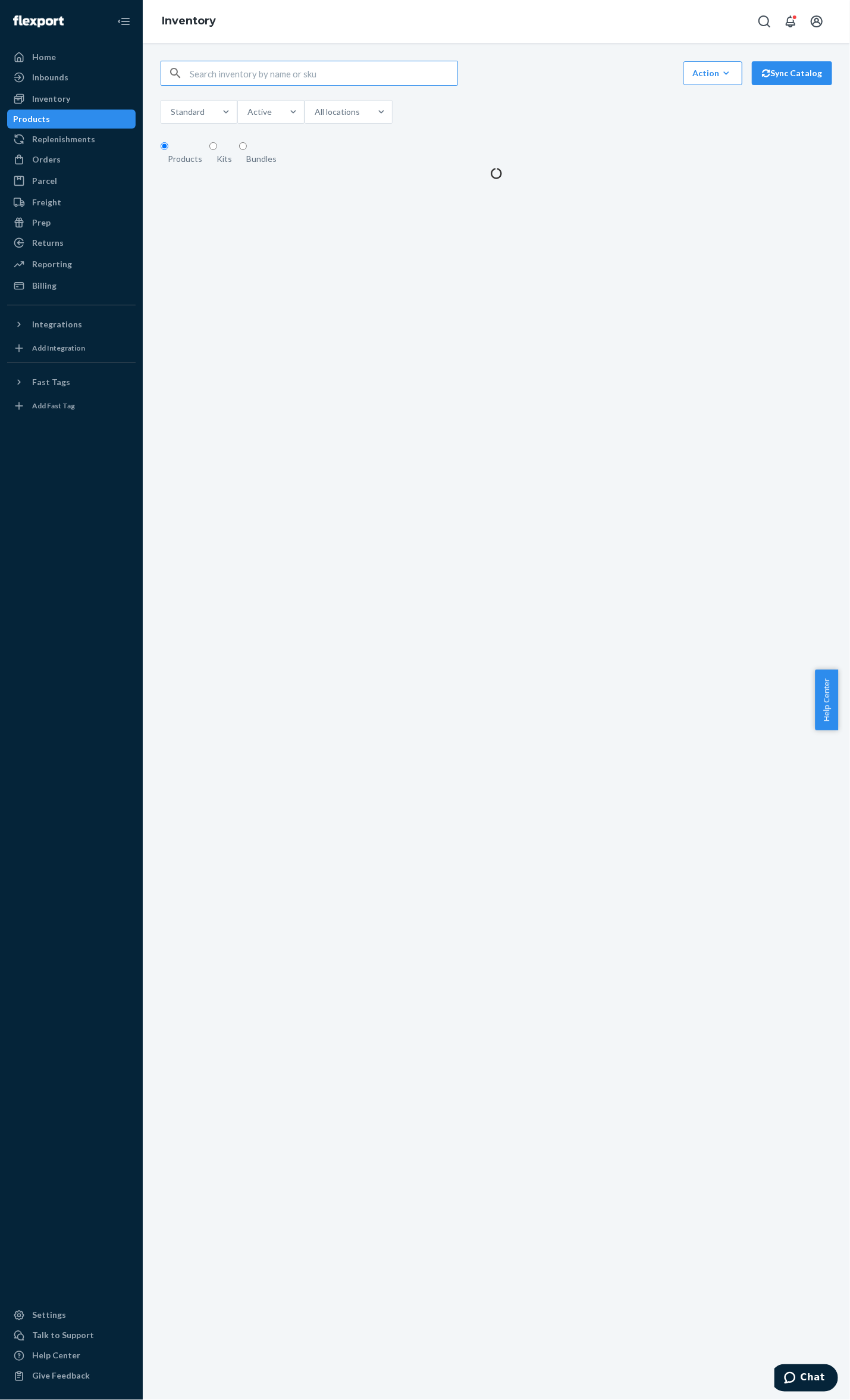
click at [314, 74] on input "text" at bounding box center [323, 73] width 268 height 24
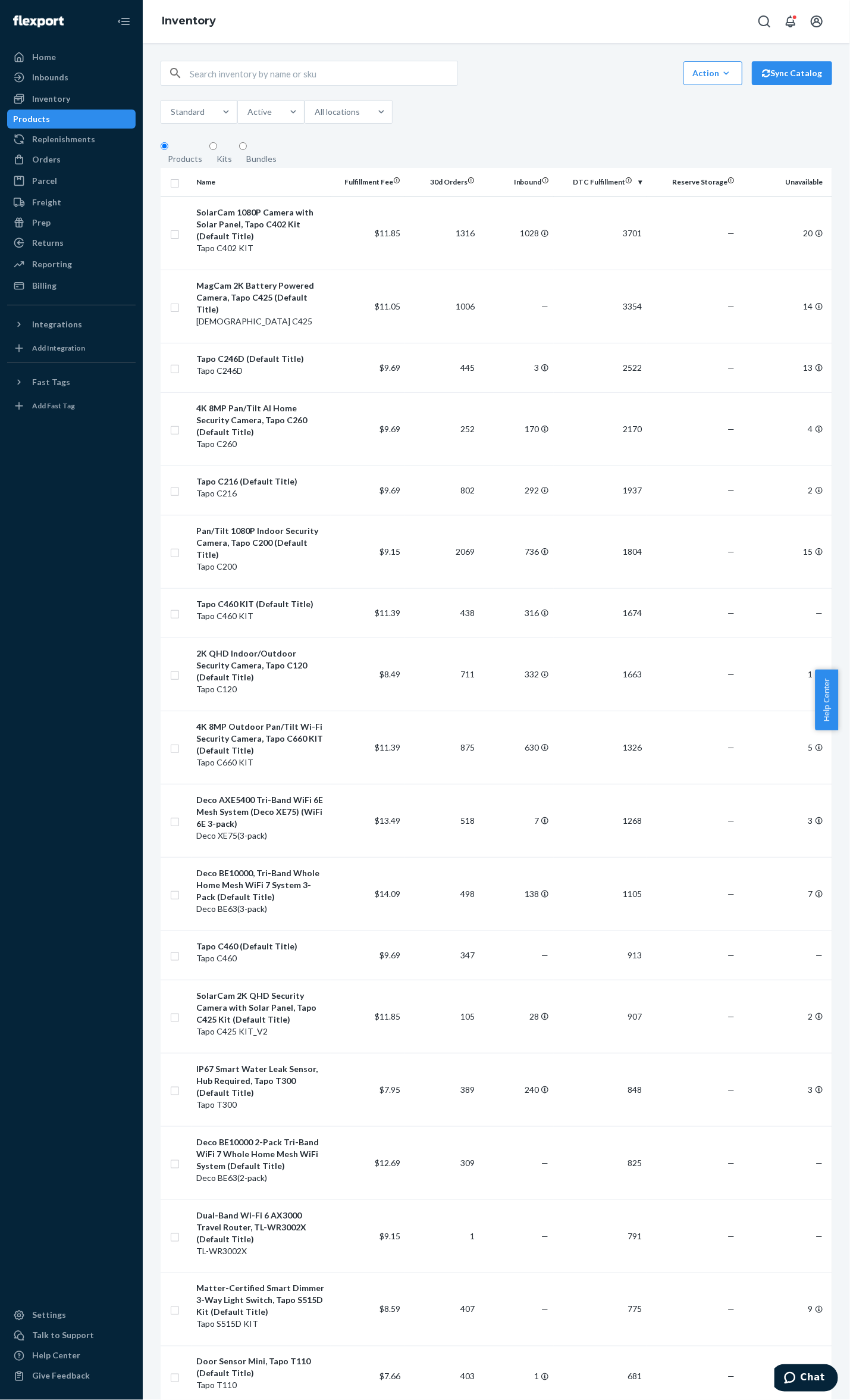
click at [286, 85] on input "text" at bounding box center [323, 73] width 268 height 24
paste input "Tapo C560WS"
type input "Tapo C560WS"
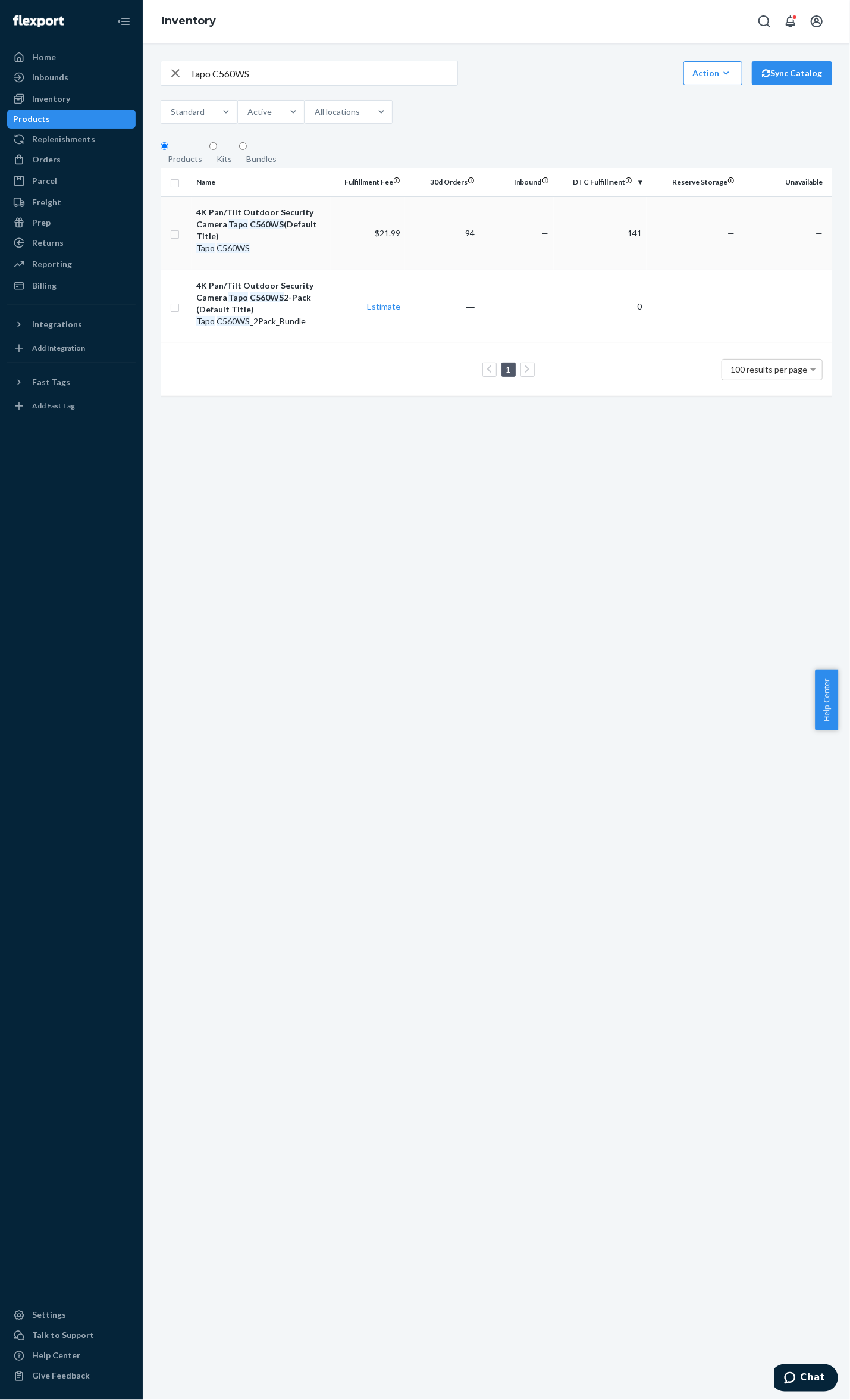
click at [326, 224] on div "4K Pan/Tilt Outdoor Security Camera, Tapo C560WS (Default Title)" at bounding box center [261, 224] width 130 height 36
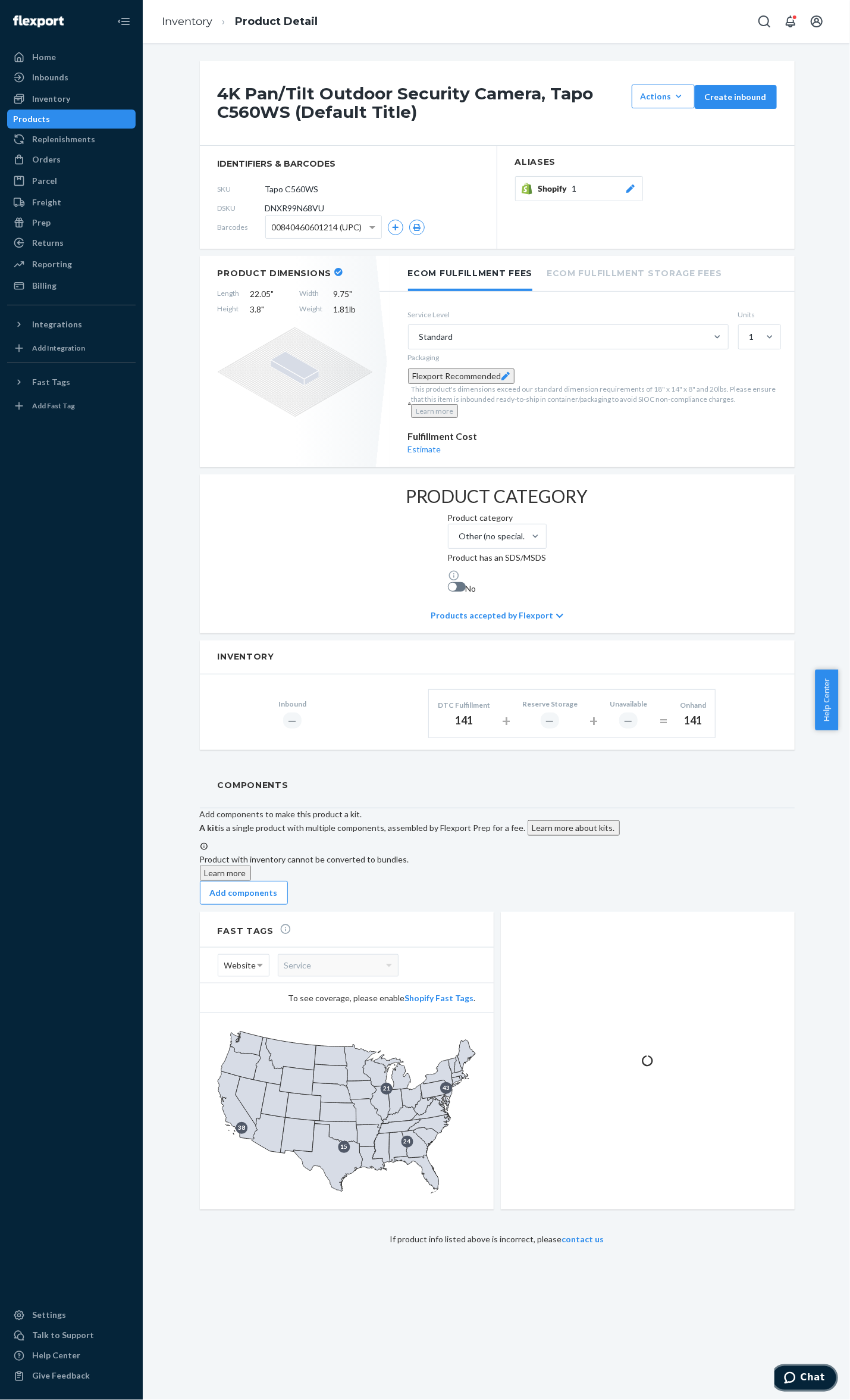
click at [819, 1377] on span "Chat" at bounding box center [812, 1377] width 25 height 11
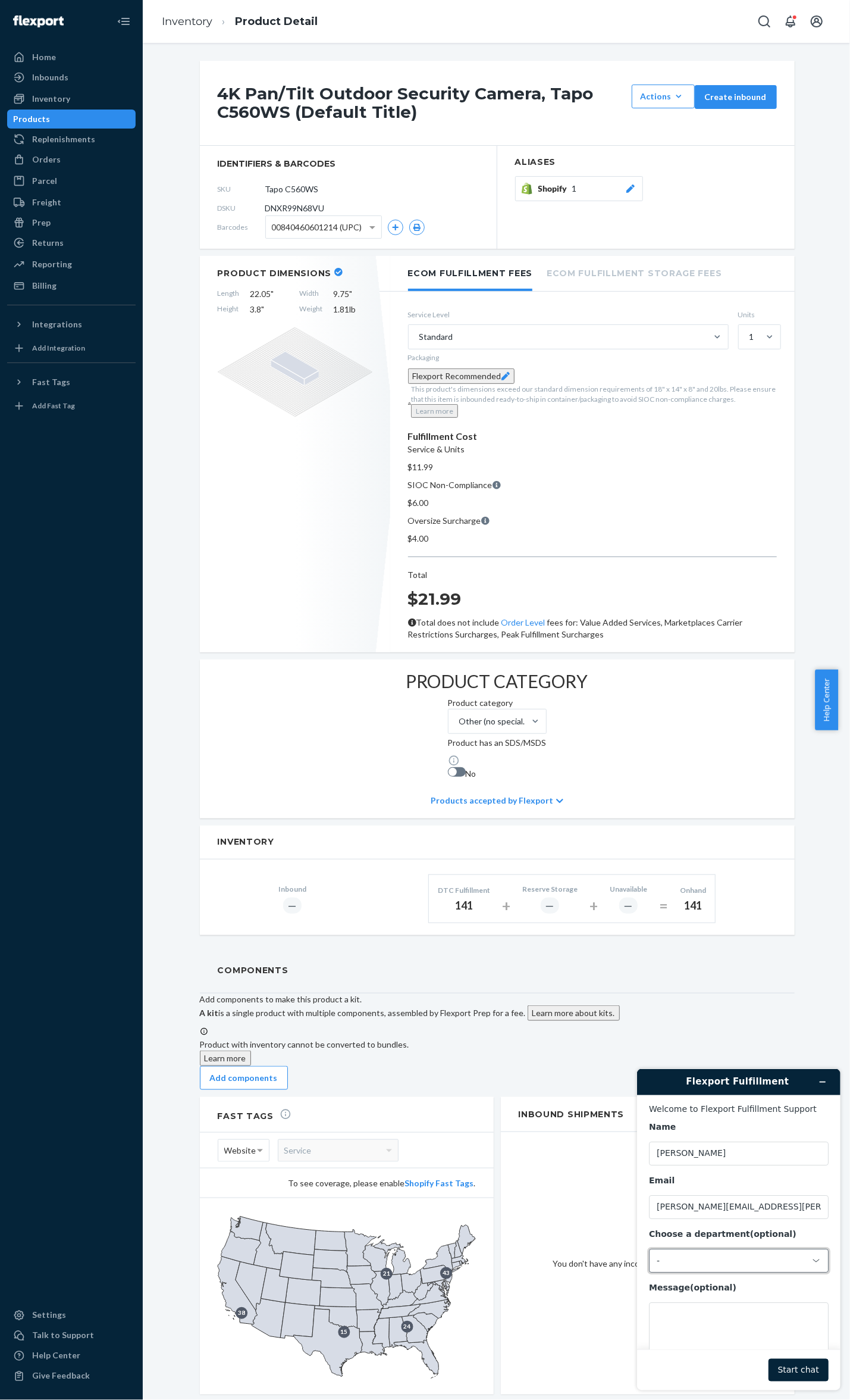
click at [710, 1271] on div "-" at bounding box center [739, 1260] width 180 height 24
click at [711, 1269] on div "-" at bounding box center [739, 1260] width 180 height 24
click at [716, 1257] on div "-" at bounding box center [731, 1259] width 150 height 11
click at [720, 1311] on li "Messaging (Chat Team)" at bounding box center [737, 1311] width 176 height 21
click at [696, 1349] on footer "Start chat" at bounding box center [738, 1369] width 203 height 41
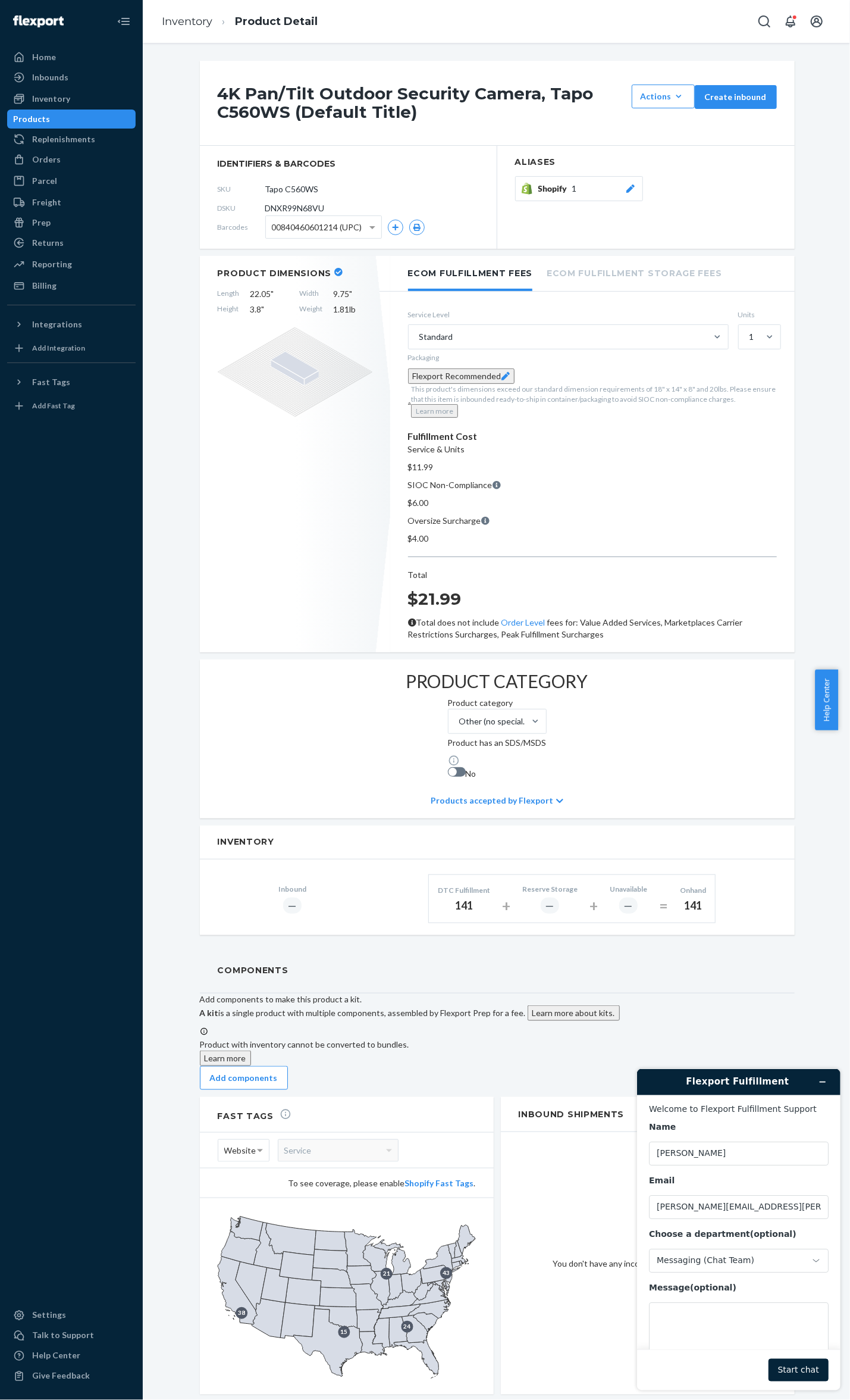
click at [696, 1349] on footer "Start chat" at bounding box center [738, 1369] width 203 height 41
click at [707, 1322] on textarea "Message (optional)" at bounding box center [739, 1335] width 180 height 67
type textarea "I need help."
click at [304, 212] on span "DNXR99N68VU" at bounding box center [295, 208] width 60 height 12
click at [304, 210] on span "DNXR99N68VU" at bounding box center [295, 208] width 60 height 12
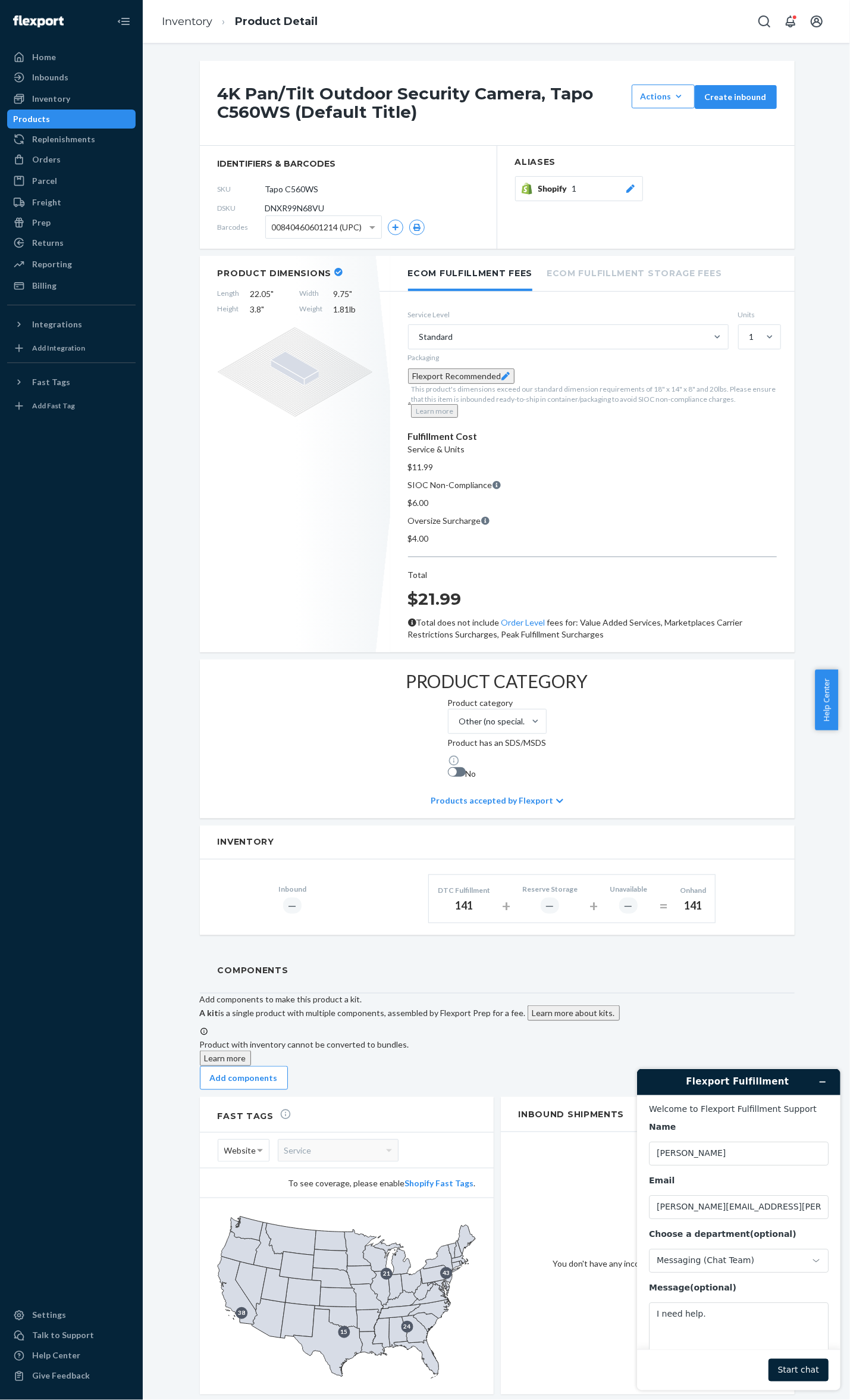
click at [304, 208] on span "DNXR99N68VU" at bounding box center [295, 208] width 60 height 12
copy span "DNXR99N68VU"
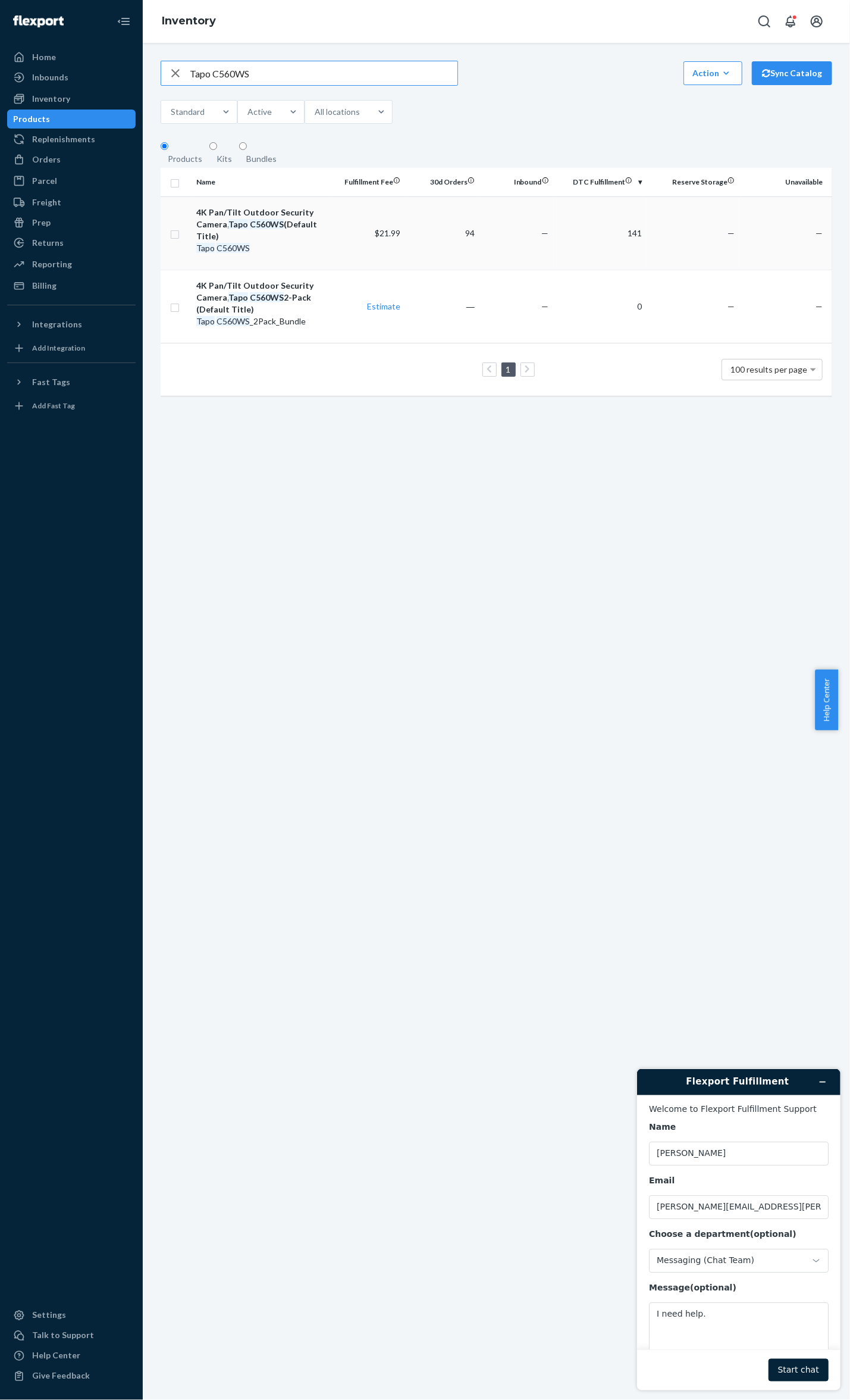
click at [479, 236] on td "94" at bounding box center [442, 233] width 75 height 73
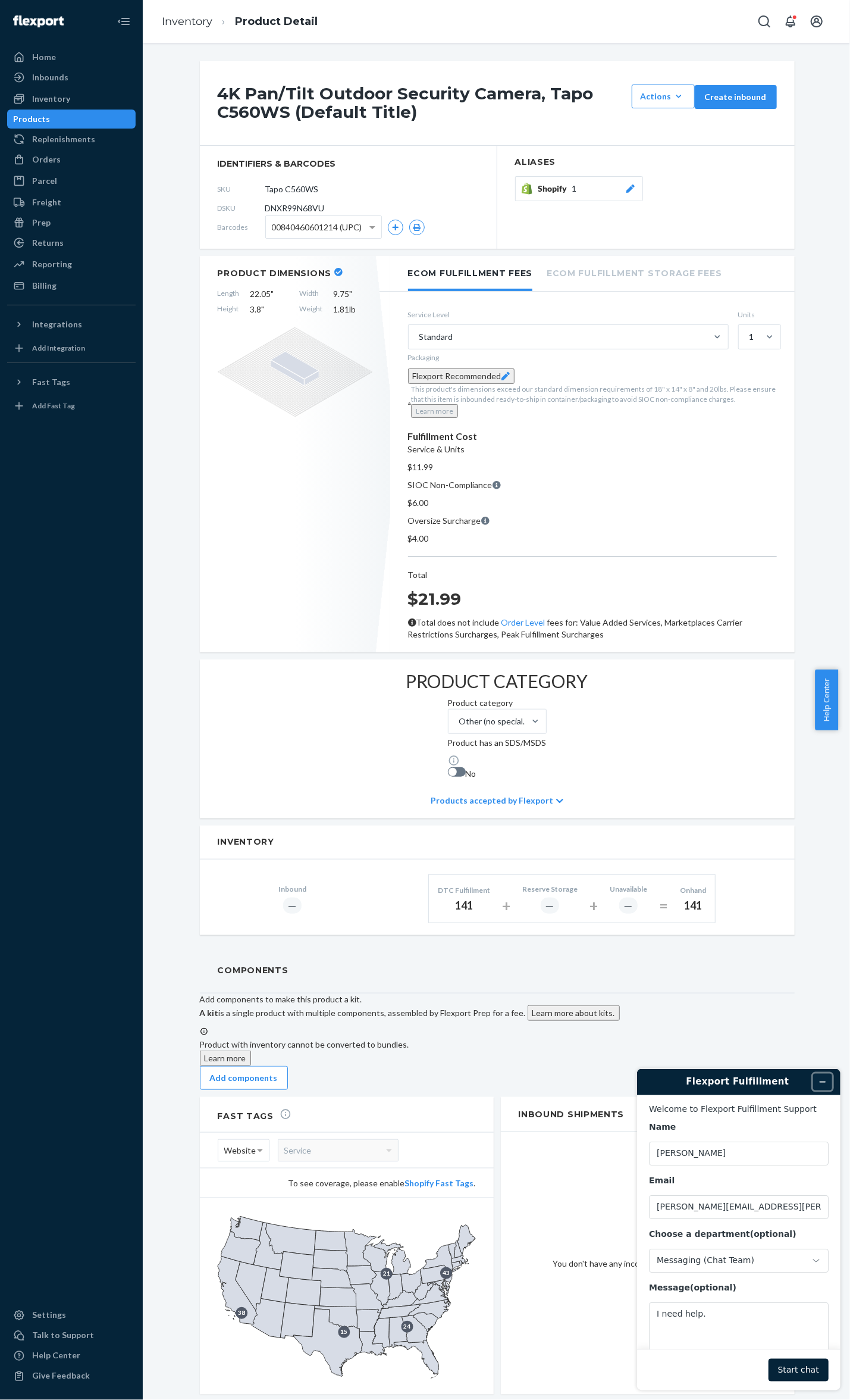
click at [816, 1078] on button "Minimize widget" at bounding box center [822, 1081] width 19 height 17
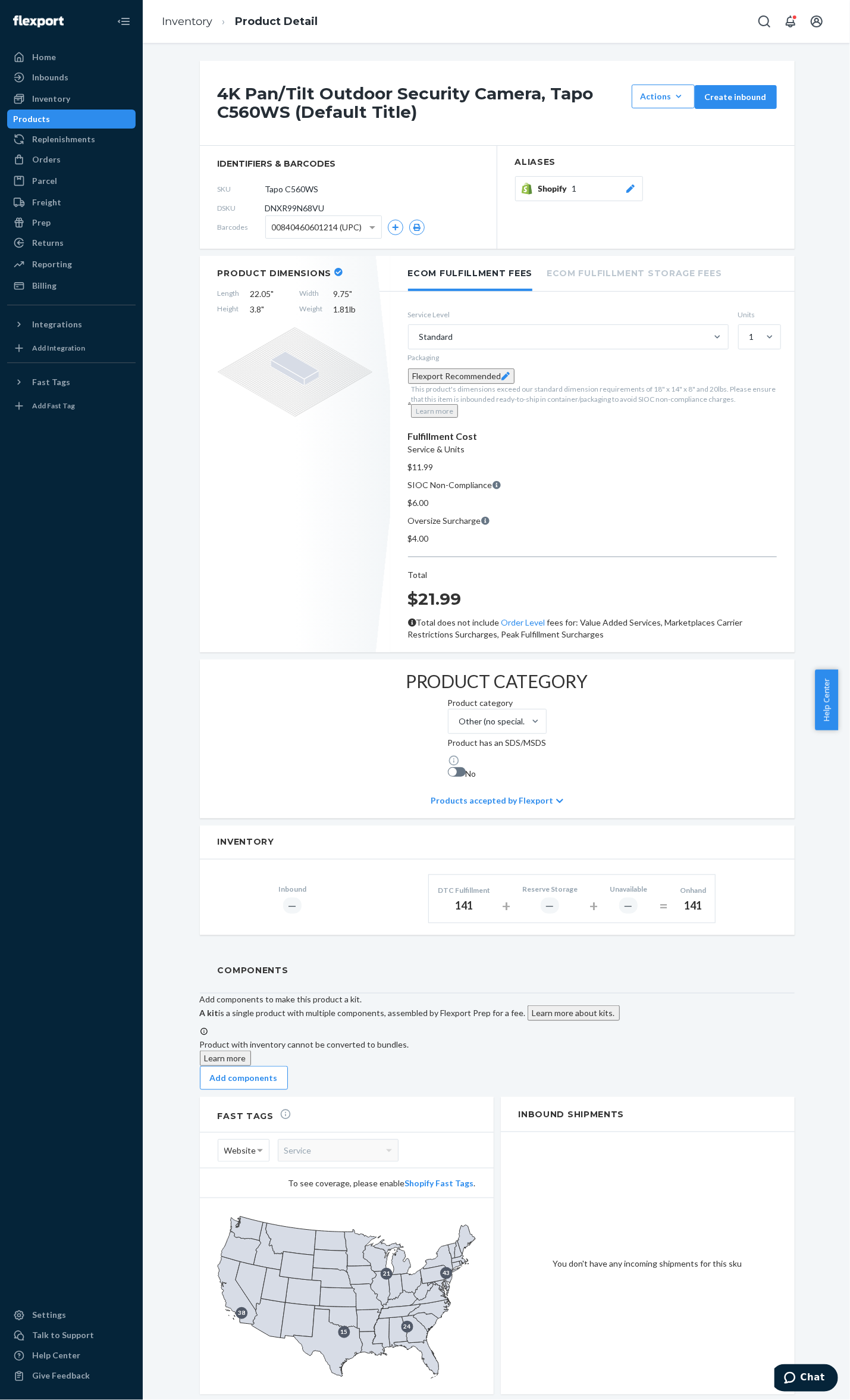
click at [192, 39] on div "Inventory Product Detail" at bounding box center [496, 21] width 707 height 43
click at [194, 25] on link "Inventory" at bounding box center [187, 21] width 51 height 13
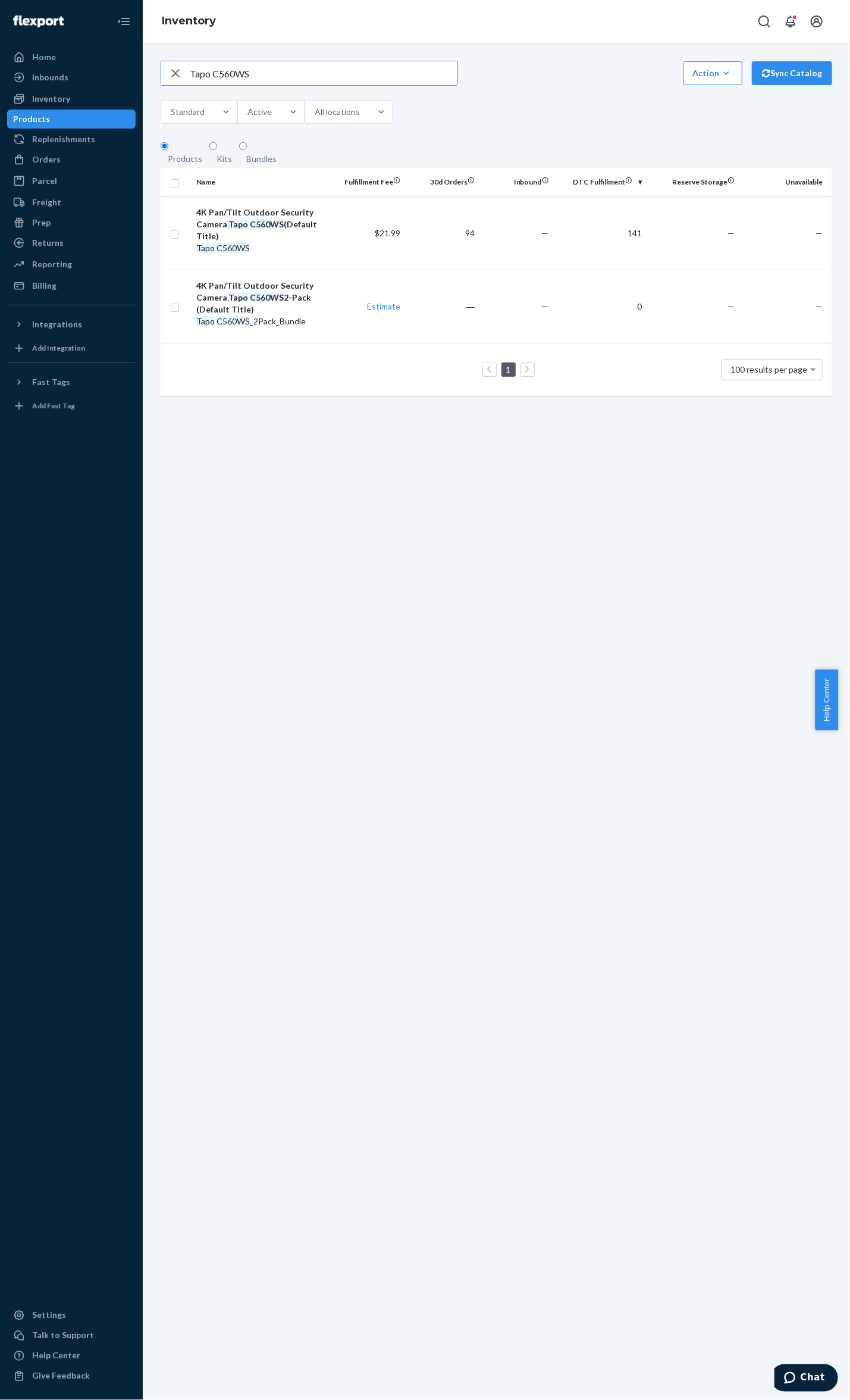
drag, startPoint x: 285, startPoint y: 75, endPoint x: 165, endPoint y: 63, distance: 120.6
click at [165, 63] on div "Tapo C560WS Action Create product Create kit or bundle Bulk create products Bul…" at bounding box center [496, 233] width 690 height 347
click at [89, 153] on div "Orders" at bounding box center [71, 160] width 126 height 17
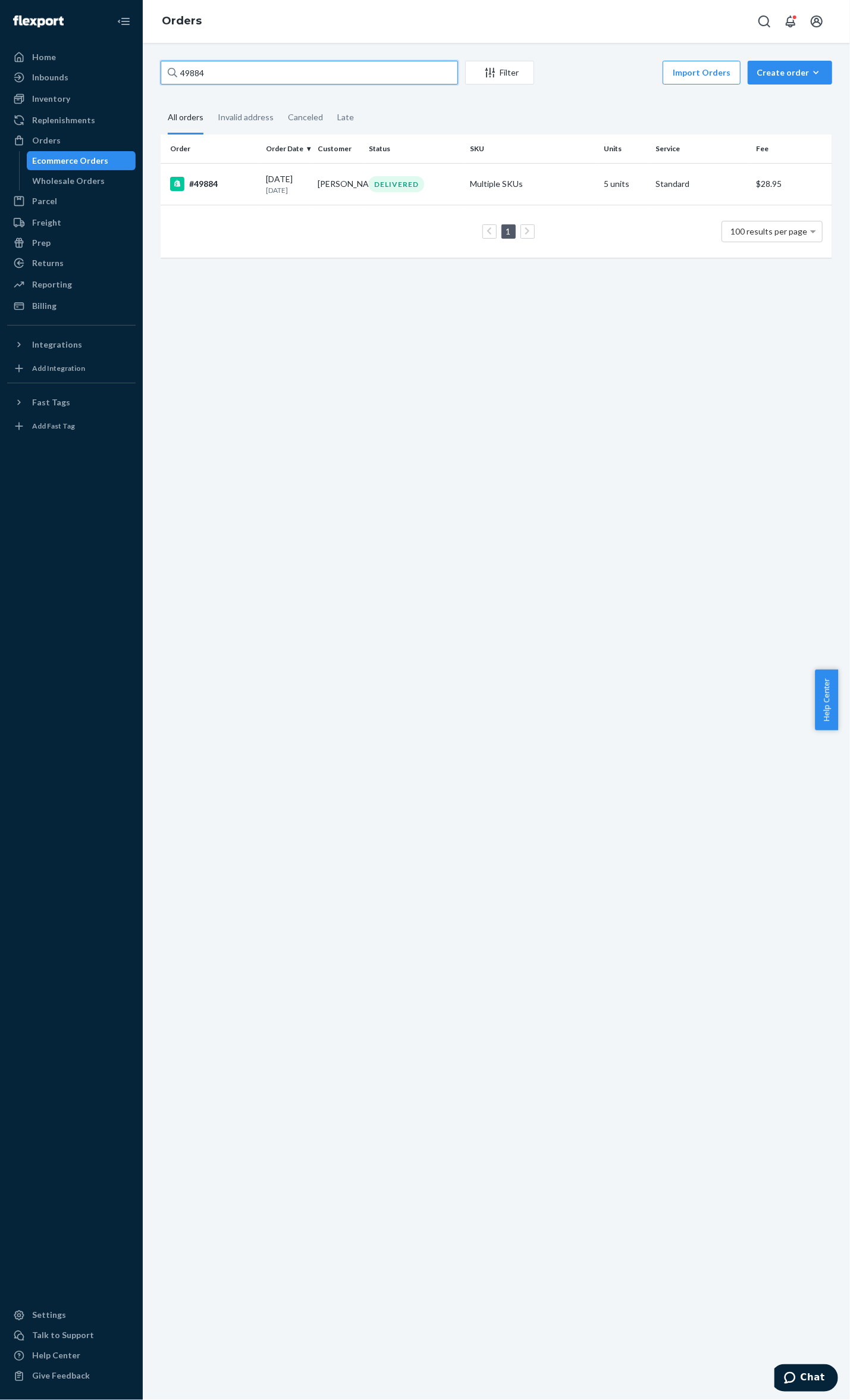
click at [252, 77] on input "49884" at bounding box center [309, 72] width 297 height 24
drag, startPoint x: 246, startPoint y: 77, endPoint x: 144, endPoint y: 77, distance: 102.0
click at [144, 77] on div "49884 Filter Import Orders Create order Ecommerce order Removal order All order…" at bounding box center [496, 721] width 707 height 1357
paste input "Tapo C560WS"
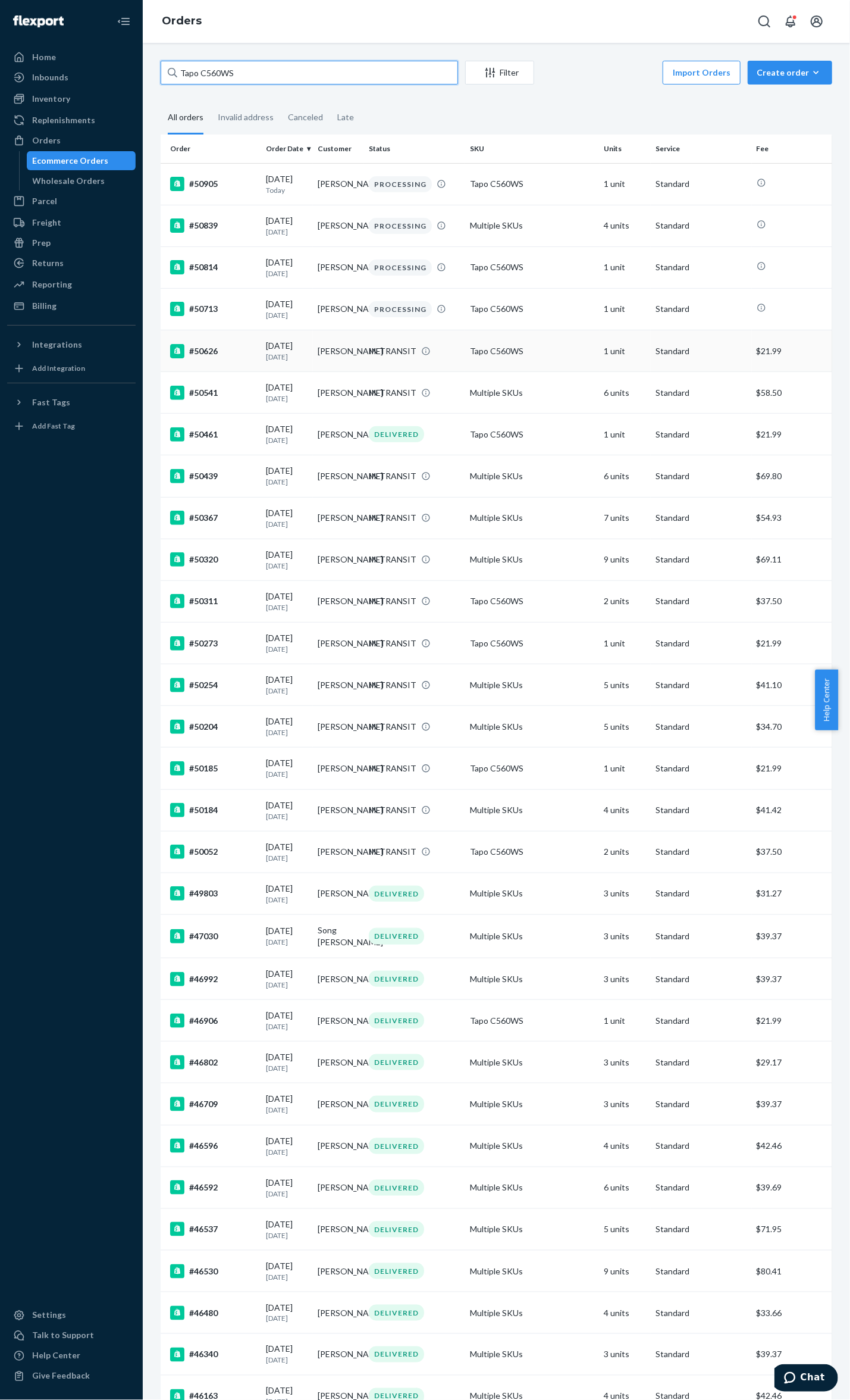
type input "Tapo C560WS"
click at [253, 358] on div "#50626" at bounding box center [213, 351] width 86 height 14
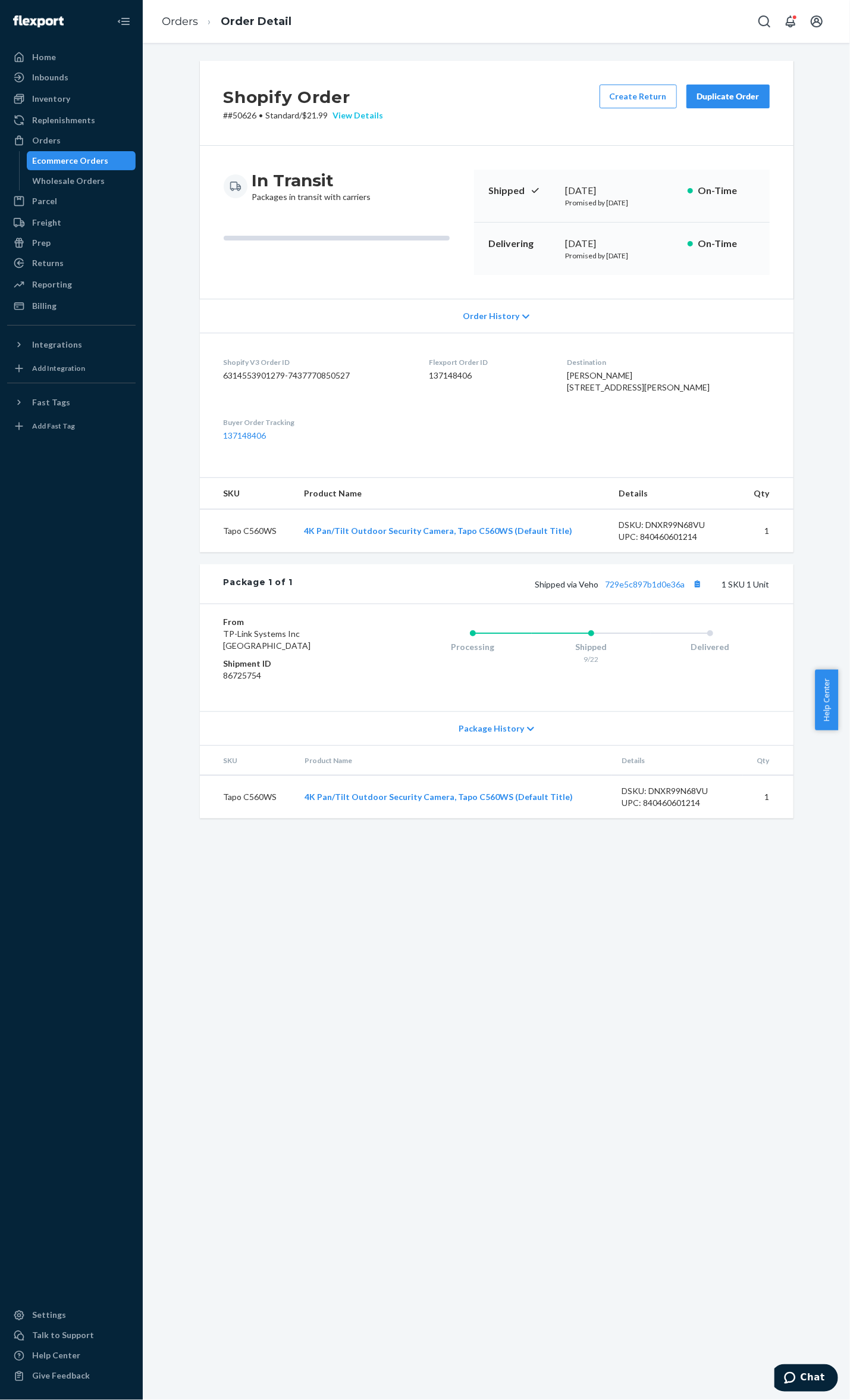
click at [354, 117] on div "View Details" at bounding box center [356, 115] width 56 height 12
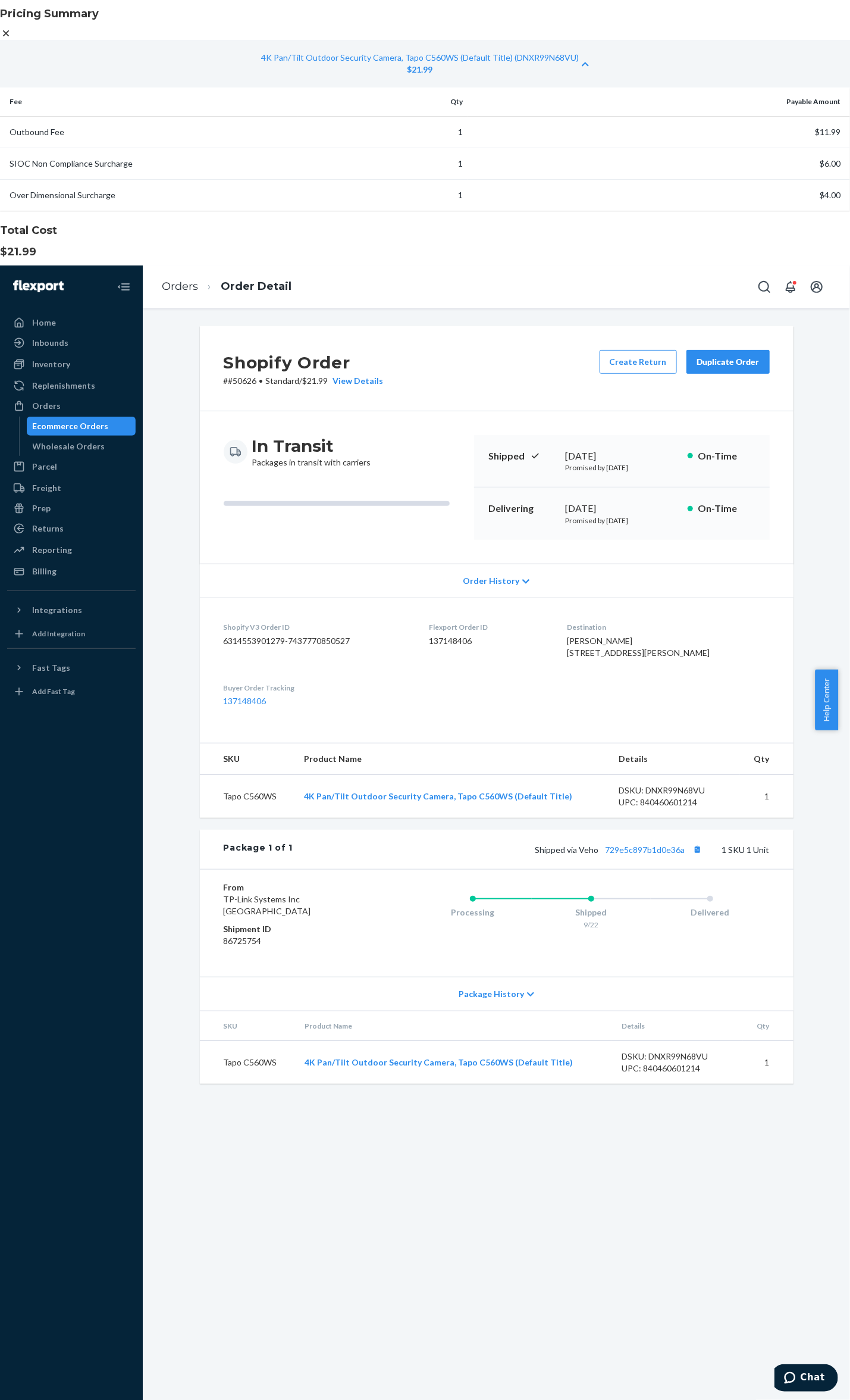
click at [706, 576] on div "Pricing Summary 4K Pan/Tilt Outdoor Security Camera, Tapo C560WS (Default Title…" at bounding box center [425, 835] width 850 height 1659
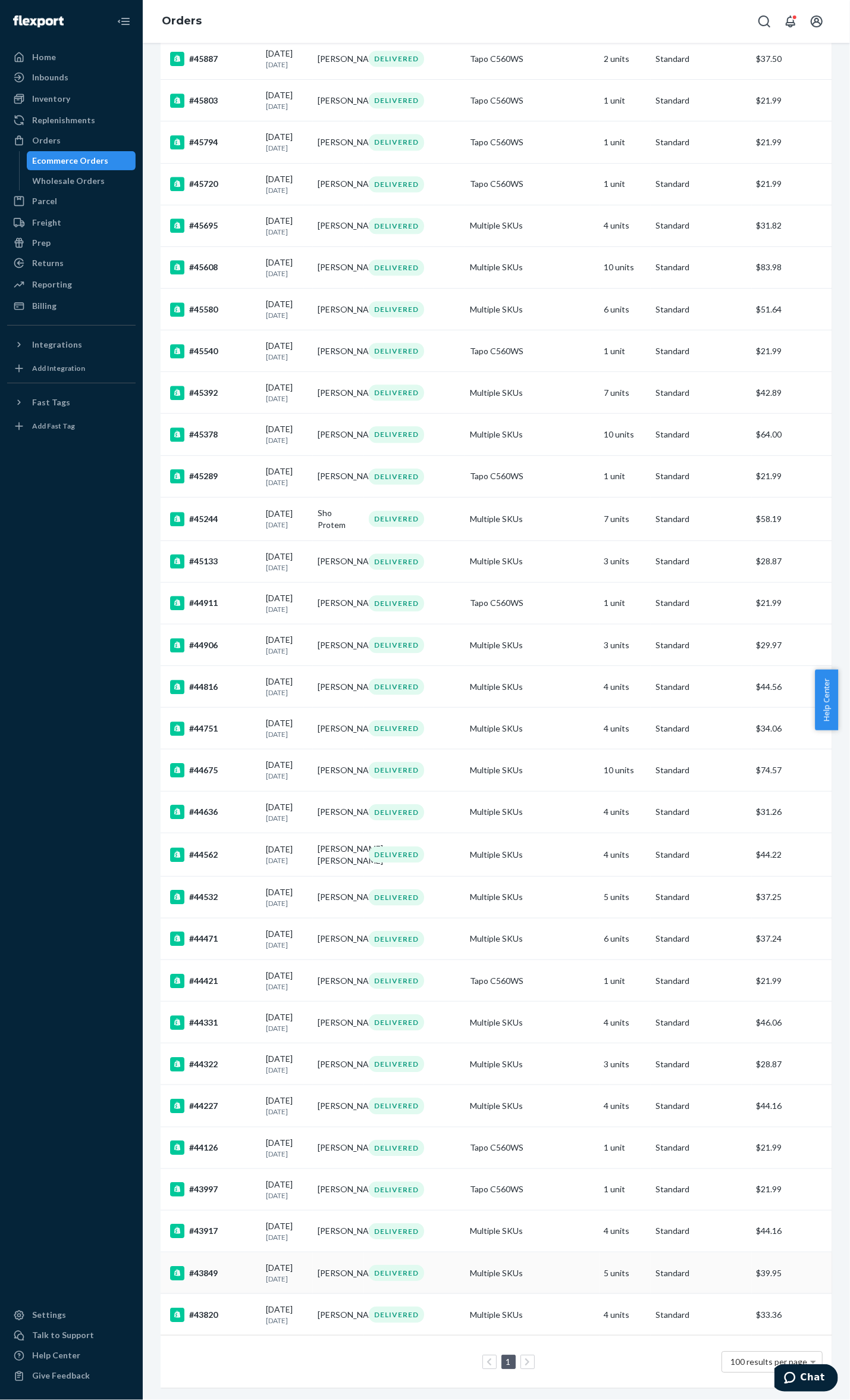
scroll to position [1679, 0]
click at [203, 1307] on div "#43820" at bounding box center [213, 1314] width 86 height 14
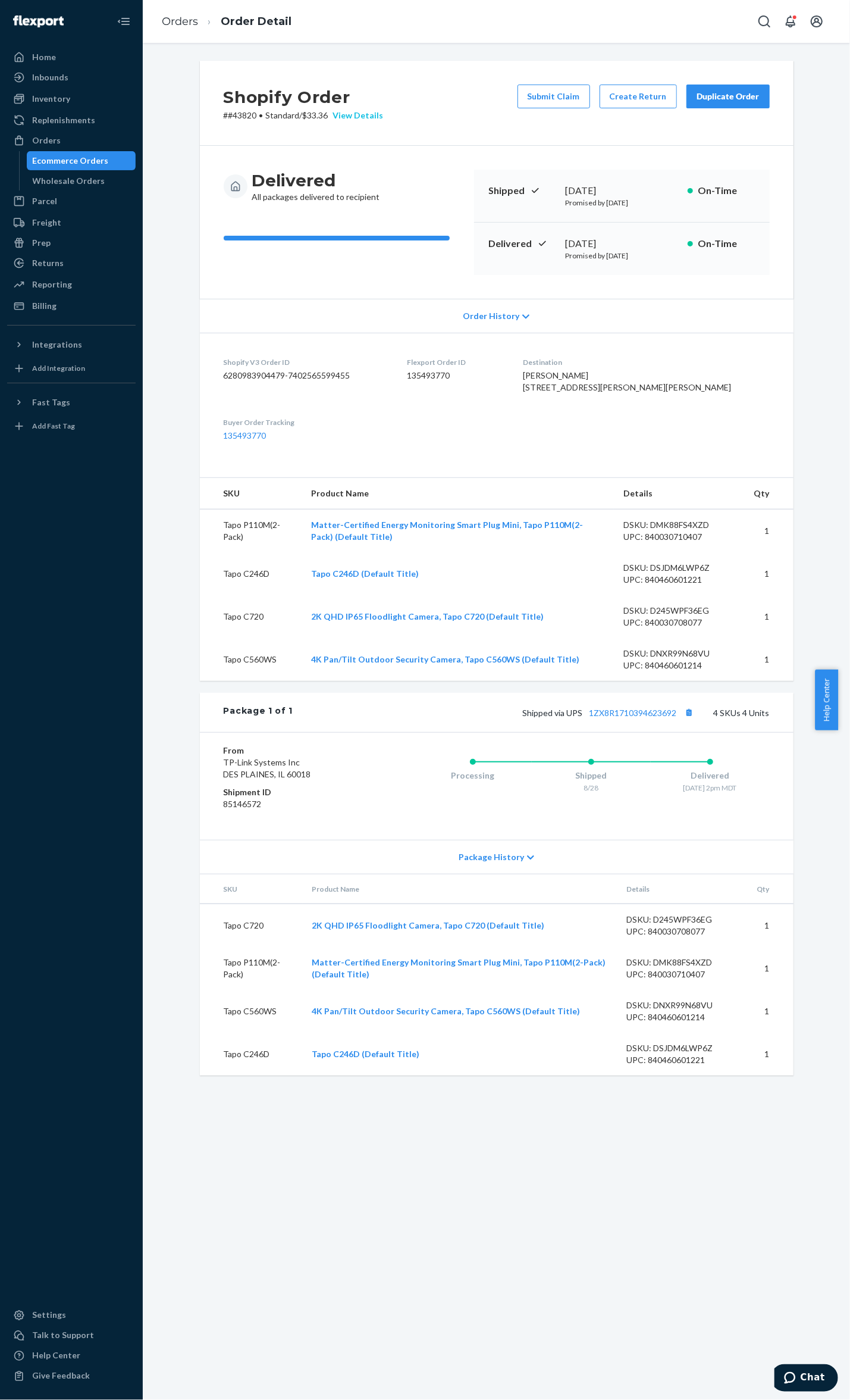
click at [355, 114] on div "View Details" at bounding box center [356, 115] width 56 height 12
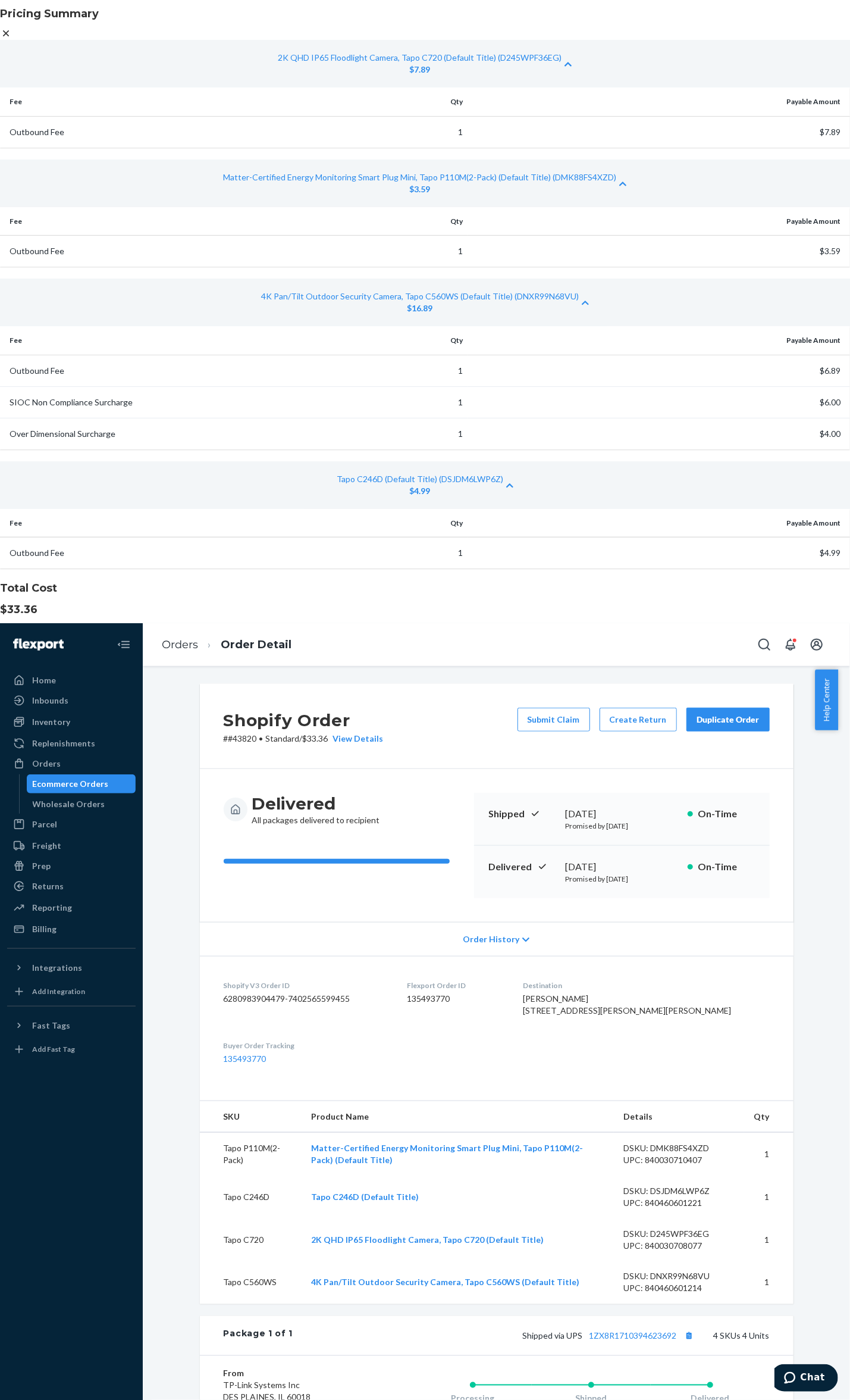
click at [12, 39] on icon at bounding box center [6, 33] width 12 height 12
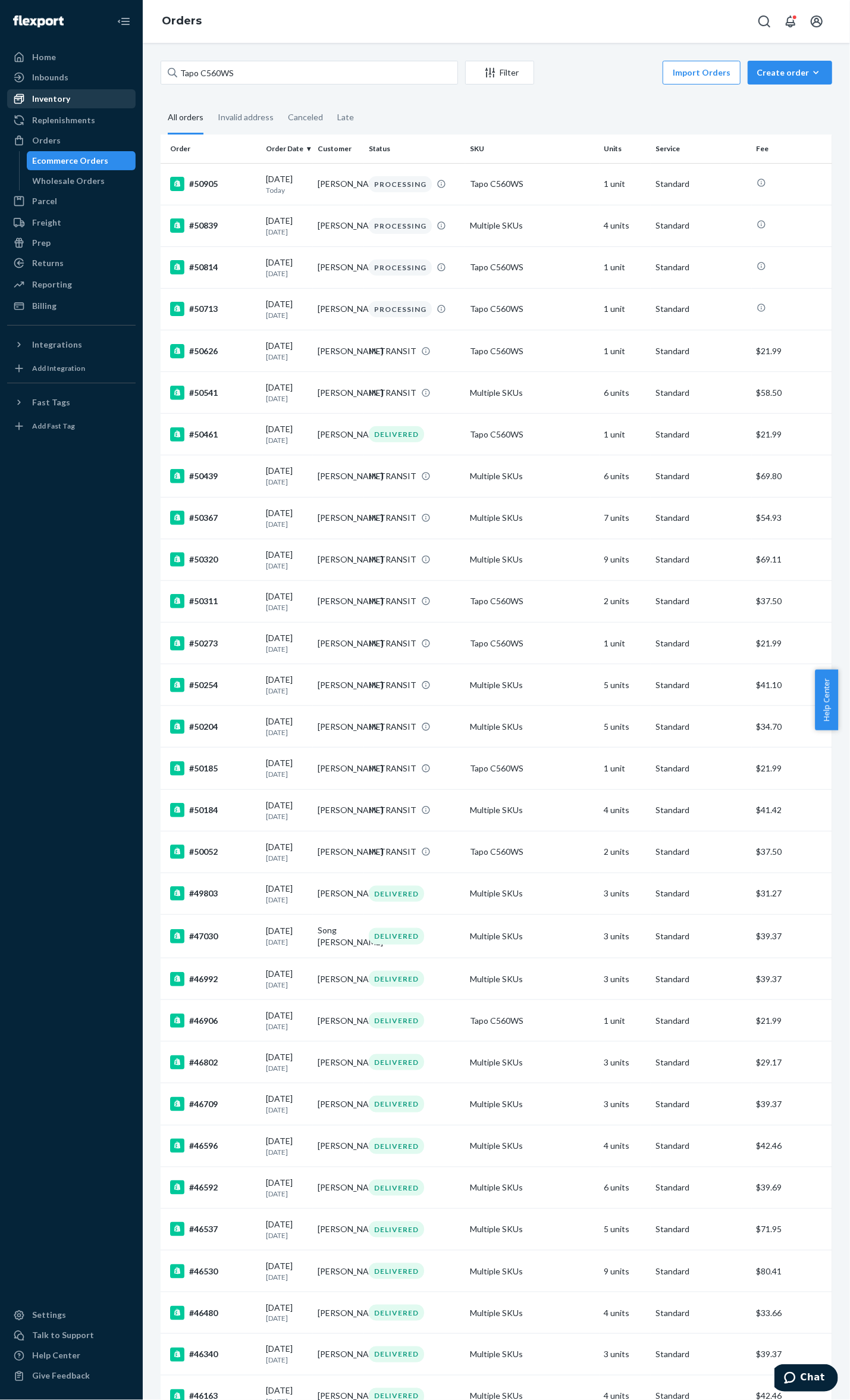
drag, startPoint x: 86, startPoint y: 103, endPoint x: 110, endPoint y: 103, distance: 24.0
click at [86, 103] on div "Inventory" at bounding box center [71, 99] width 126 height 17
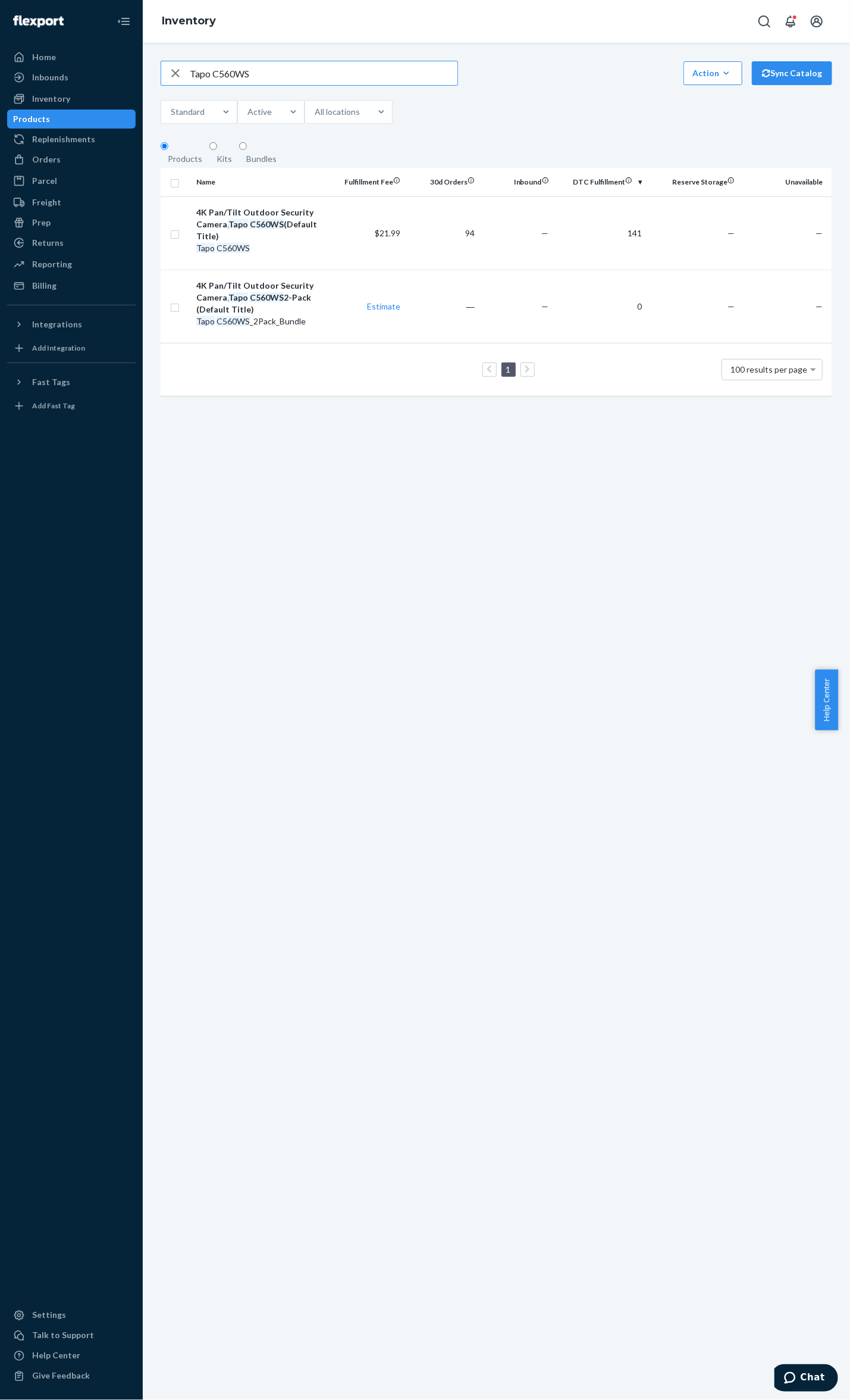
click at [312, 229] on div "4K Pan/Tilt Outdoor Security Camera, Tapo C560WS (Default Title)" at bounding box center [261, 224] width 130 height 36
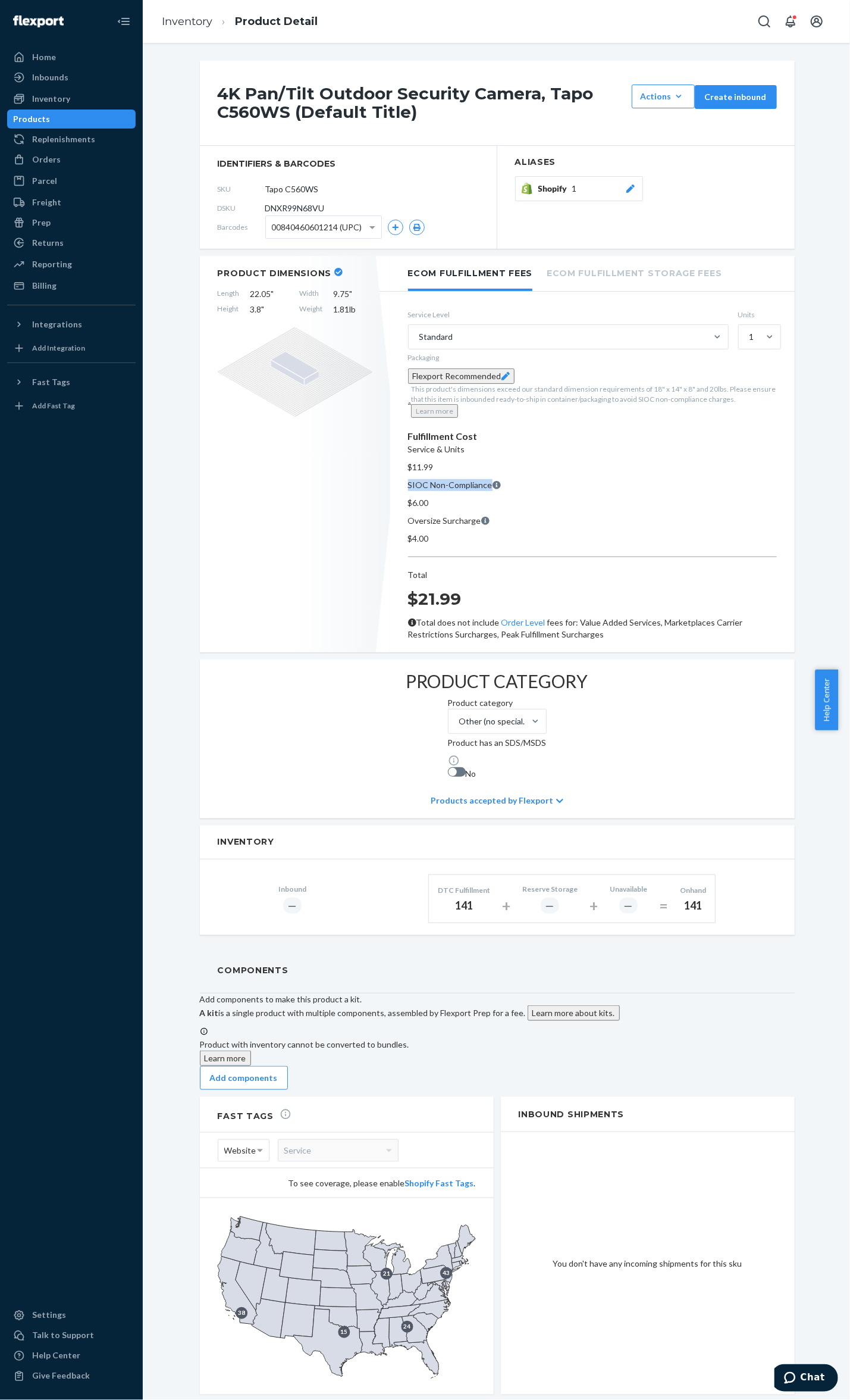
drag, startPoint x: 684, startPoint y: 368, endPoint x: 593, endPoint y: 367, distance: 91.0
click at [593, 430] on div "Fulfillment Cost Service & Units $11.99 SIOC Non-Compliance $6.00 Oversize Surc…" at bounding box center [593, 535] width 369 height 211
copy p "SIOC Non-Compliance"
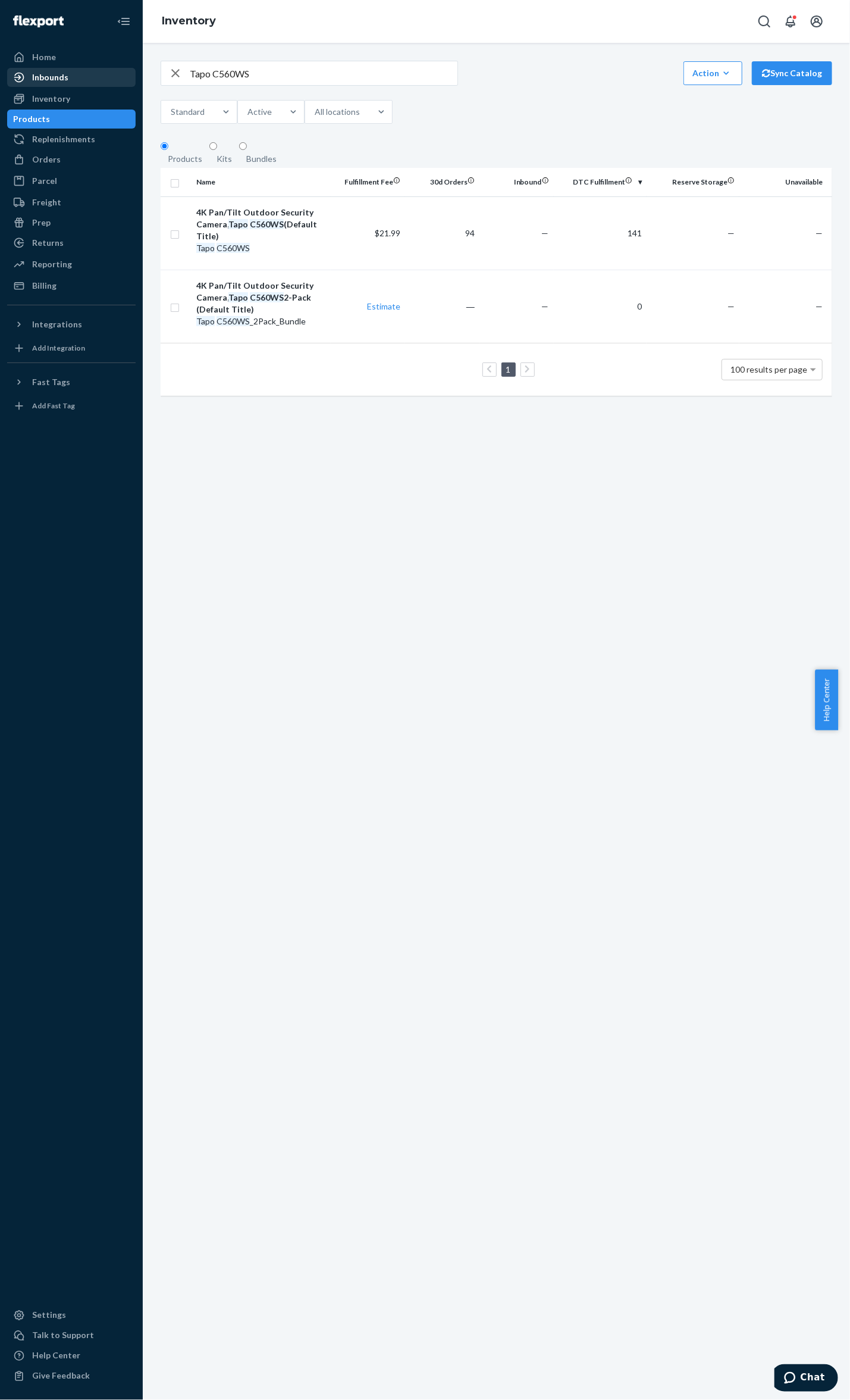
click at [82, 77] on div "Inbounds" at bounding box center [71, 77] width 126 height 17
